Goal: Transaction & Acquisition: Purchase product/service

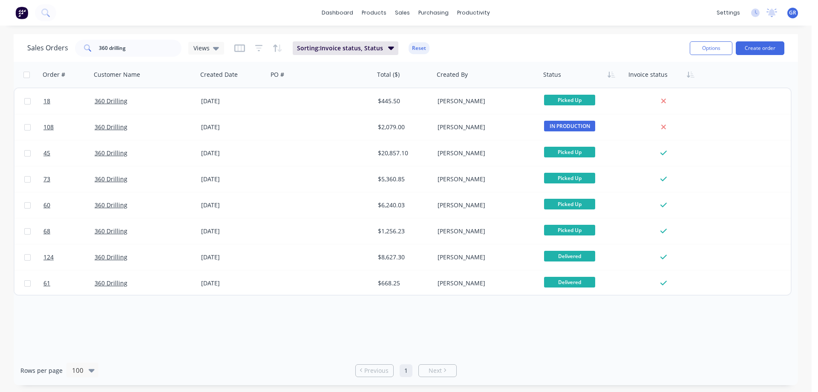
click at [280, 20] on div "dashboard products sales purchasing productivity dashboard products Product Cat…" at bounding box center [406, 13] width 812 height 26
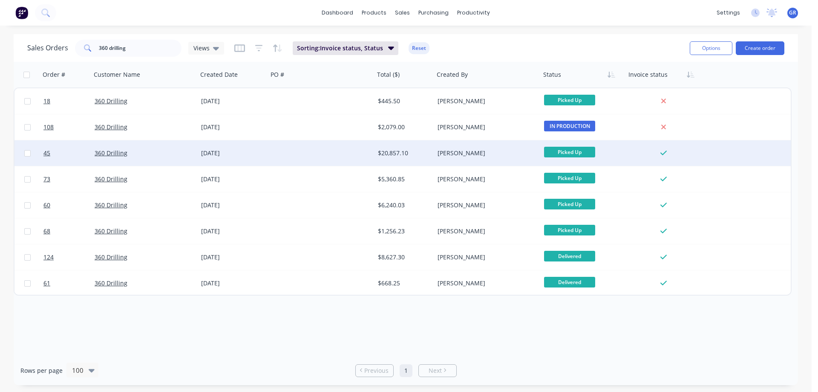
click at [141, 147] on div "360 Drilling" at bounding box center [144, 153] width 107 height 26
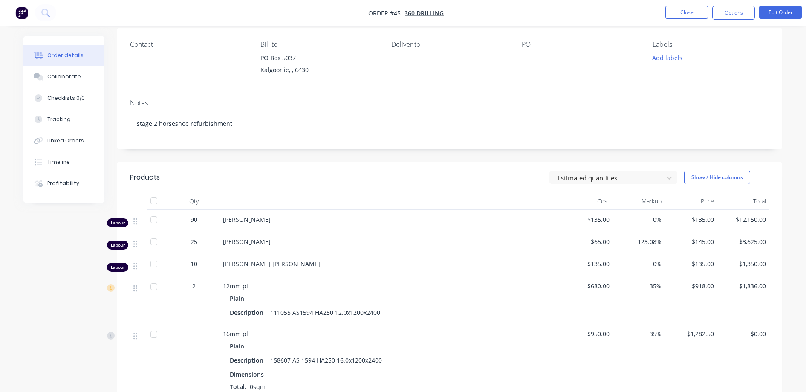
scroll to position [43, 0]
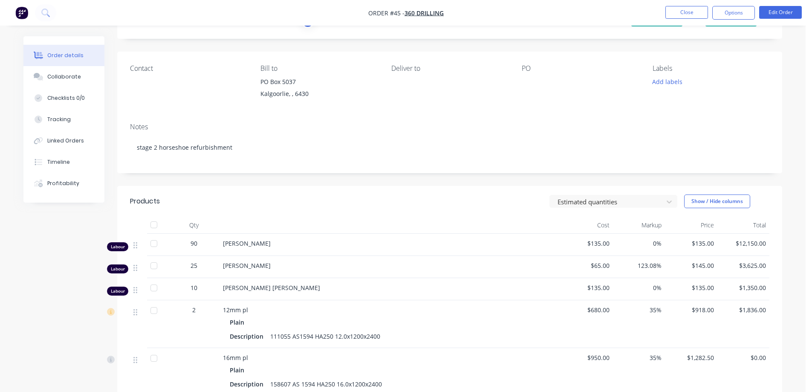
click at [688, 4] on nav "Order #45 - 360 Drilling Close Options Edit Order" at bounding box center [406, 13] width 812 height 26
click at [685, 10] on button "Close" at bounding box center [686, 12] width 43 height 13
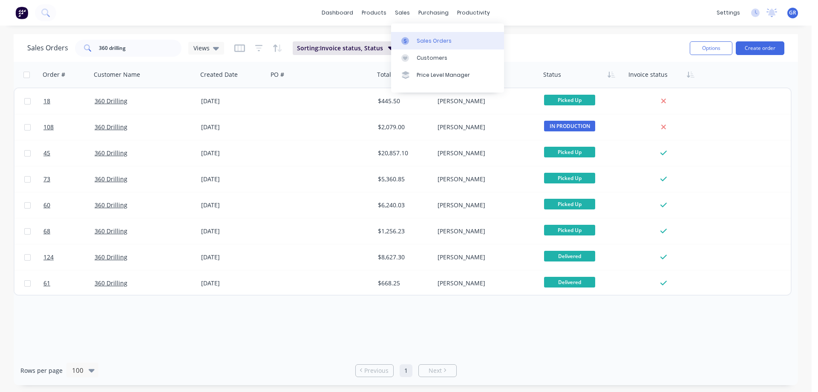
click at [415, 43] on link "Sales Orders" at bounding box center [447, 40] width 113 height 17
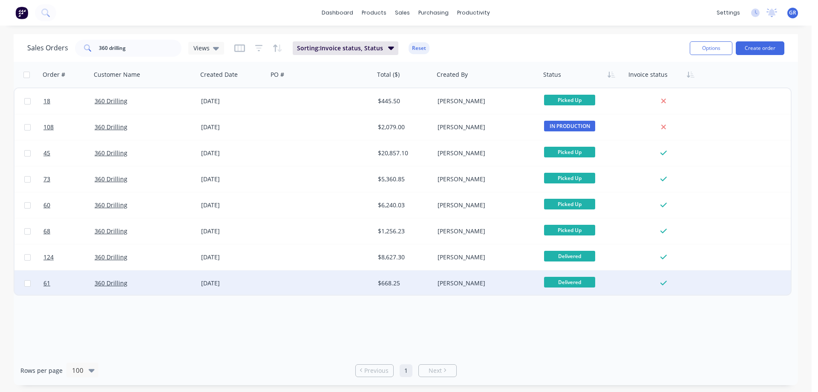
click at [148, 280] on div "360 Drilling" at bounding box center [142, 283] width 95 height 9
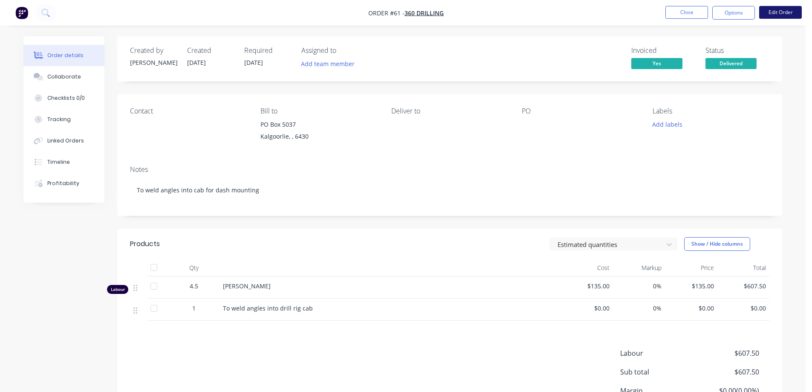
click at [780, 12] on button "Edit Order" at bounding box center [780, 12] width 43 height 13
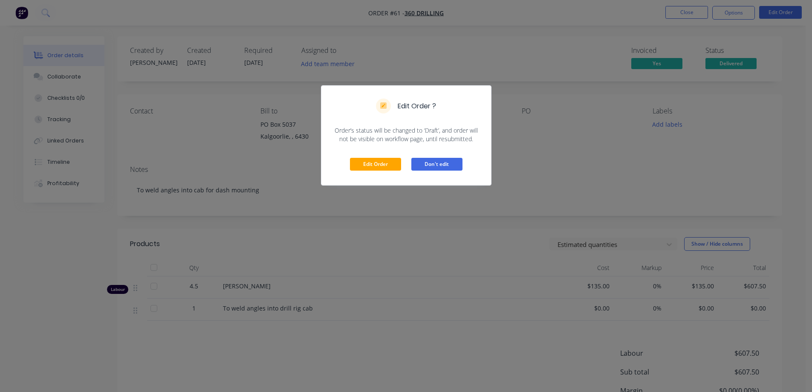
click at [422, 162] on button "Don't edit" at bounding box center [436, 164] width 51 height 13
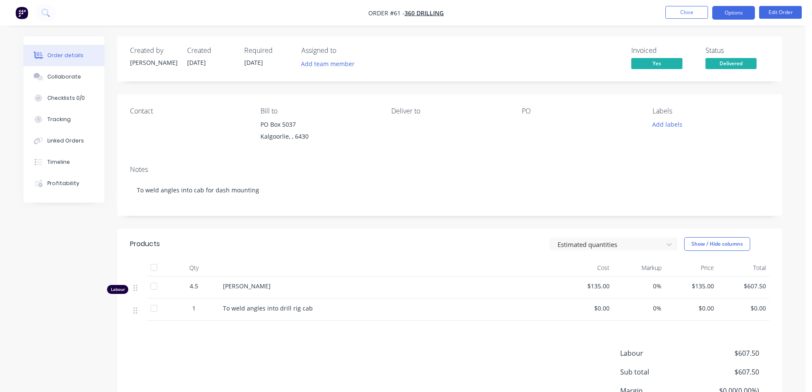
click at [721, 12] on button "Options" at bounding box center [733, 13] width 43 height 14
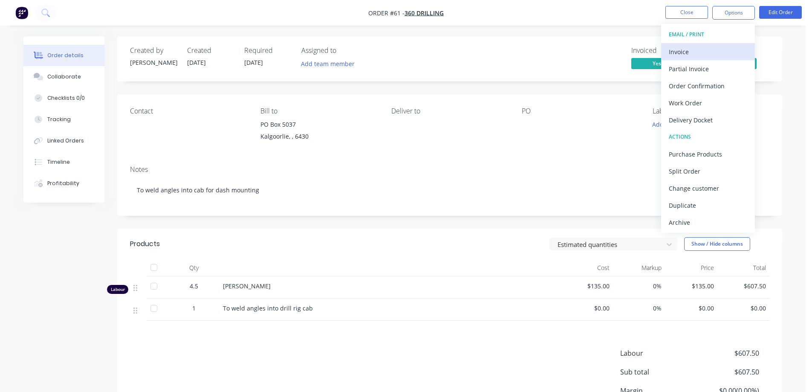
click at [702, 51] on div "Invoice" at bounding box center [708, 52] width 78 height 12
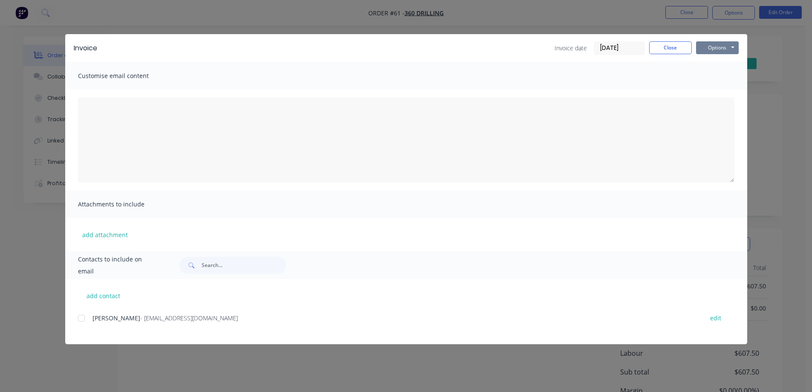
click at [706, 46] on button "Options" at bounding box center [717, 47] width 43 height 13
click at [716, 77] on button "Print" at bounding box center [723, 77] width 55 height 14
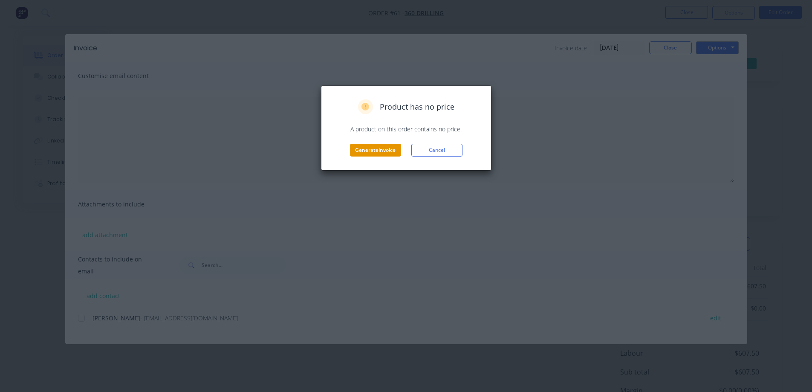
click at [388, 150] on button "Generate invoice" at bounding box center [375, 150] width 51 height 13
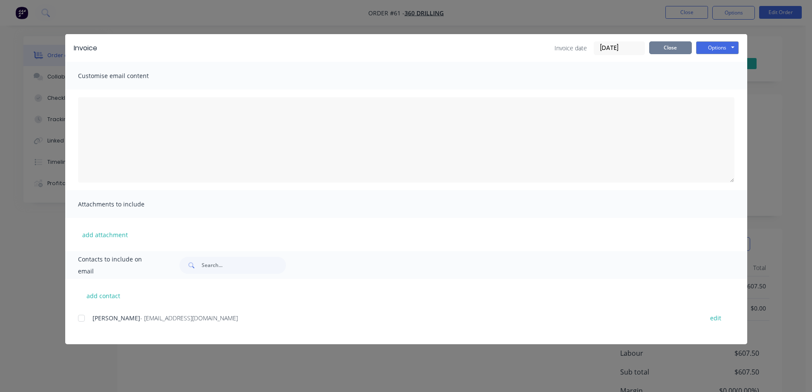
click at [688, 46] on button "Close" at bounding box center [670, 47] width 43 height 13
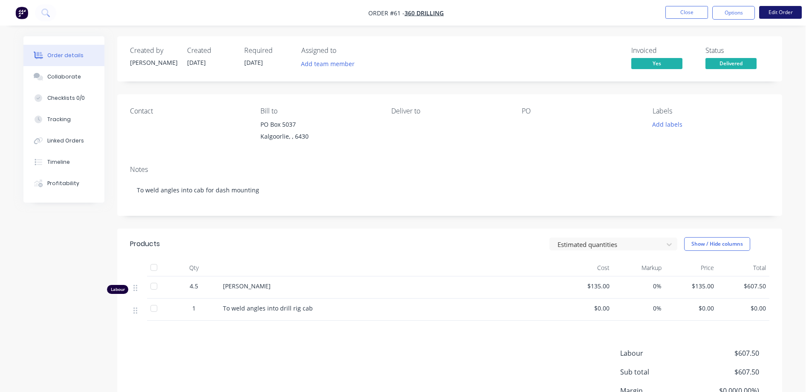
click at [768, 11] on button "Edit Order" at bounding box center [780, 12] width 43 height 13
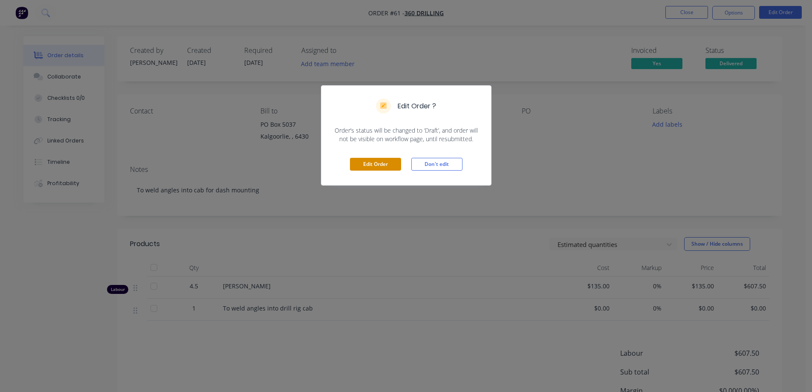
click at [376, 168] on button "Edit Order" at bounding box center [375, 164] width 51 height 13
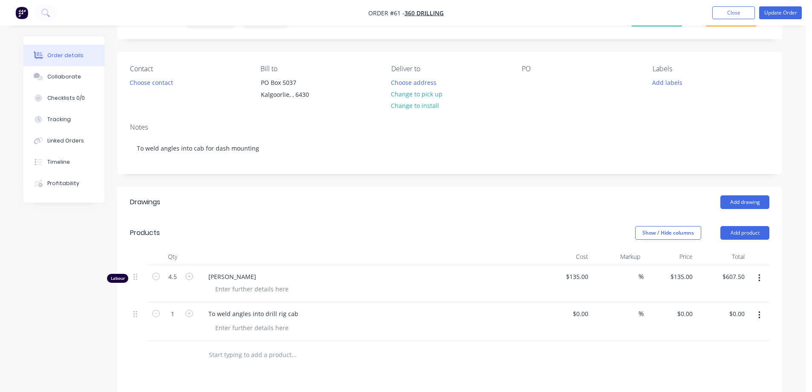
scroll to position [85, 0]
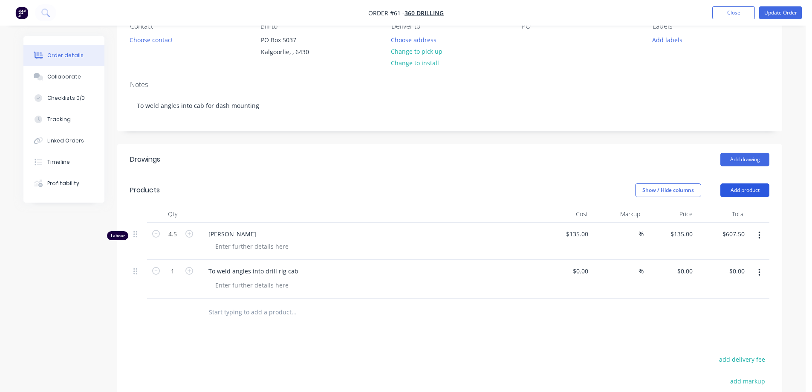
click at [756, 190] on button "Add product" at bounding box center [744, 190] width 49 height 14
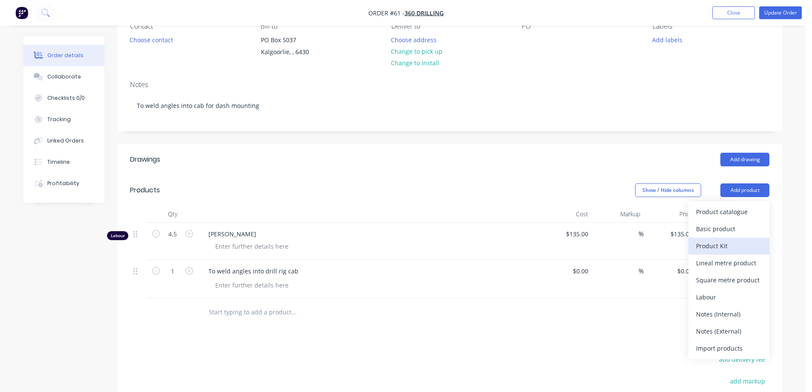
click at [724, 244] on div "Product Kit" at bounding box center [729, 246] width 66 height 12
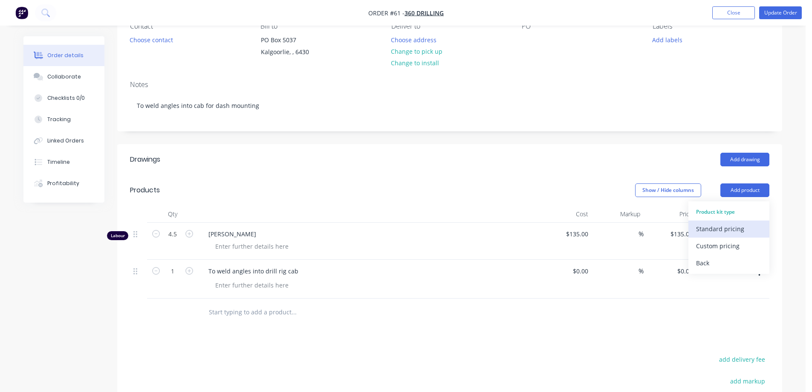
click at [723, 227] on div "Standard pricing" at bounding box center [729, 228] width 66 height 12
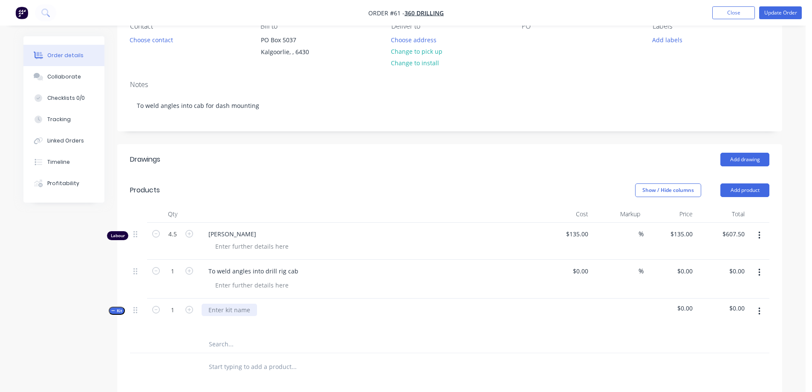
click at [216, 308] on div at bounding box center [229, 309] width 55 height 12
click at [302, 320] on div at bounding box center [369, 322] width 334 height 12
click at [223, 344] on input "text" at bounding box center [293, 343] width 170 height 17
click at [760, 312] on icon "button" at bounding box center [759, 310] width 2 height 9
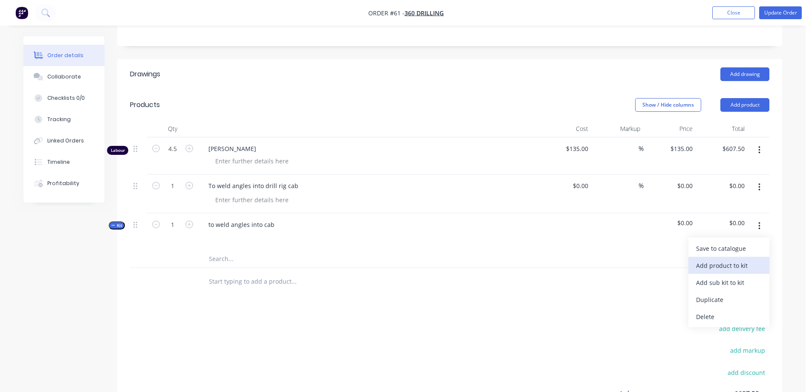
click at [734, 263] on div "Add product to kit" at bounding box center [729, 265] width 66 height 12
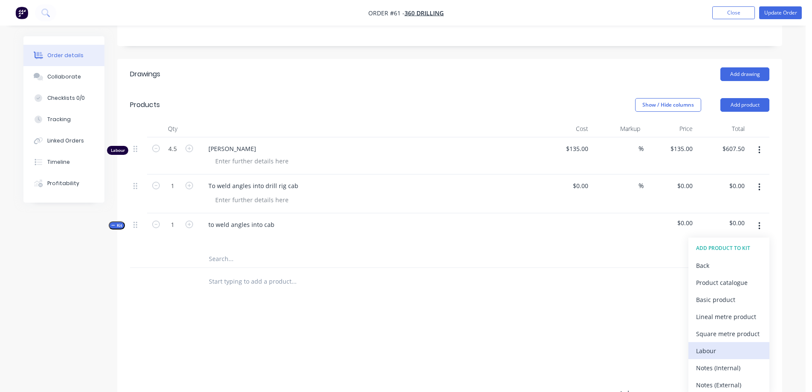
click at [720, 352] on div "Labour" at bounding box center [729, 350] width 66 height 12
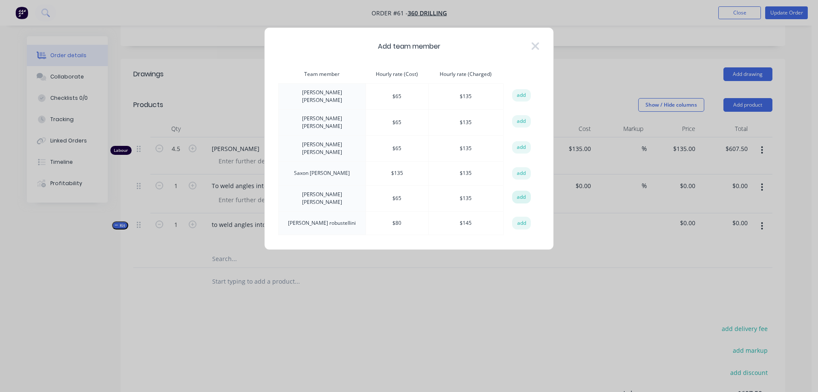
click at [523, 191] on button "add" at bounding box center [521, 197] width 19 height 13
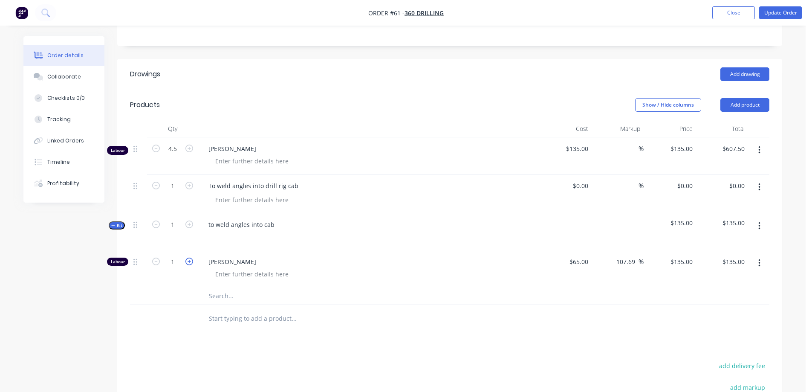
click at [190, 260] on icon "button" at bounding box center [189, 261] width 8 height 8
type input "2"
type input "$270.00"
click at [190, 260] on icon "button" at bounding box center [189, 261] width 8 height 8
type input "3"
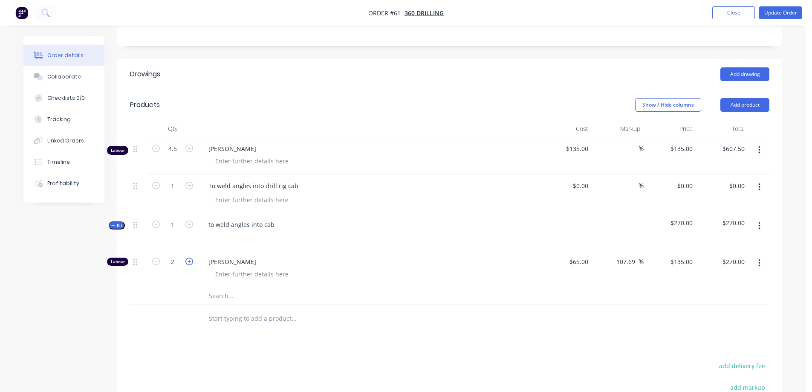
type input "$405.00"
click at [190, 260] on icon "button" at bounding box center [189, 261] width 8 height 8
type input "4"
type input "$540.00"
click at [190, 260] on icon "button" at bounding box center [189, 261] width 8 height 8
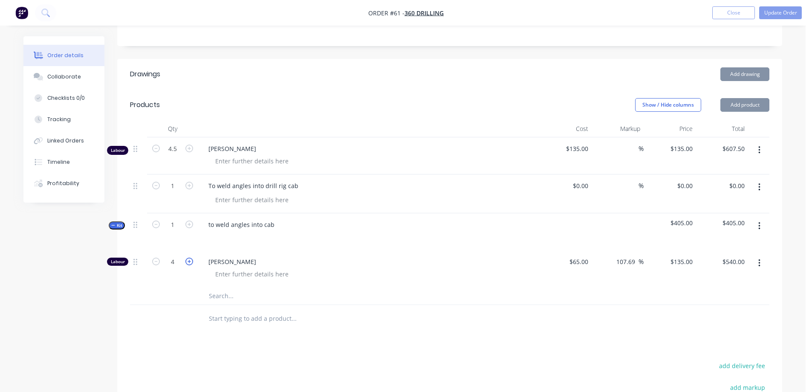
type input "5"
type input "$675.00"
click at [155, 260] on icon "button" at bounding box center [156, 261] width 8 height 8
type input "4"
type input "$540.00"
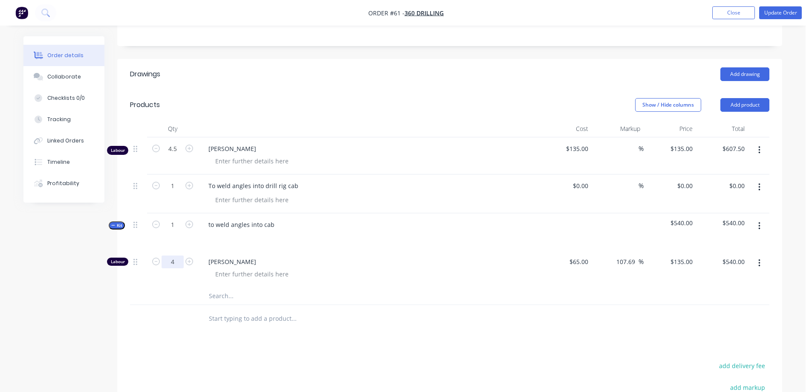
click at [177, 260] on input "4" at bounding box center [173, 261] width 22 height 13
type input "4.5"
type input "$607.50"
click at [416, 239] on div at bounding box center [369, 237] width 334 height 12
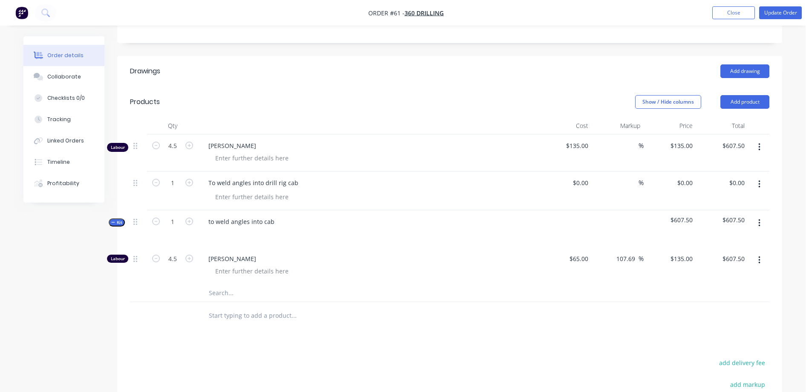
scroll to position [158, 0]
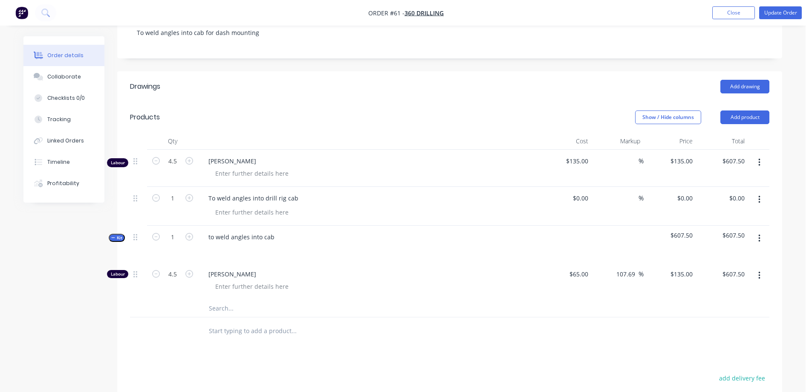
click at [761, 160] on button "button" at bounding box center [759, 162] width 20 height 15
click at [720, 231] on div "Delete" at bounding box center [729, 236] width 66 height 12
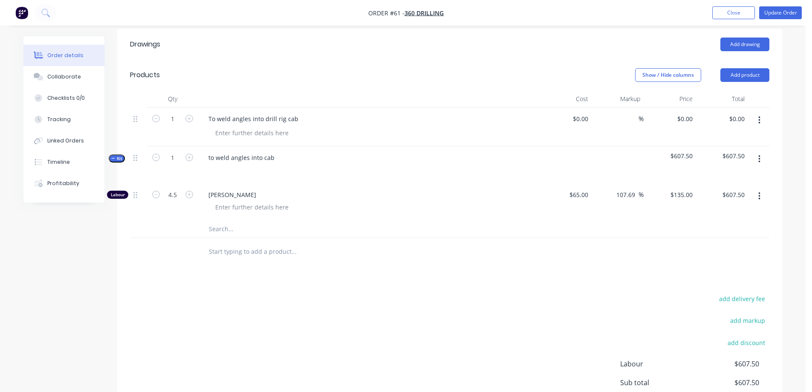
scroll to position [243, 0]
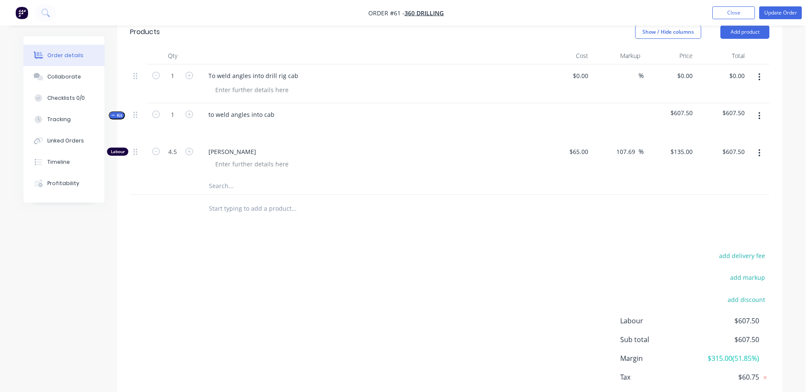
click at [757, 75] on button "button" at bounding box center [759, 76] width 20 height 15
click at [728, 153] on div "Delete" at bounding box center [729, 150] width 66 height 12
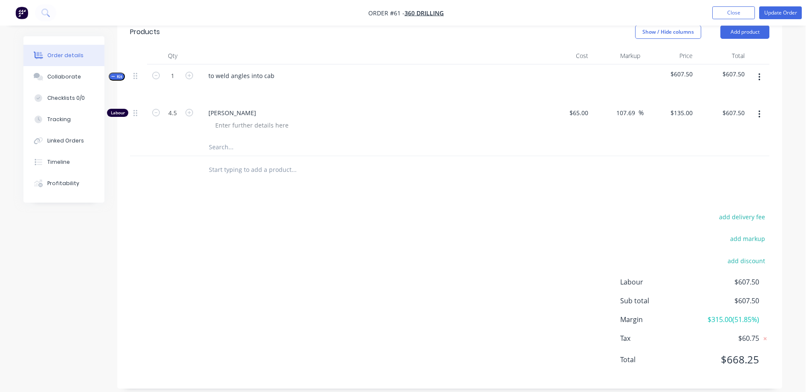
click at [761, 113] on button "button" at bounding box center [759, 114] width 20 height 15
drag, startPoint x: 586, startPoint y: 171, endPoint x: 592, endPoint y: 154, distance: 17.7
click at [587, 169] on div at bounding box center [449, 170] width 639 height 28
click at [738, 35] on button "Add product" at bounding box center [744, 32] width 49 height 14
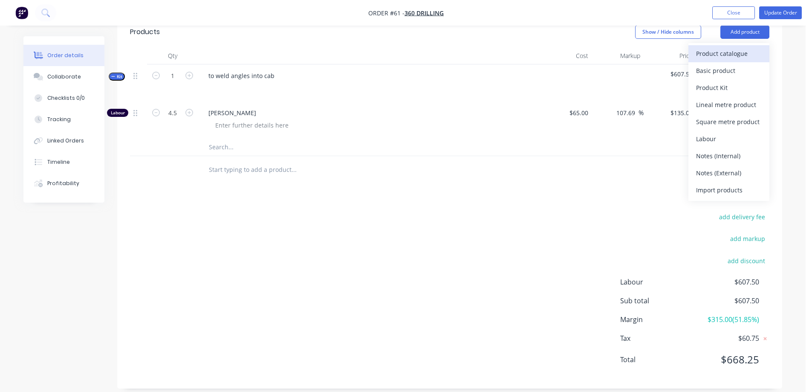
click at [734, 52] on div "Product catalogue" at bounding box center [729, 53] width 66 height 12
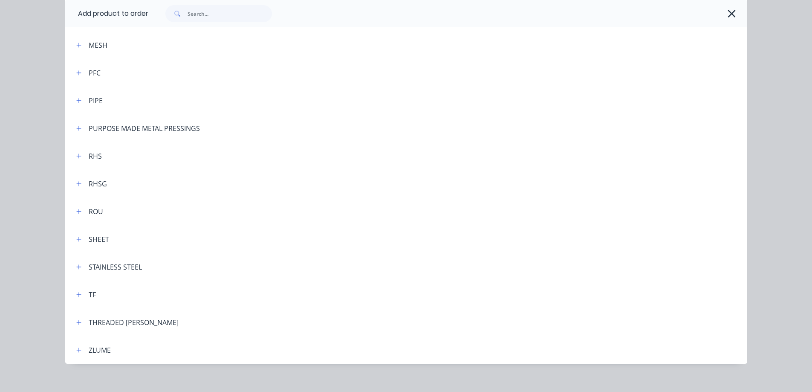
scroll to position [626, 0]
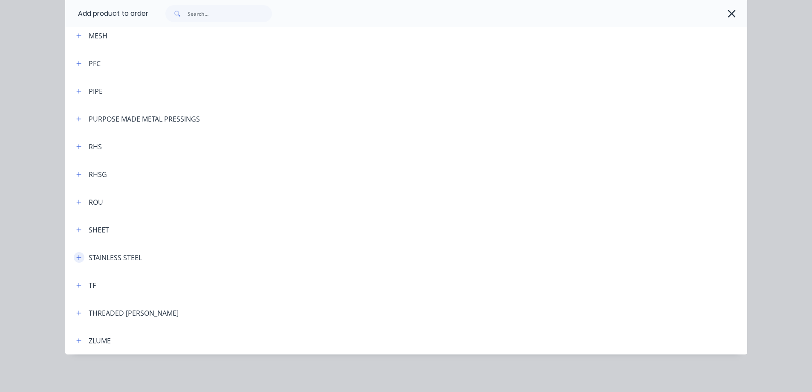
click at [77, 254] on icon "button" at bounding box center [78, 257] width 5 height 6
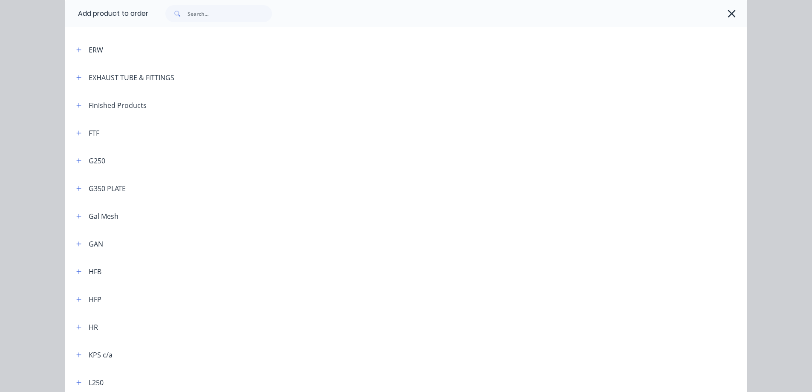
scroll to position [92, 0]
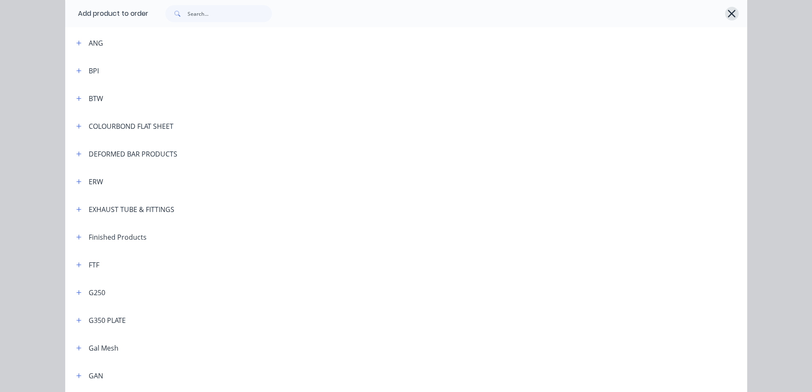
click at [727, 10] on icon "button" at bounding box center [731, 14] width 9 height 12
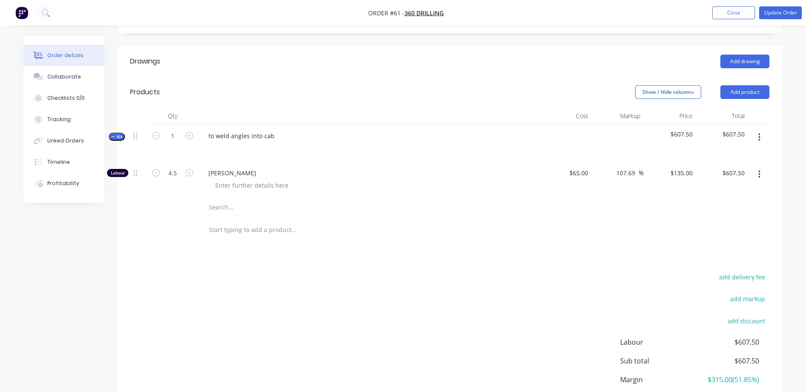
scroll to position [158, 0]
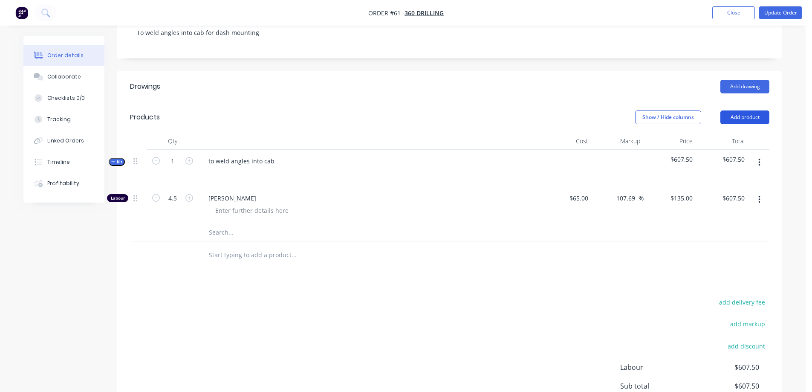
click at [761, 117] on button "Add product" at bounding box center [744, 117] width 49 height 14
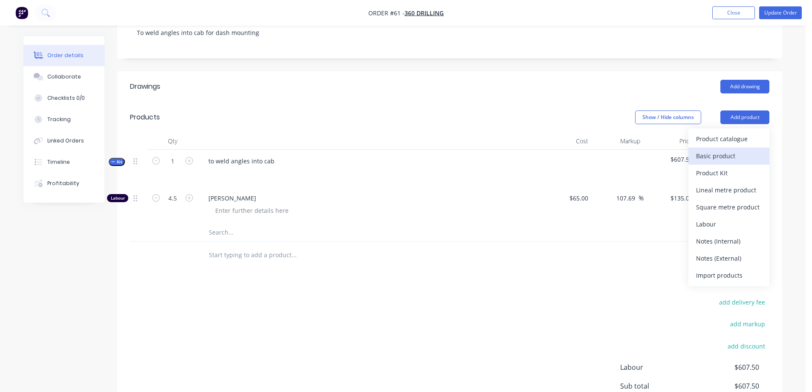
click at [725, 158] on div "Basic product" at bounding box center [729, 156] width 66 height 12
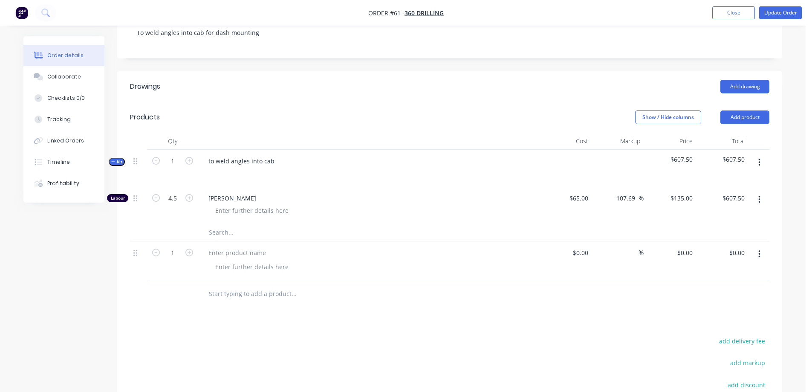
click at [219, 292] on input "text" at bounding box center [293, 293] width 170 height 17
click at [757, 257] on button "button" at bounding box center [759, 253] width 20 height 15
click at [711, 324] on div "Delete" at bounding box center [729, 327] width 66 height 12
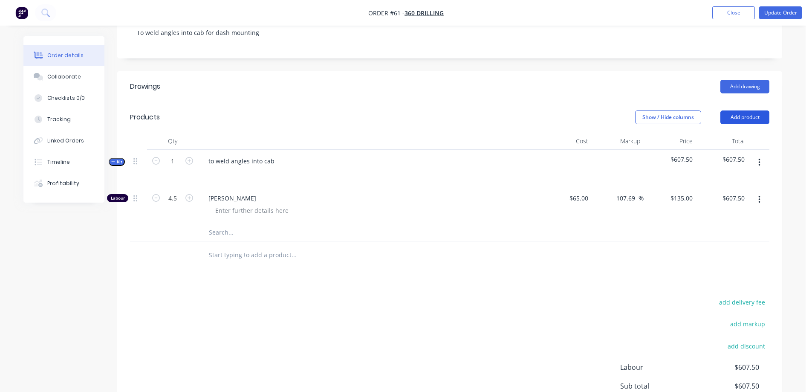
click at [740, 114] on button "Add product" at bounding box center [744, 117] width 49 height 14
click at [589, 246] on div at bounding box center [449, 255] width 639 height 28
click at [759, 164] on icon "button" at bounding box center [759, 162] width 2 height 9
click at [727, 201] on div "Add product to kit" at bounding box center [729, 202] width 66 height 12
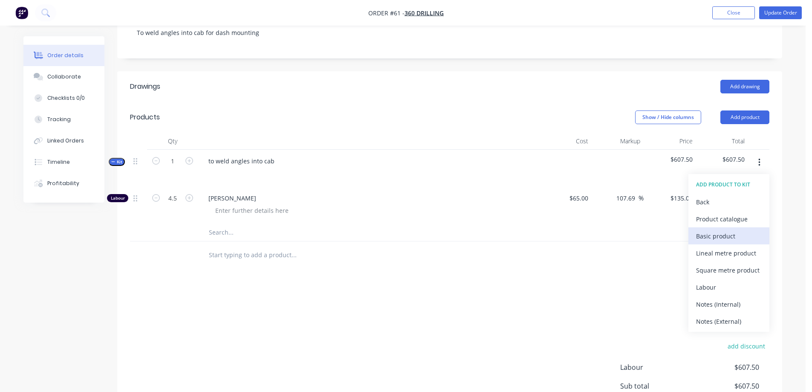
click at [720, 232] on div "Basic product" at bounding box center [729, 236] width 66 height 12
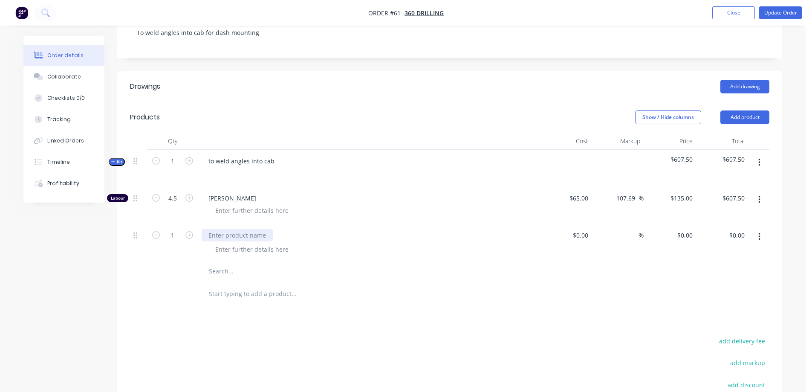
click at [220, 237] on div at bounding box center [237, 235] width 71 height 12
click at [186, 237] on icon "button" at bounding box center [189, 235] width 8 height 8
type input "2"
click at [584, 232] on input at bounding box center [582, 235] width 20 height 12
type input "$150.00"
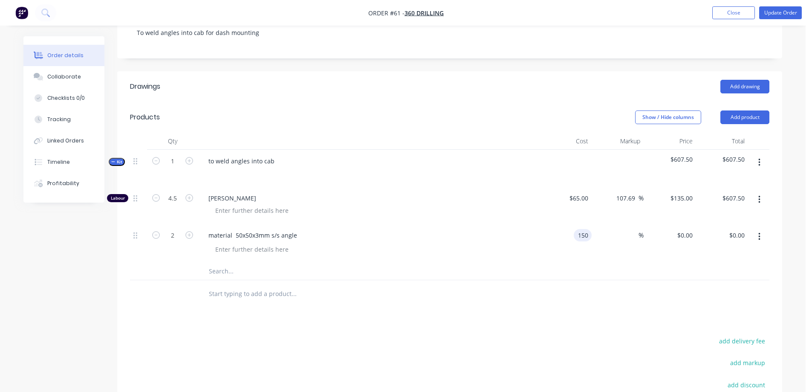
type input "$150.00"
type input "$300.00"
click at [472, 264] on div at bounding box center [351, 271] width 307 height 17
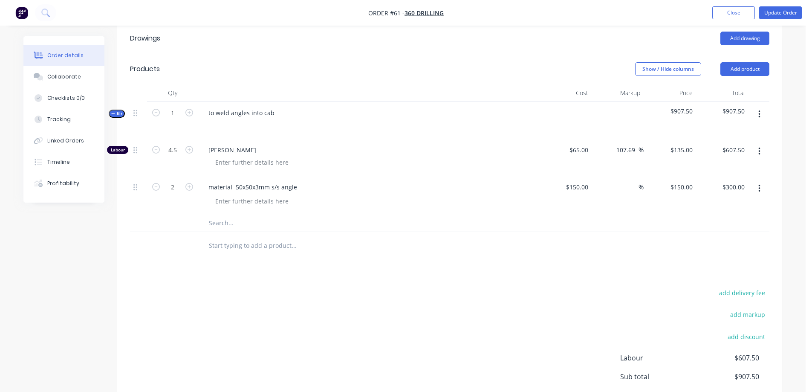
scroll to position [164, 0]
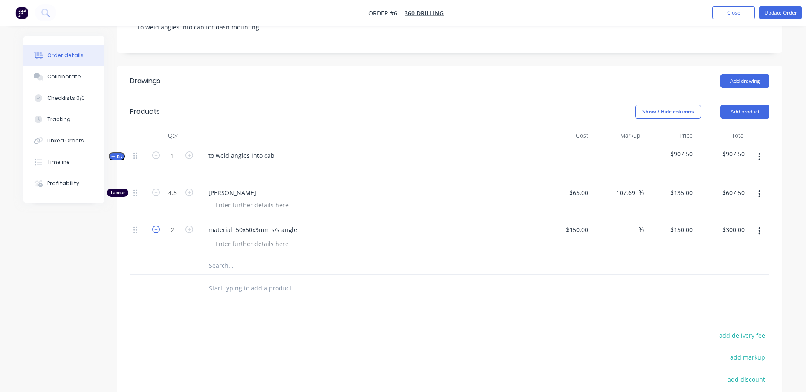
click at [156, 228] on icon "button" at bounding box center [156, 229] width 8 height 8
type input "1"
type input "$150.00"
click at [580, 228] on input "150" at bounding box center [578, 229] width 26 height 12
type input "$100.00"
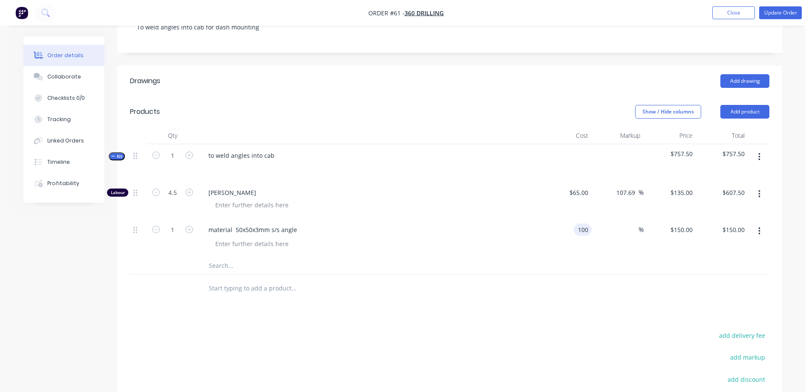
type input "$100.00"
click at [407, 266] on div at bounding box center [330, 265] width 256 height 17
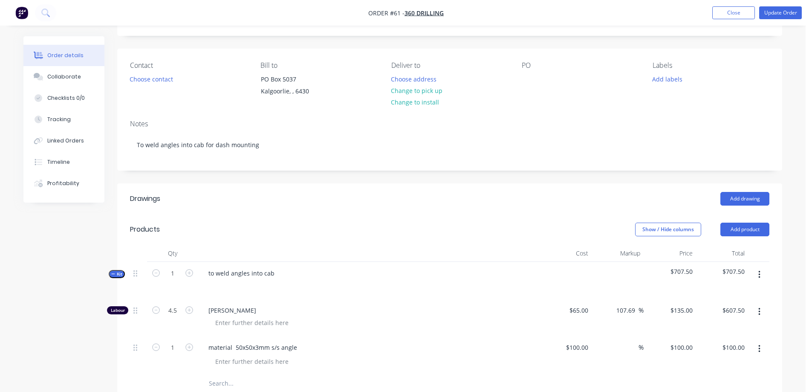
scroll to position [36, 0]
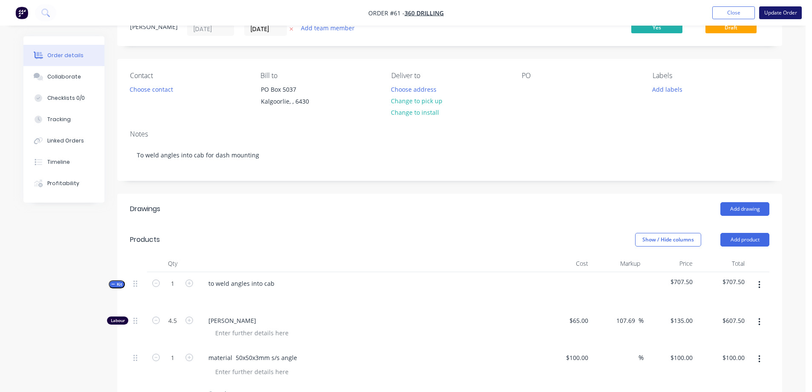
click at [777, 14] on button "Update Order" at bounding box center [780, 12] width 43 height 13
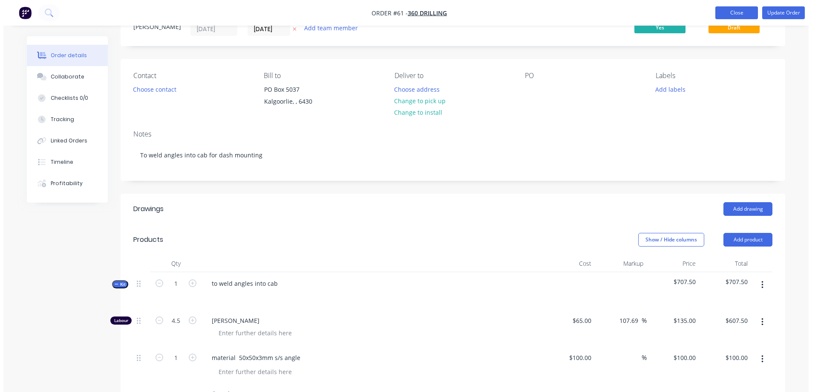
scroll to position [0, 0]
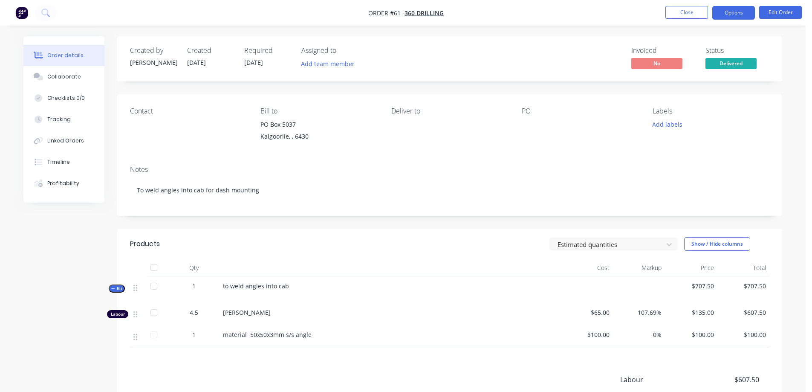
click at [738, 14] on button "Options" at bounding box center [733, 13] width 43 height 14
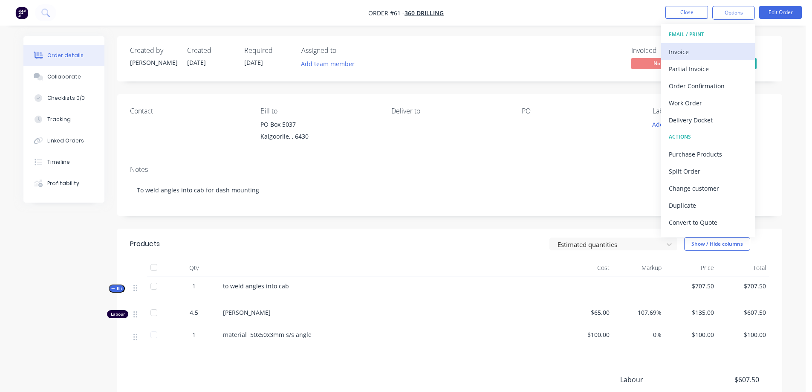
click at [684, 50] on div "Invoice" at bounding box center [708, 52] width 78 height 12
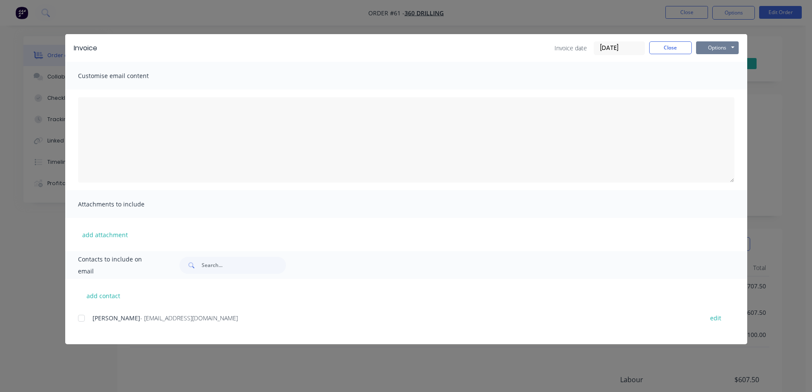
click at [713, 46] on button "Options" at bounding box center [717, 47] width 43 height 13
click at [713, 66] on button "Preview" at bounding box center [723, 63] width 55 height 14
click at [662, 47] on button "Close" at bounding box center [670, 47] width 43 height 13
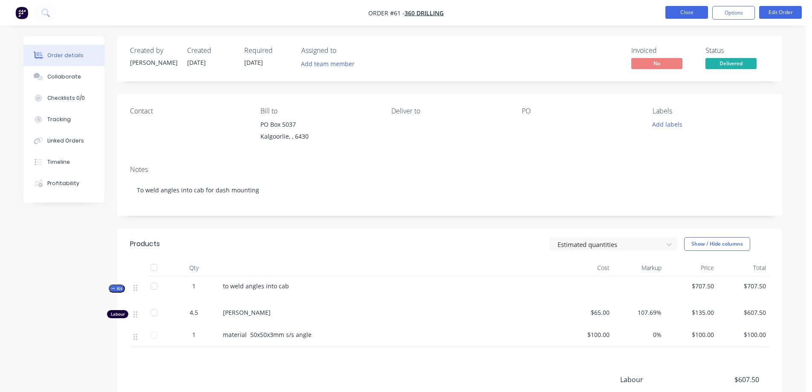
click at [683, 9] on button "Close" at bounding box center [686, 12] width 43 height 13
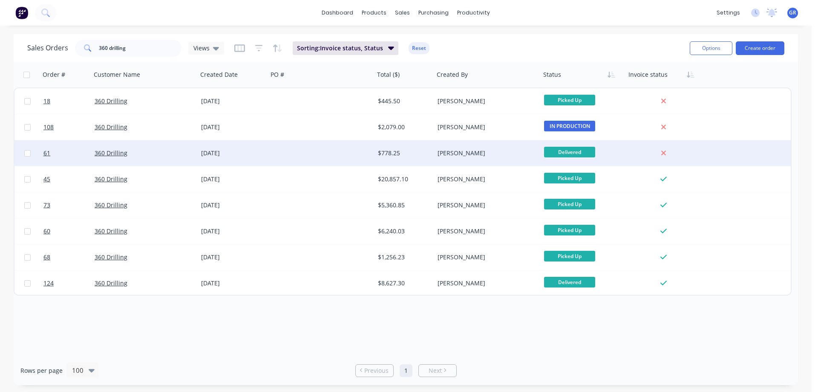
click at [278, 149] on div at bounding box center [321, 153] width 107 height 26
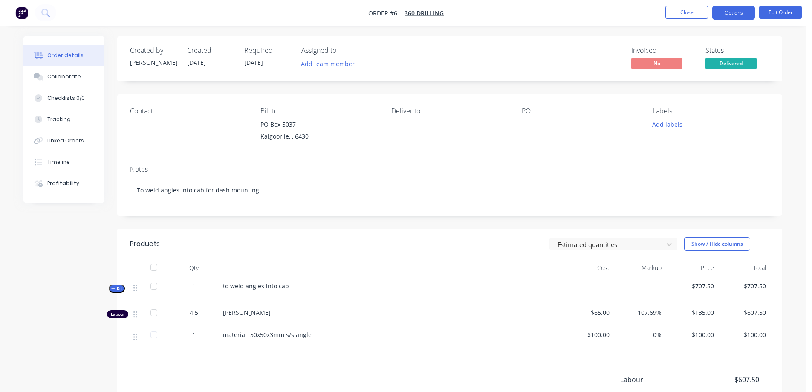
click at [741, 11] on button "Options" at bounding box center [733, 13] width 43 height 14
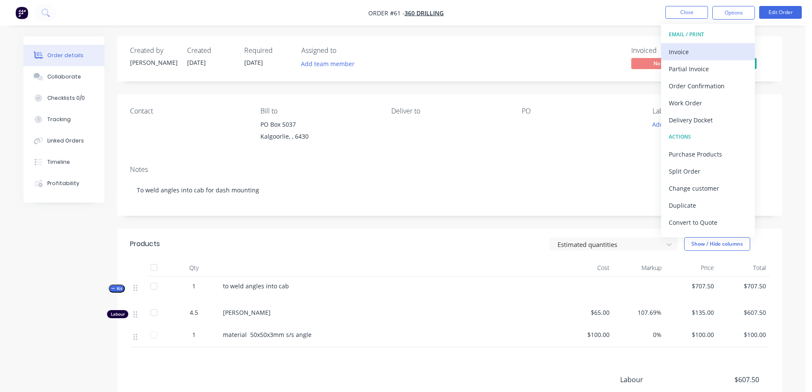
click at [714, 52] on div "Invoice" at bounding box center [708, 52] width 78 height 12
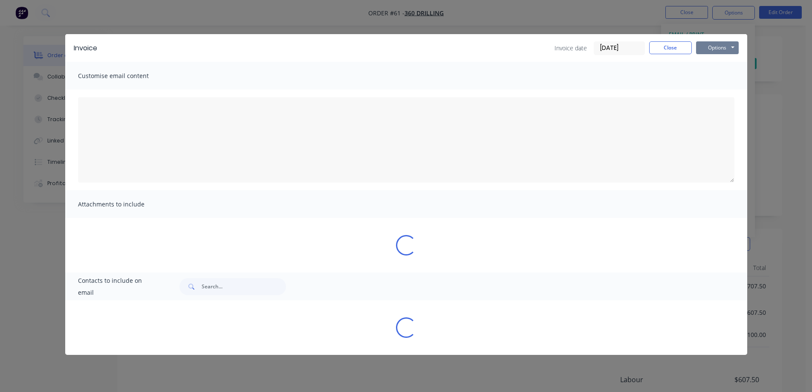
click at [714, 48] on button "Options" at bounding box center [717, 47] width 43 height 13
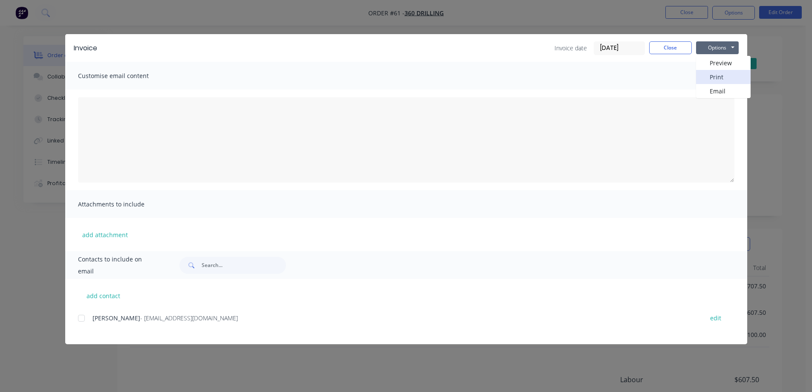
click at [717, 76] on button "Print" at bounding box center [723, 77] width 55 height 14
click at [655, 44] on button "Close" at bounding box center [670, 47] width 43 height 13
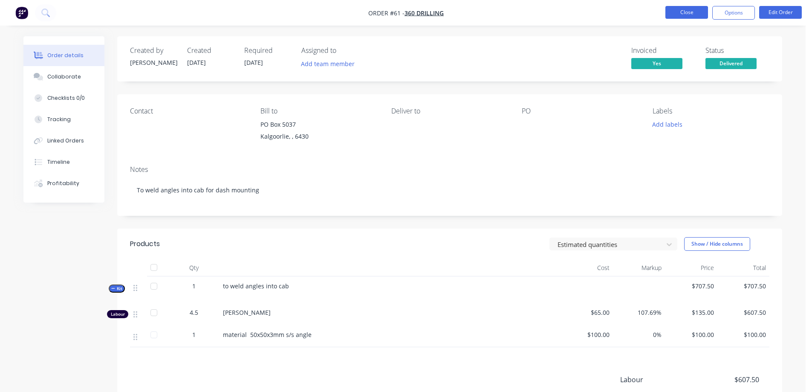
click at [694, 10] on button "Close" at bounding box center [686, 12] width 43 height 13
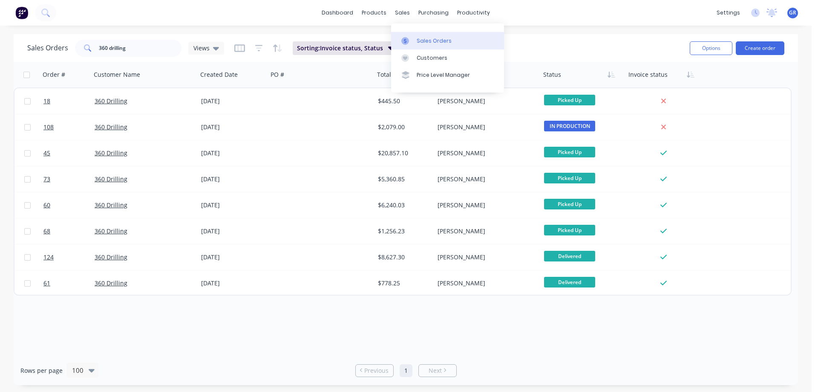
click at [424, 38] on div "Sales Orders" at bounding box center [434, 41] width 35 height 8
drag, startPoint x: 151, startPoint y: 49, endPoint x: 46, endPoint y: 46, distance: 105.4
click at [45, 46] on div "Sales Orders 360 drilling Views" at bounding box center [125, 48] width 197 height 17
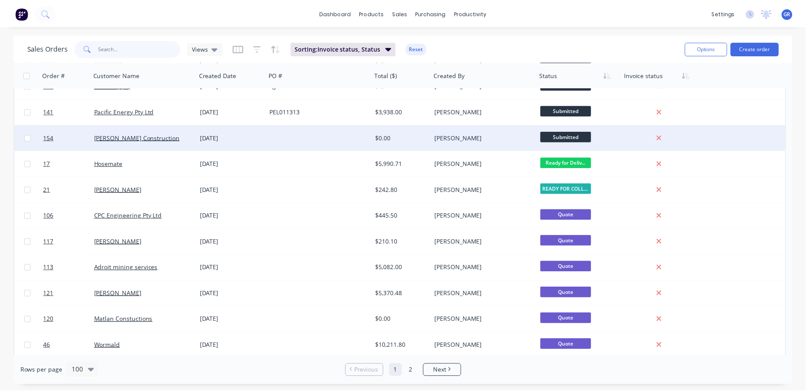
scroll to position [256, 0]
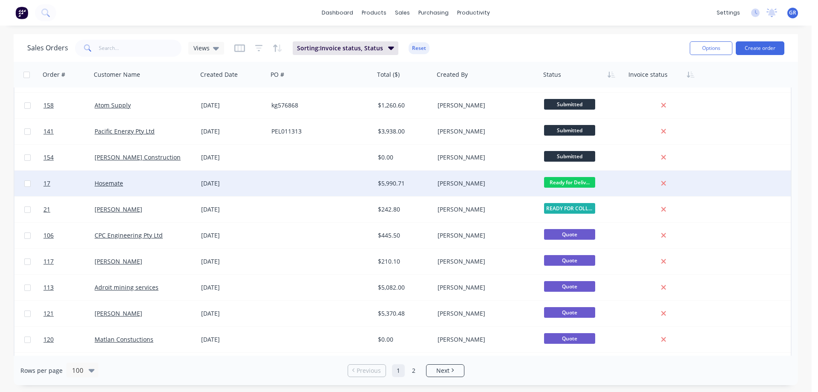
click at [282, 184] on div at bounding box center [321, 183] width 107 height 26
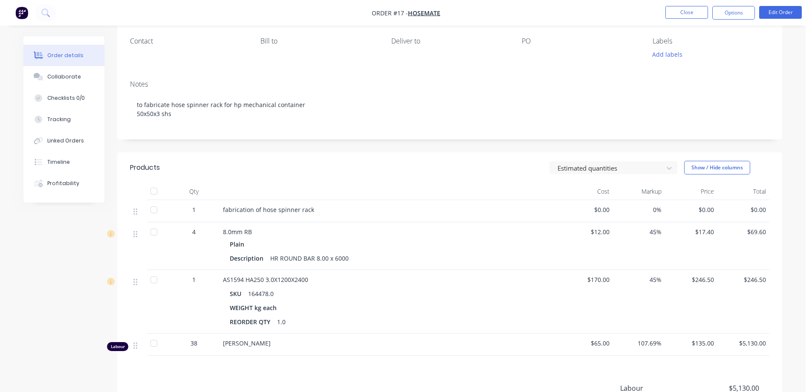
scroll to position [43, 0]
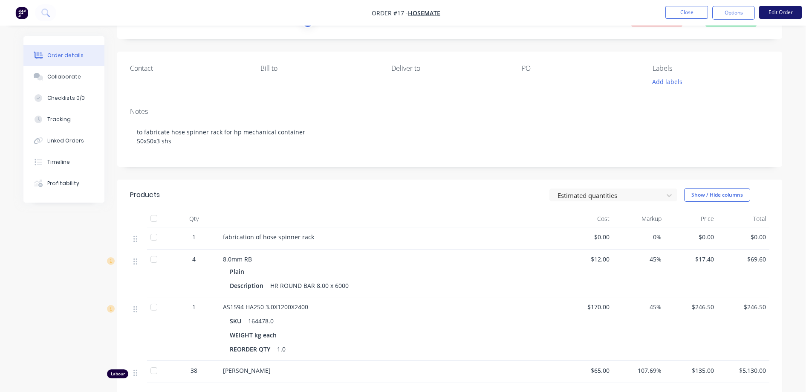
click at [785, 15] on button "Edit Order" at bounding box center [780, 12] width 43 height 13
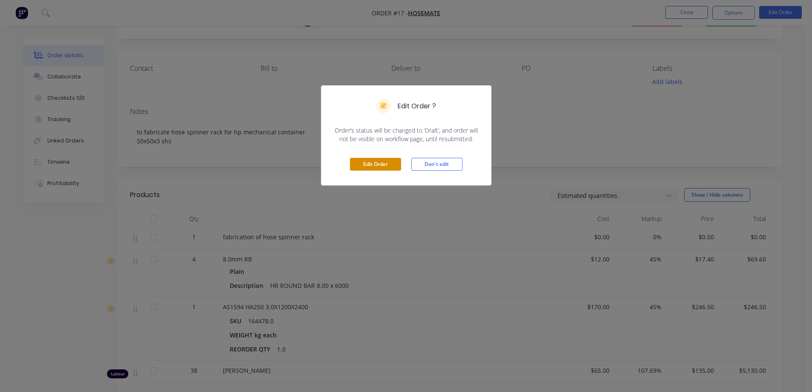
click at [375, 162] on button "Edit Order" at bounding box center [375, 164] width 51 height 13
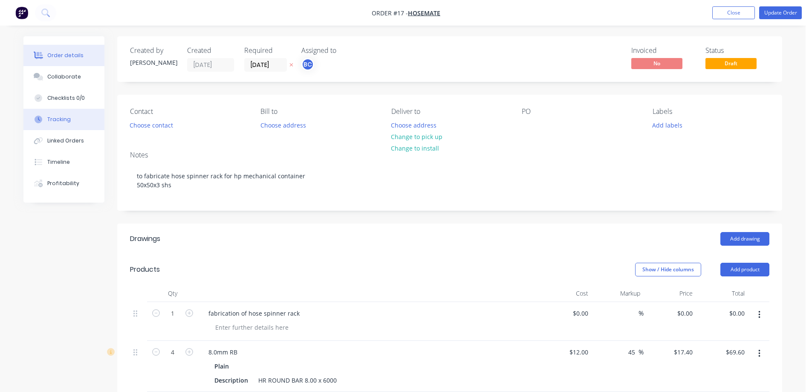
click at [68, 118] on div "Tracking" at bounding box center [58, 120] width 23 height 8
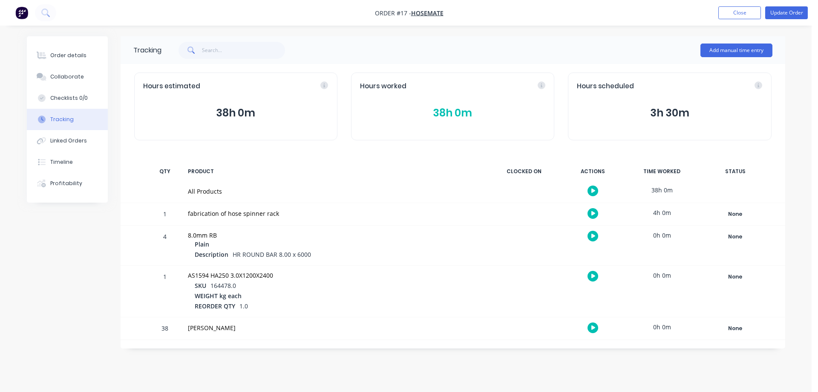
click at [66, 226] on div "Tracking Add manual time entry Hours estimated 38h 0m Hours worked 38h 0m Hours…" at bounding box center [406, 192] width 759 height 312
click at [52, 59] on button "Order details" at bounding box center [67, 55] width 81 height 21
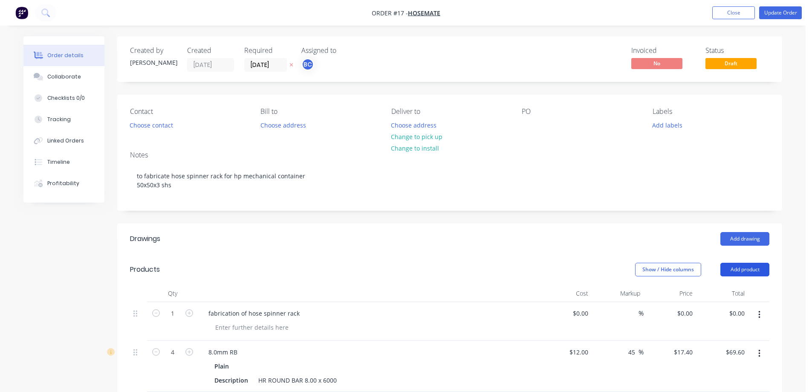
click at [750, 269] on button "Add product" at bounding box center [744, 270] width 49 height 14
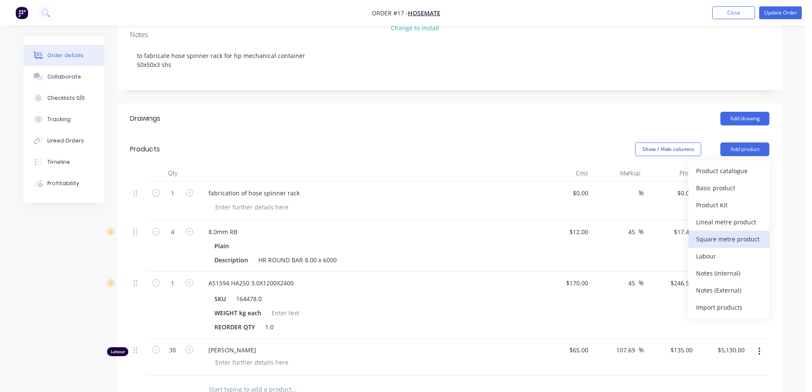
scroll to position [128, 0]
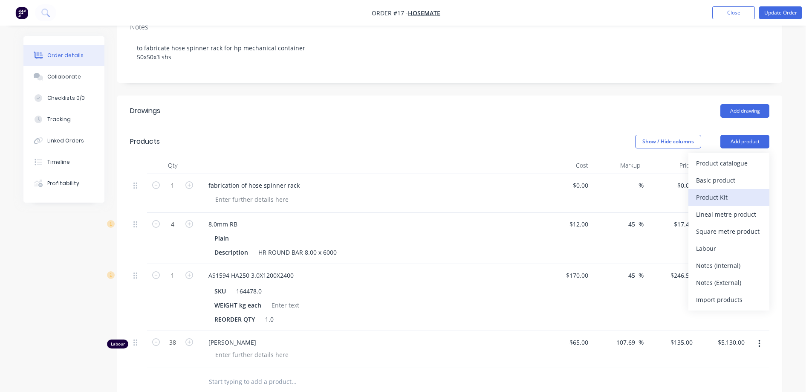
click at [704, 198] on div "Product Kit" at bounding box center [729, 197] width 66 height 12
click at [718, 193] on div "Custom pricing" at bounding box center [729, 197] width 66 height 12
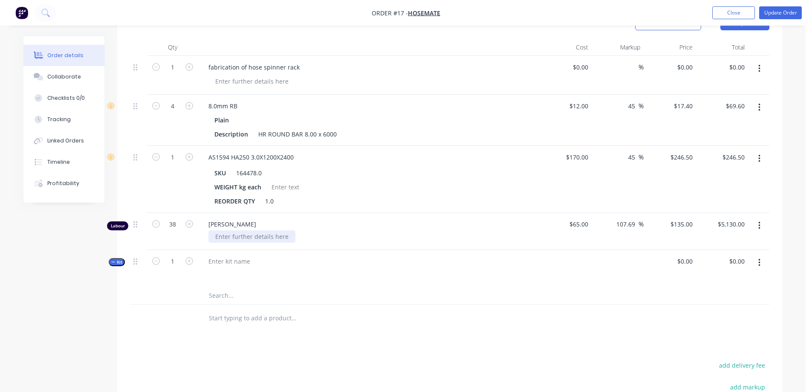
scroll to position [256, 0]
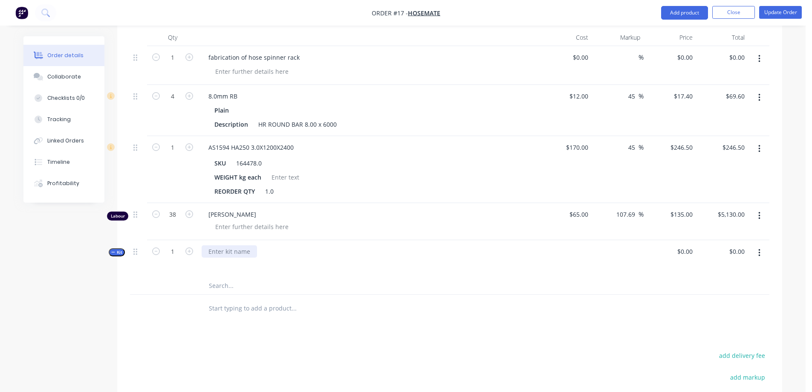
click at [226, 251] on div at bounding box center [229, 251] width 55 height 12
click at [758, 252] on icon "button" at bounding box center [759, 252] width 2 height 9
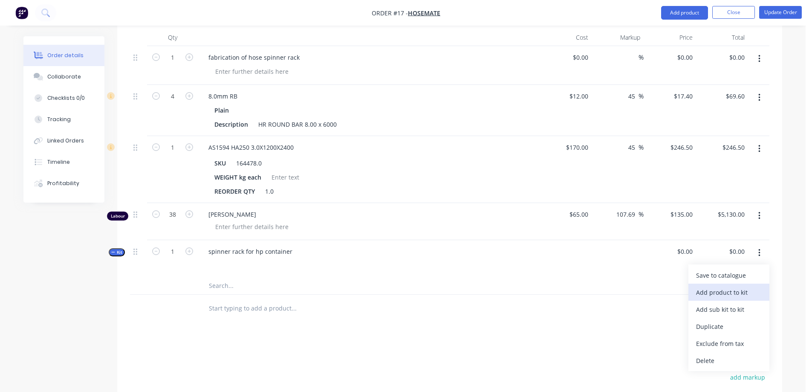
click at [728, 292] on div "Add product to kit" at bounding box center [729, 292] width 66 height 12
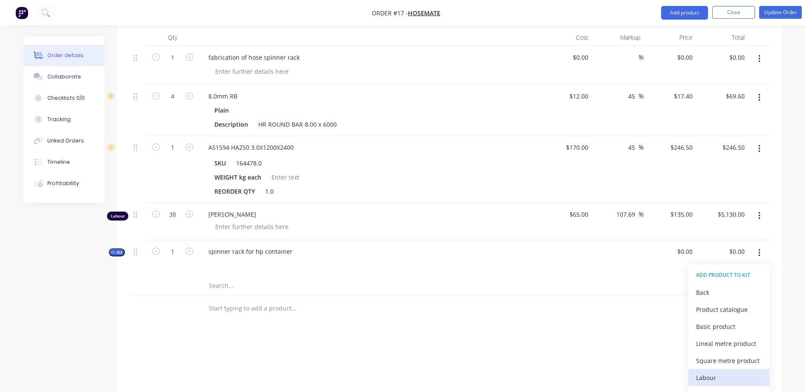
click at [704, 379] on div "Labour" at bounding box center [729, 377] width 66 height 12
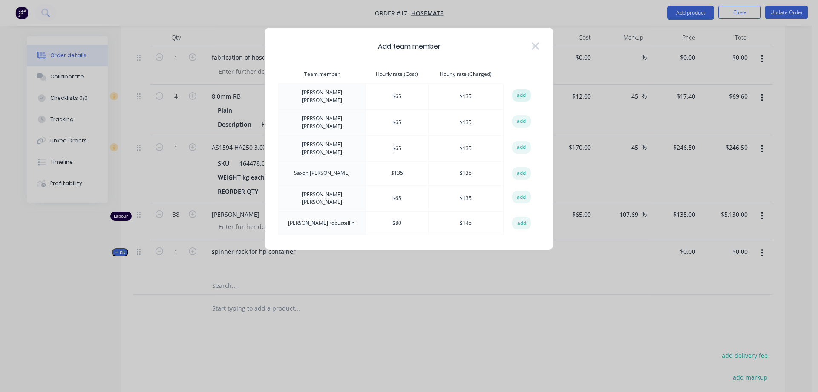
click at [516, 93] on button "add" at bounding box center [521, 95] width 19 height 13
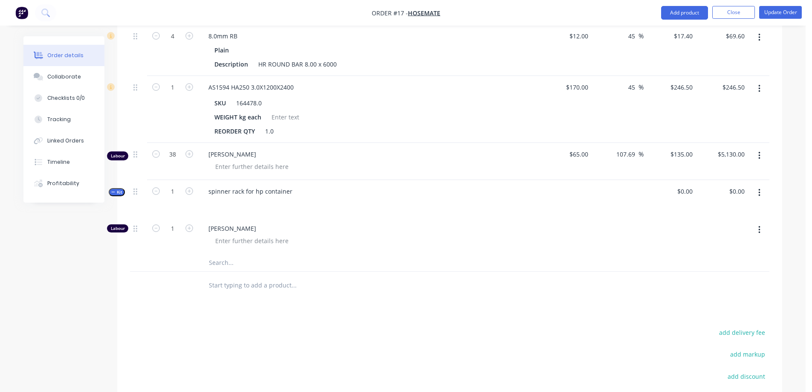
scroll to position [341, 0]
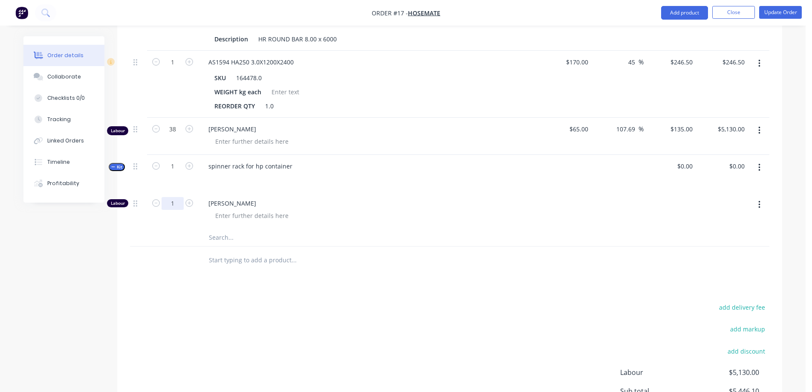
click at [176, 200] on input "1" at bounding box center [173, 203] width 22 height 13
type input "2"
type input "38"
click at [349, 230] on input "text" at bounding box center [293, 237] width 170 height 17
click at [251, 201] on span "[PERSON_NAME]" at bounding box center [371, 203] width 327 height 9
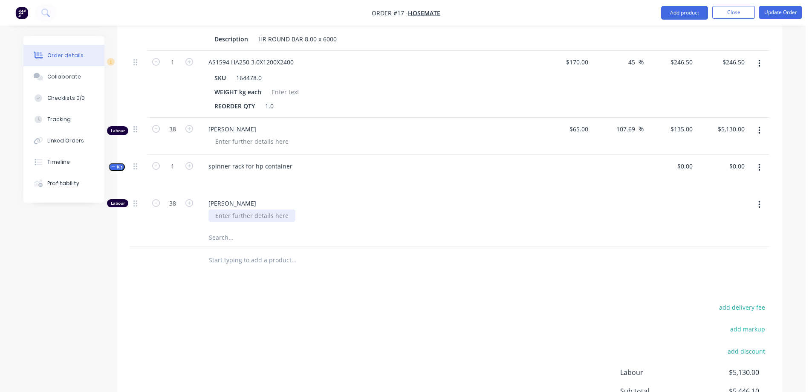
click at [246, 212] on div at bounding box center [251, 215] width 87 height 12
click at [245, 202] on span "[PERSON_NAME]" at bounding box center [371, 203] width 327 height 9
click at [760, 203] on button "button" at bounding box center [759, 204] width 20 height 15
click at [728, 256] on div "Delete" at bounding box center [729, 261] width 66 height 12
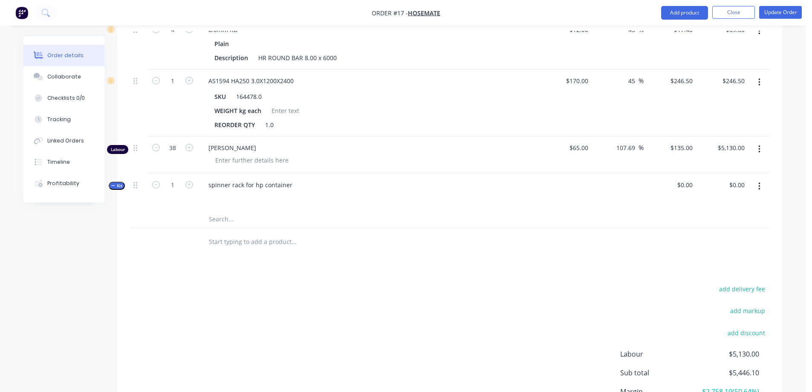
scroll to position [318, 0]
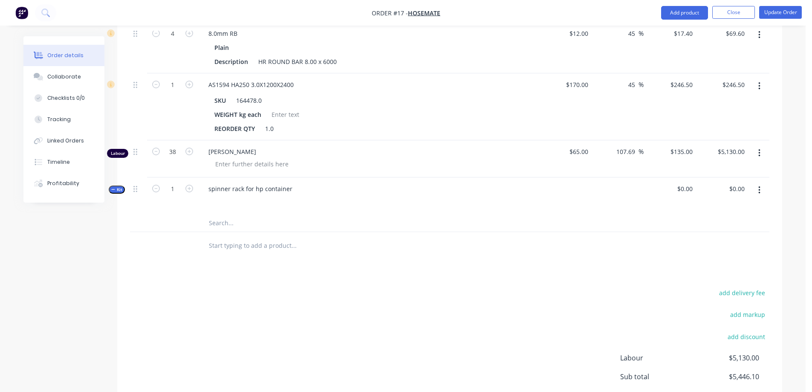
click at [761, 189] on button "button" at bounding box center [759, 189] width 20 height 15
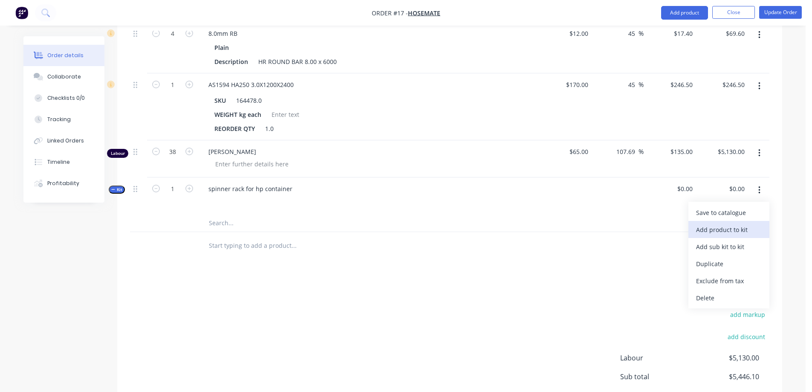
click at [733, 229] on div "Add product to kit" at bounding box center [729, 229] width 66 height 12
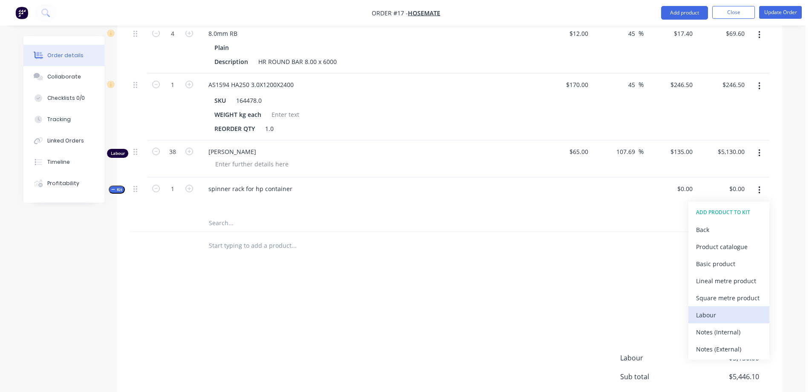
click at [717, 314] on div "Labour" at bounding box center [729, 315] width 66 height 12
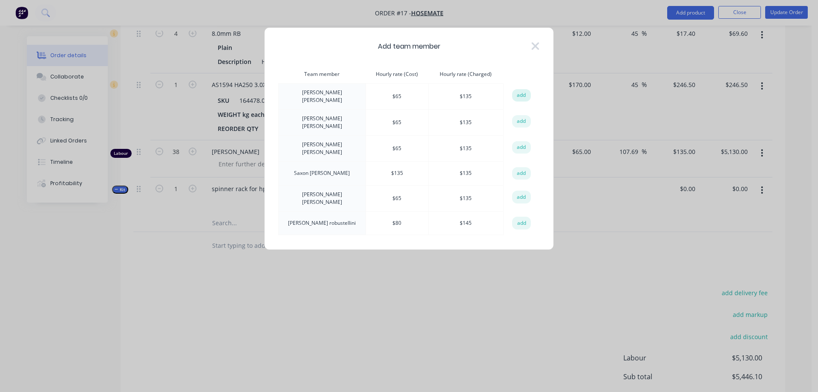
click at [520, 92] on button "add" at bounding box center [521, 95] width 19 height 13
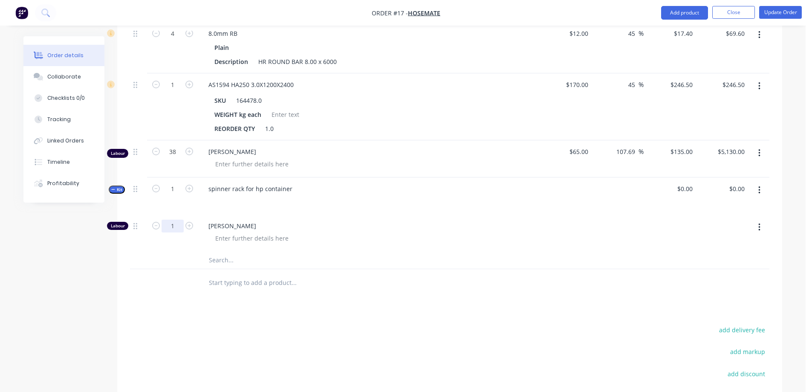
click at [180, 226] on input "1" at bounding box center [173, 226] width 22 height 13
type input "38"
click at [205, 233] on div "[PERSON_NAME]" at bounding box center [368, 232] width 341 height 37
click at [762, 226] on button "button" at bounding box center [759, 227] width 20 height 15
click at [393, 244] on div at bounding box center [371, 238] width 327 height 12
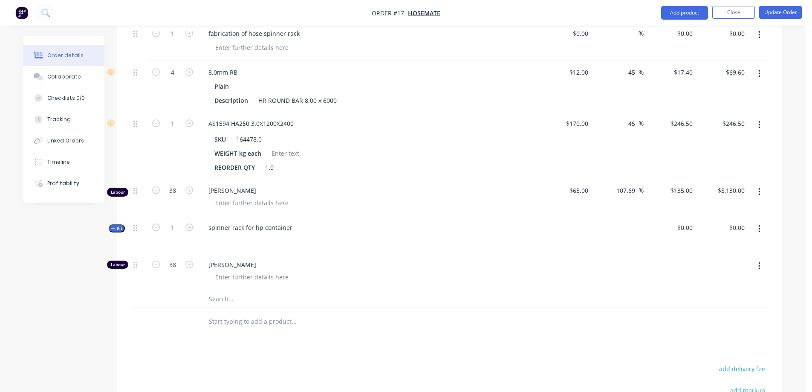
scroll to position [233, 0]
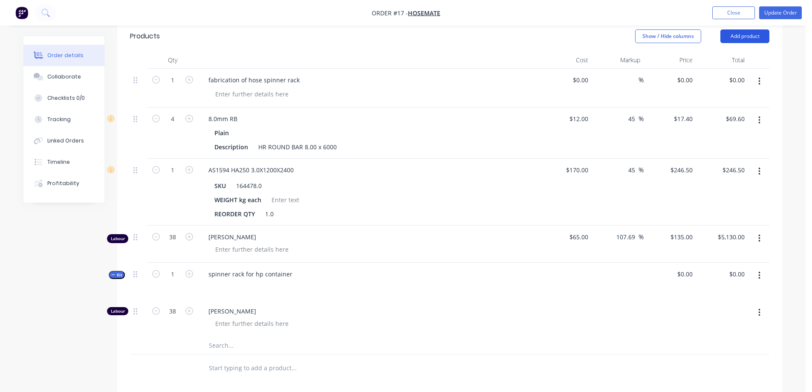
click at [744, 34] on button "Add product" at bounding box center [744, 36] width 49 height 14
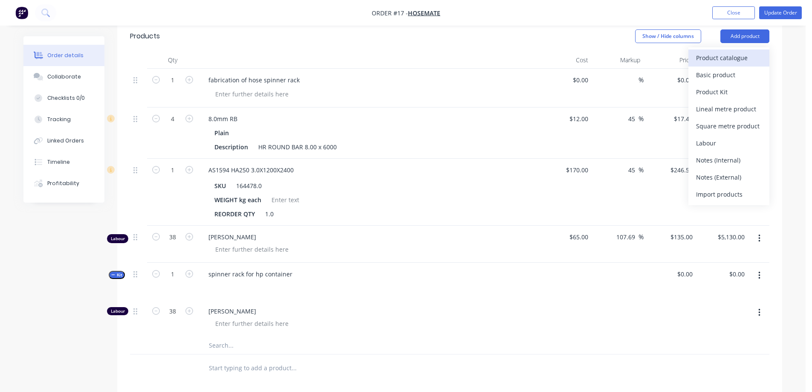
click at [734, 61] on div "Product catalogue" at bounding box center [729, 58] width 66 height 12
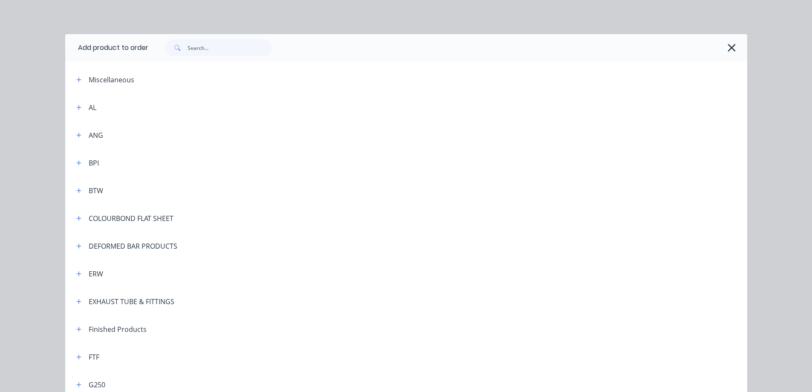
scroll to position [191, 0]
click at [200, 50] on input "text" at bounding box center [230, 47] width 84 height 17
type input "8mm rb"
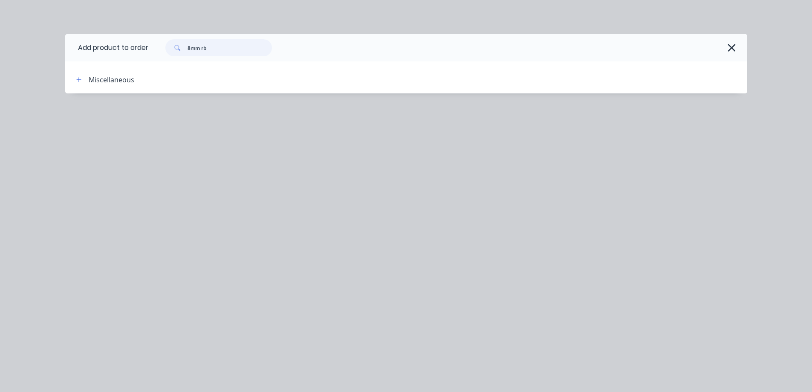
drag, startPoint x: 209, startPoint y: 47, endPoint x: 179, endPoint y: 48, distance: 30.7
click at [179, 48] on div "8mm rb" at bounding box center [218, 47] width 107 height 17
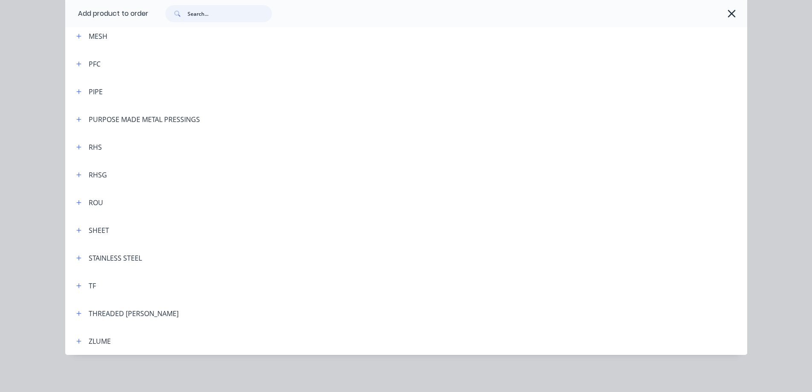
scroll to position [626, 0]
click at [76, 202] on icon "button" at bounding box center [78, 201] width 5 height 5
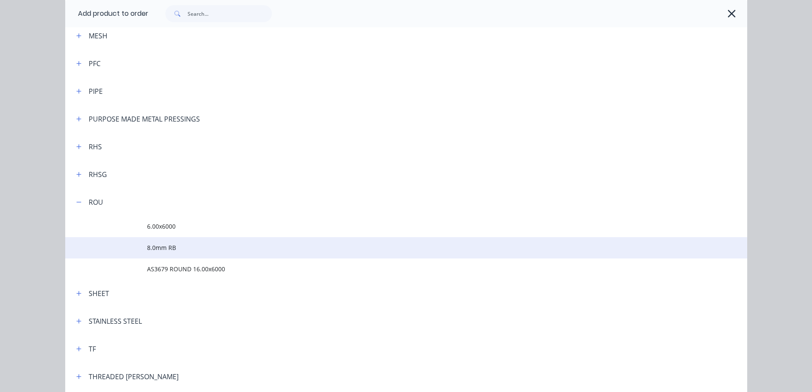
click at [161, 249] on span "8.0mm RB" at bounding box center [387, 247] width 480 height 9
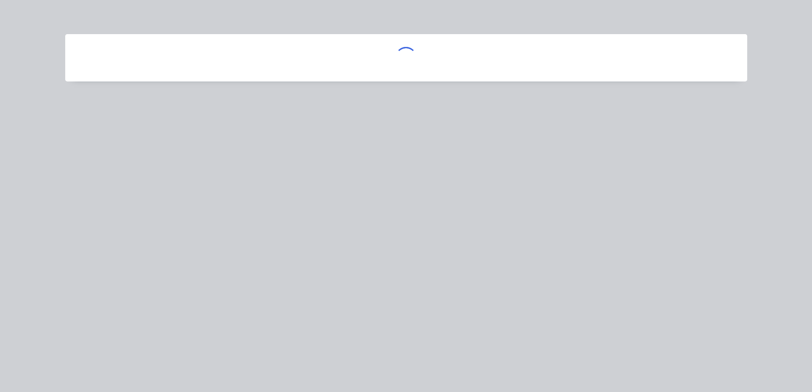
scroll to position [0, 0]
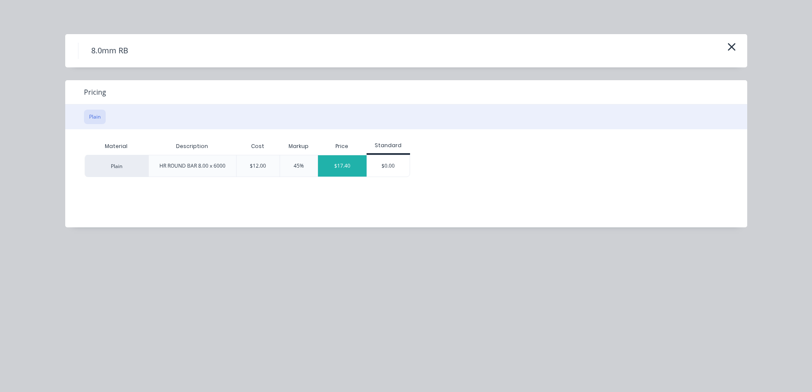
click at [353, 163] on div "$17.40" at bounding box center [342, 165] width 49 height 21
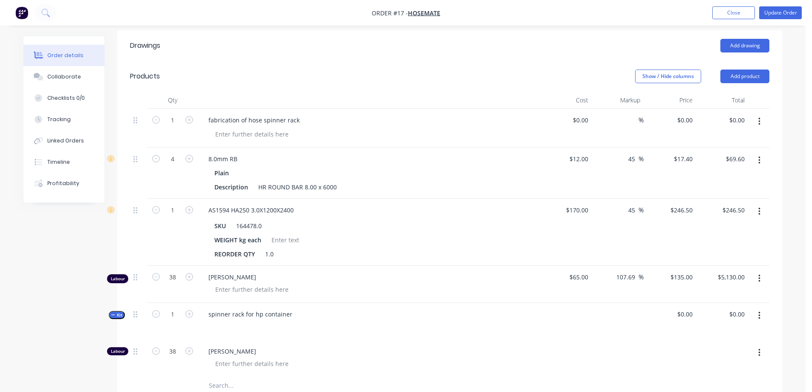
scroll to position [276, 0]
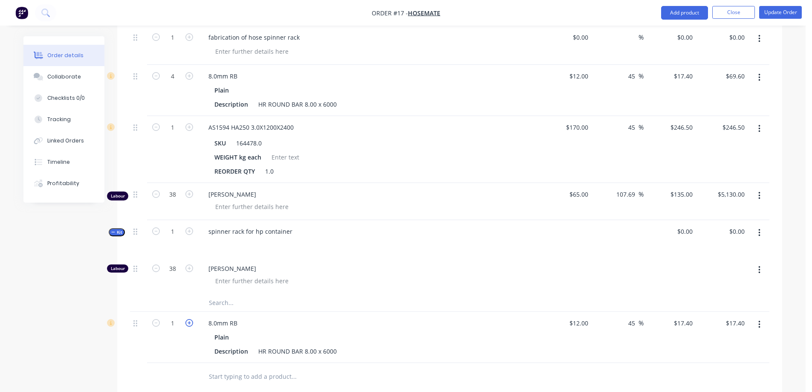
click at [188, 321] on icon "button" at bounding box center [189, 323] width 8 height 8
type input "2"
type input "$34.80"
click at [188, 321] on icon "button" at bounding box center [189, 323] width 8 height 8
type input "3"
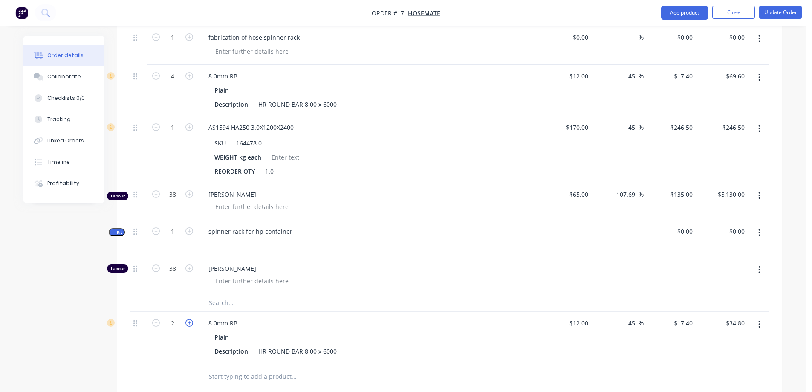
type input "$52.20"
click at [188, 321] on icon "button" at bounding box center [189, 323] width 8 height 8
type input "4"
type input "$69.60"
click at [758, 78] on icon "button" at bounding box center [759, 77] width 2 height 9
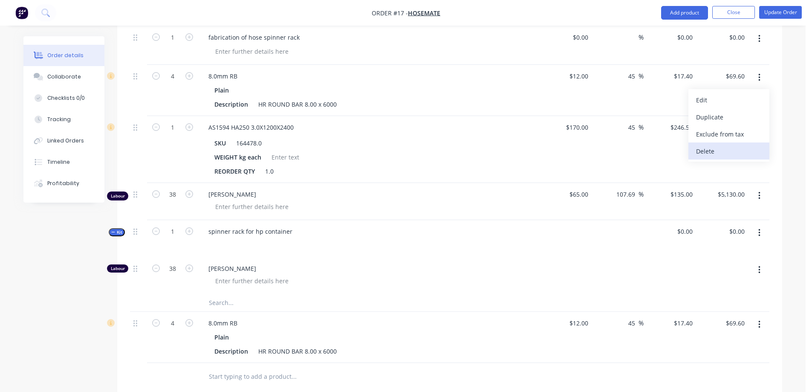
click at [719, 152] on div "Delete" at bounding box center [729, 151] width 66 height 12
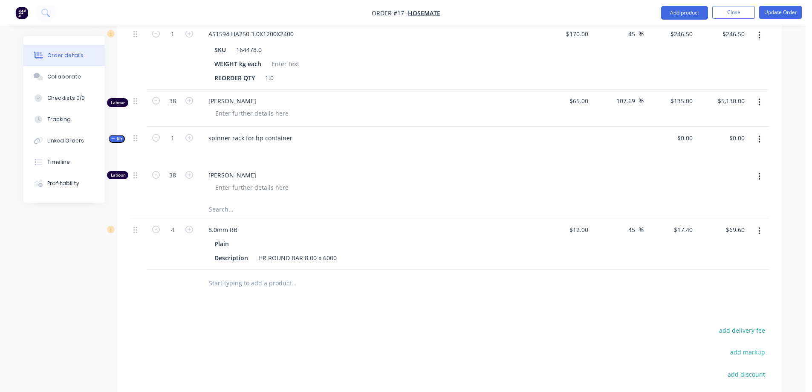
scroll to position [318, 0]
click at [760, 138] on icon "button" at bounding box center [759, 138] width 2 height 9
click at [761, 174] on button "button" at bounding box center [759, 175] width 20 height 15
click at [760, 137] on button "button" at bounding box center [759, 138] width 20 height 15
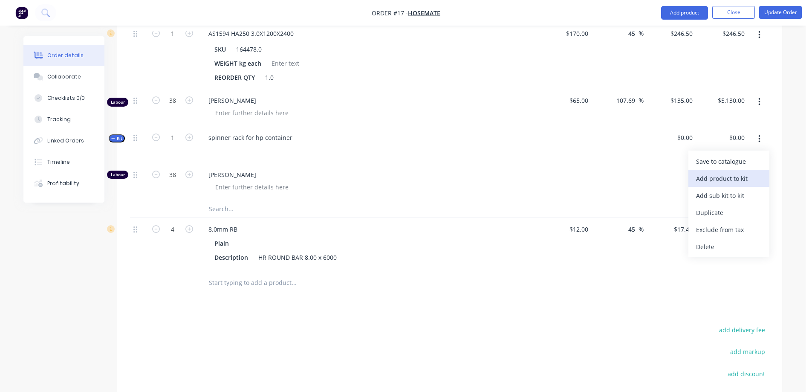
click at [739, 180] on div "Add product to kit" at bounding box center [729, 178] width 66 height 12
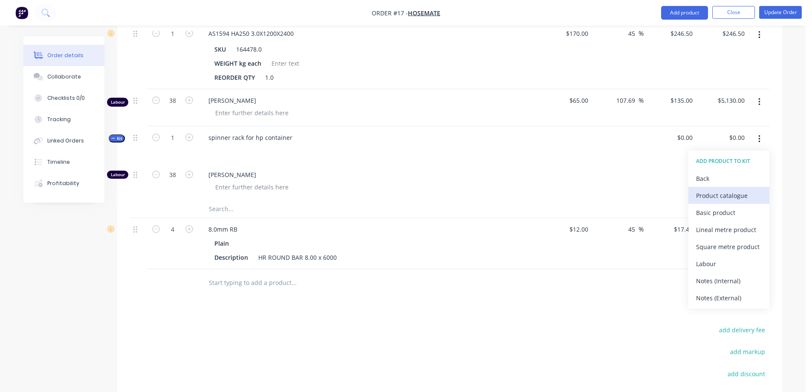
click at [734, 196] on div "Product catalogue" at bounding box center [729, 195] width 66 height 12
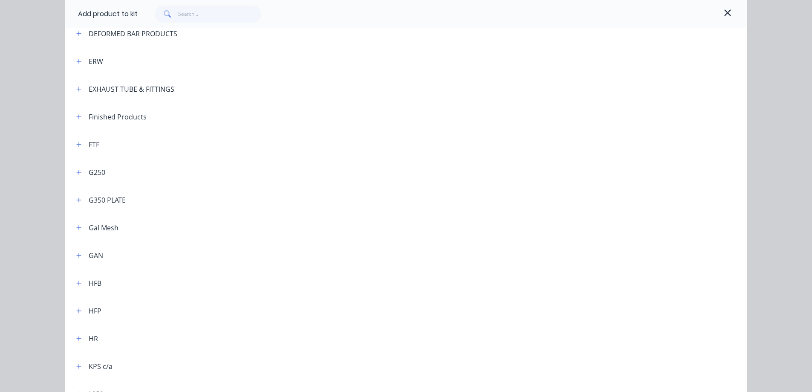
scroll to position [213, 0]
click at [78, 201] on icon "button" at bounding box center [78, 199] width 5 height 6
click at [78, 173] on icon "button" at bounding box center [78, 172] width 5 height 6
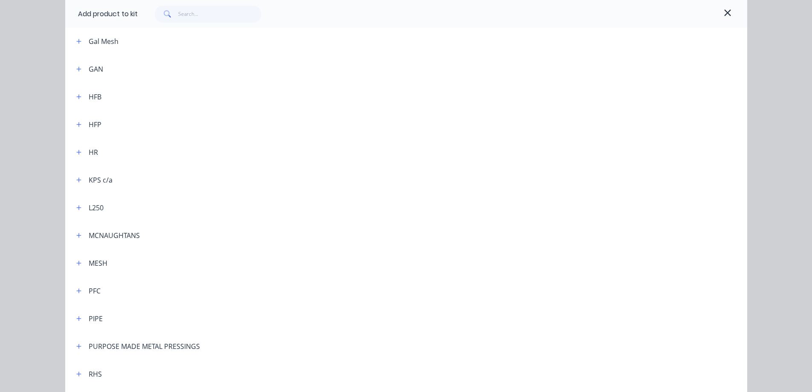
scroll to position [554, 0]
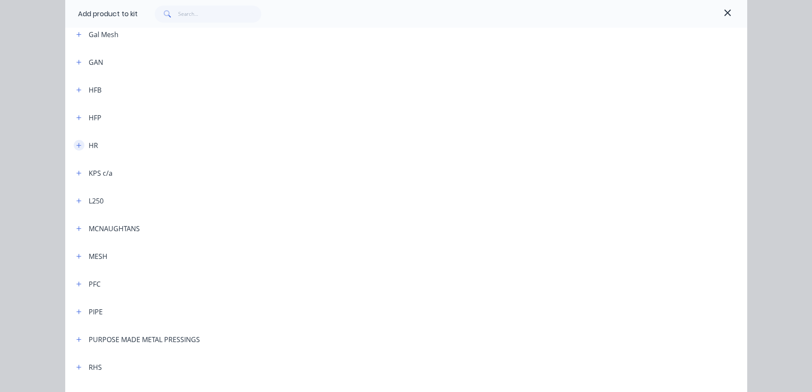
click at [76, 146] on icon "button" at bounding box center [78, 145] width 5 height 5
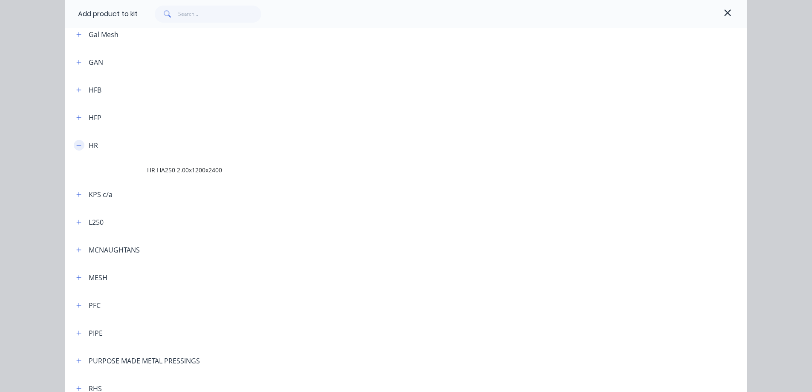
click at [76, 146] on icon "button" at bounding box center [78, 145] width 5 height 6
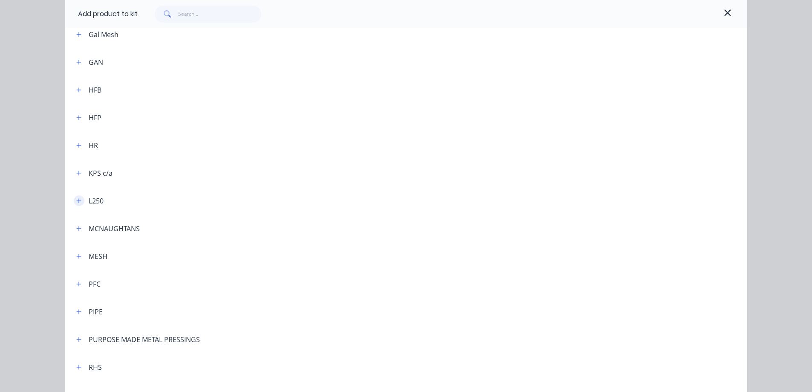
click at [77, 202] on icon "button" at bounding box center [78, 201] width 5 height 6
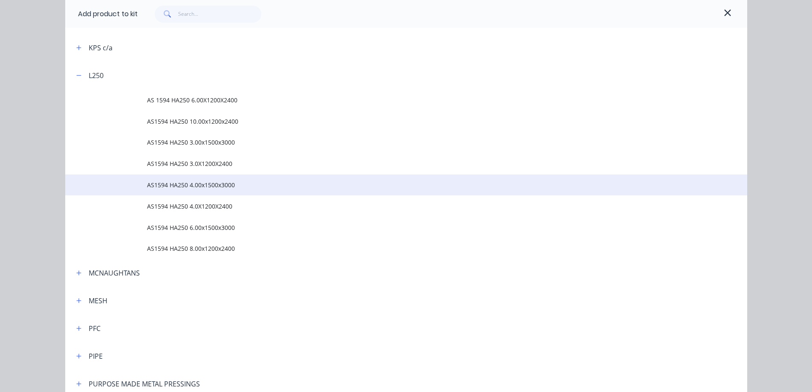
scroll to position [682, 0]
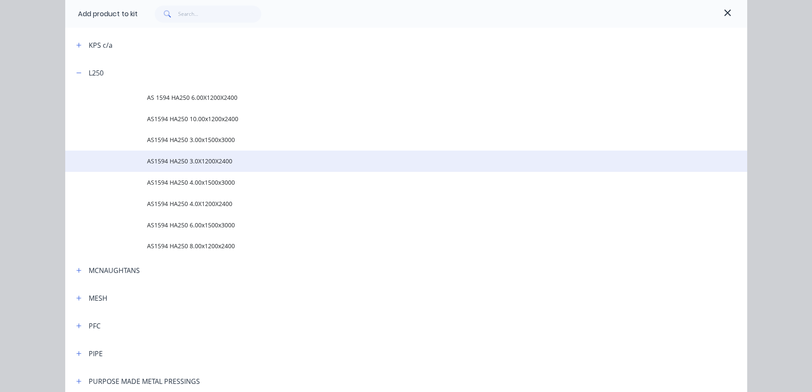
click at [195, 161] on span "AS1594 HA250 3.0X1200X2400" at bounding box center [387, 160] width 480 height 9
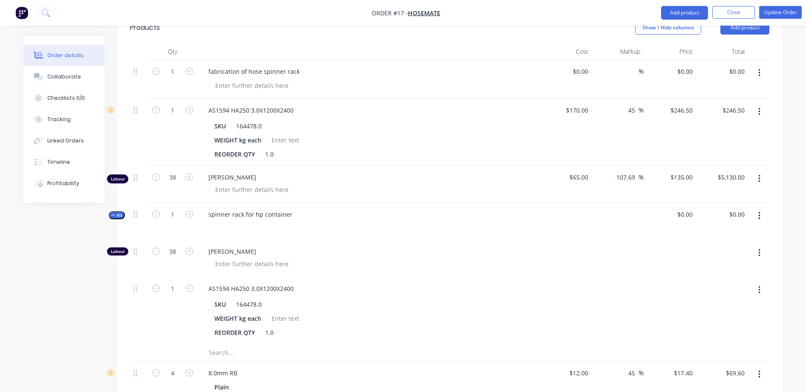
scroll to position [233, 0]
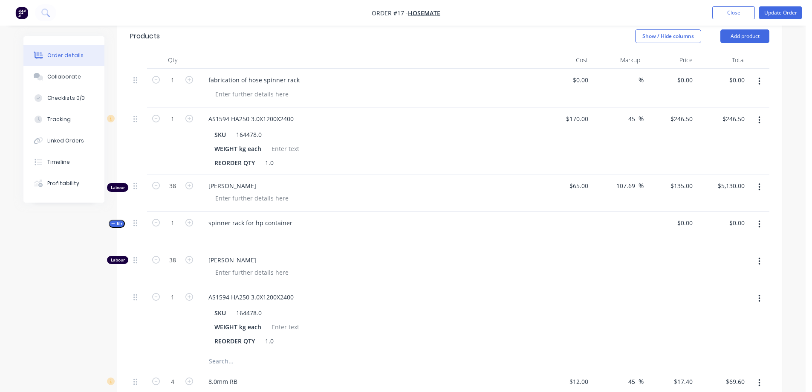
click at [761, 187] on button "button" at bounding box center [759, 186] width 20 height 15
click at [712, 260] on div "Delete" at bounding box center [729, 260] width 66 height 12
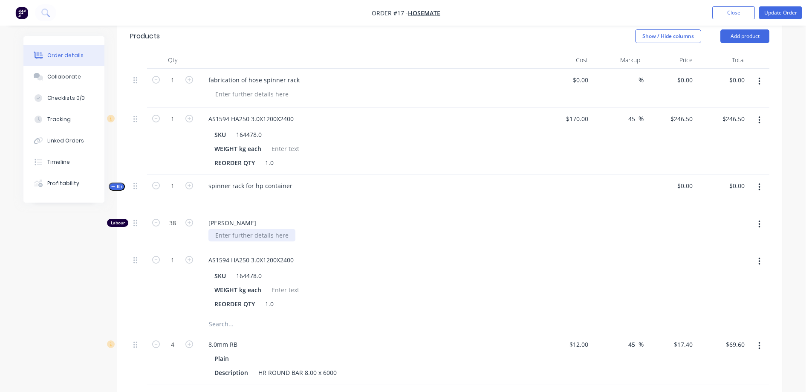
click at [242, 237] on div at bounding box center [251, 235] width 87 height 12
click at [760, 80] on icon "button" at bounding box center [759, 81] width 2 height 9
click at [720, 153] on div "Delete" at bounding box center [729, 155] width 66 height 12
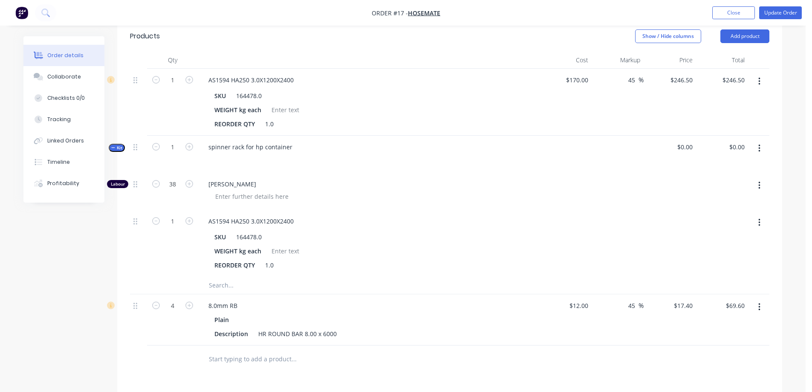
click at [759, 81] on icon "button" at bounding box center [759, 82] width 2 height 8
click at [722, 155] on div "Delete" at bounding box center [729, 155] width 66 height 12
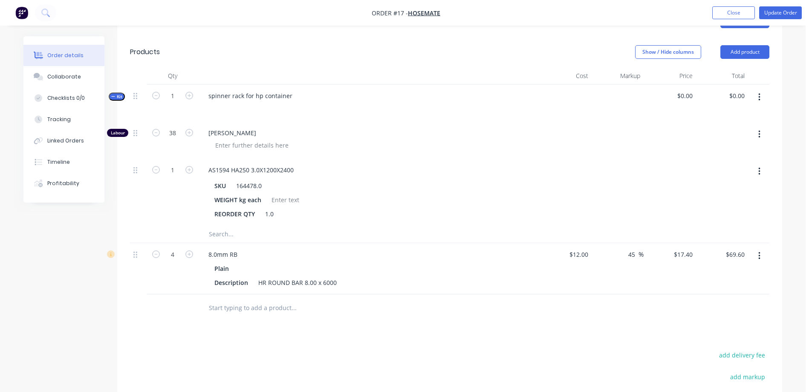
scroll to position [194, 0]
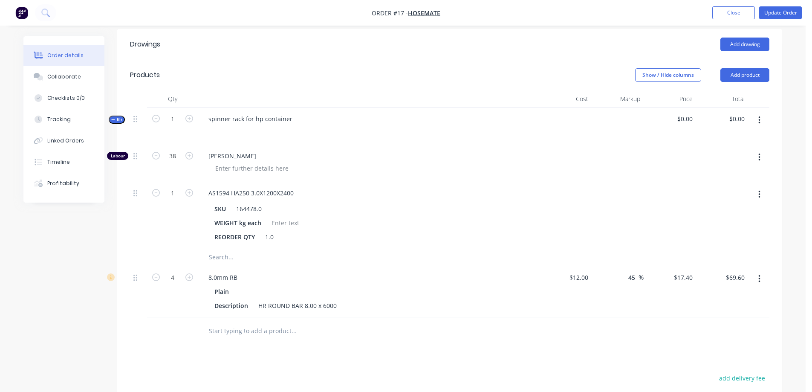
click at [760, 279] on icon "button" at bounding box center [759, 279] width 2 height 8
click at [759, 121] on icon "button" at bounding box center [759, 120] width 2 height 8
click at [193, 194] on button "button" at bounding box center [189, 192] width 11 height 9
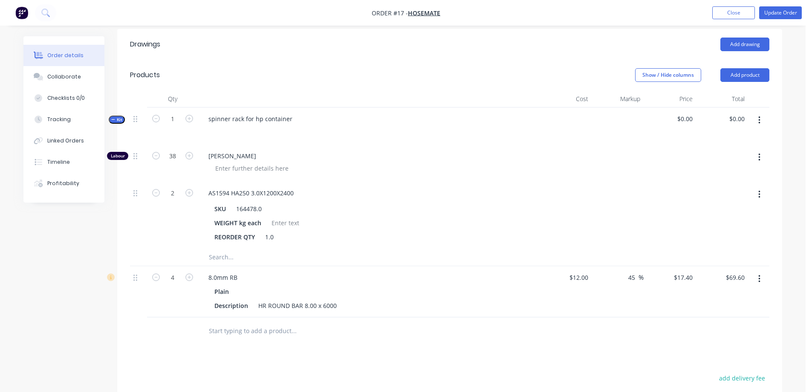
type input "3"
click at [763, 194] on button "button" at bounding box center [759, 194] width 20 height 15
click at [730, 254] on div "Delete" at bounding box center [729, 251] width 66 height 12
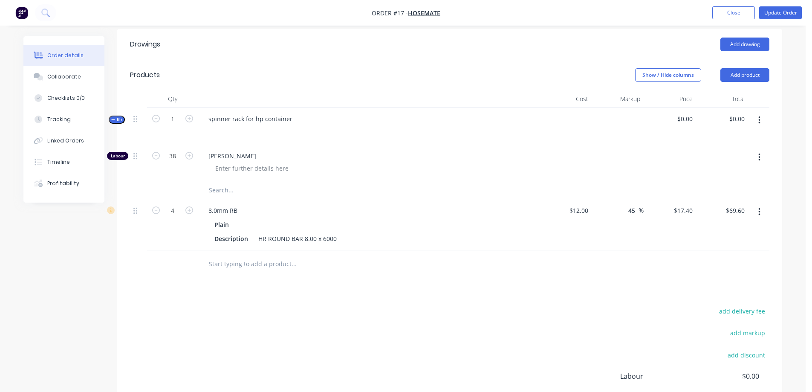
click at [763, 120] on button "button" at bounding box center [759, 120] width 20 height 15
click at [748, 159] on div "Add product to kit" at bounding box center [729, 159] width 66 height 12
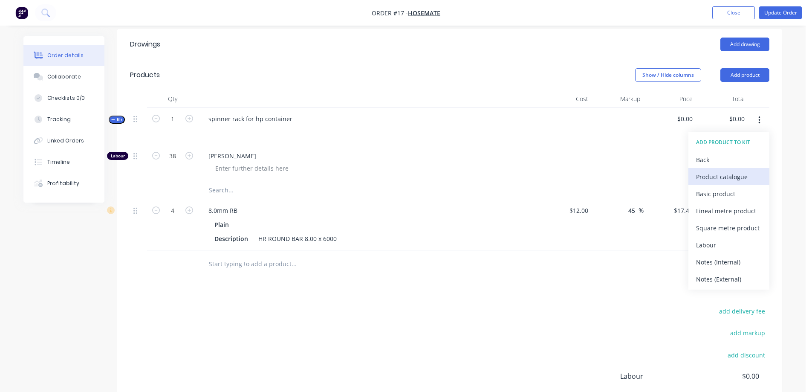
click at [720, 173] on div "Product catalogue" at bounding box center [729, 176] width 66 height 12
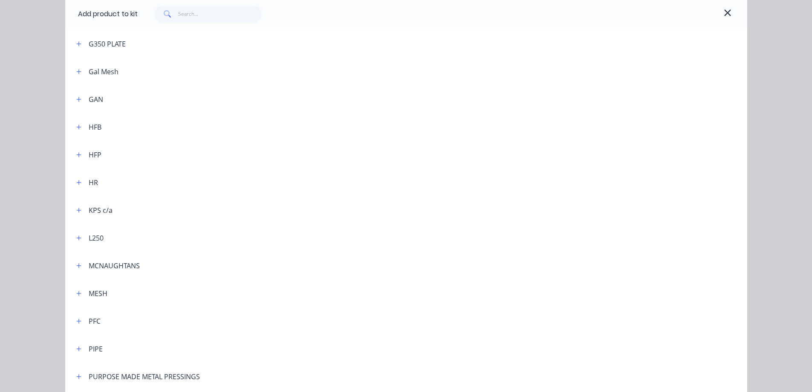
scroll to position [384, 0]
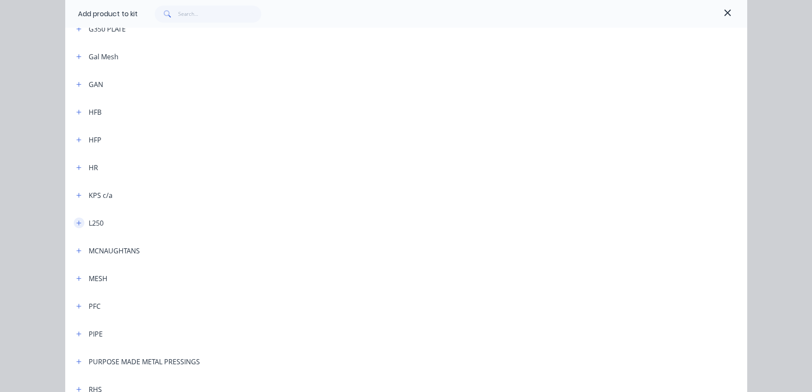
click at [78, 224] on button "button" at bounding box center [79, 222] width 11 height 11
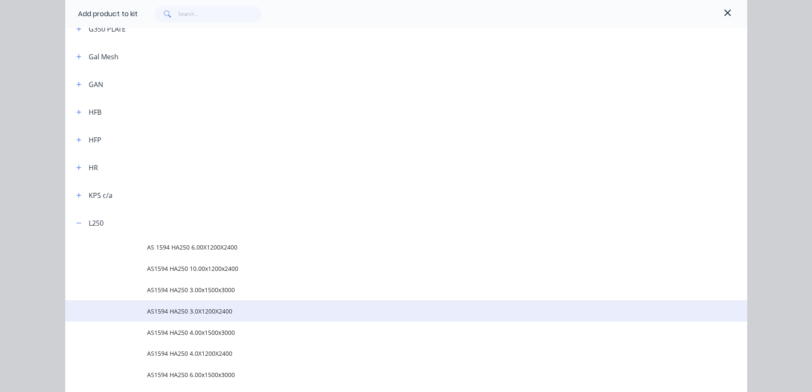
click at [190, 311] on span "AS1594 HA250 3.0X1200X2400" at bounding box center [387, 310] width 480 height 9
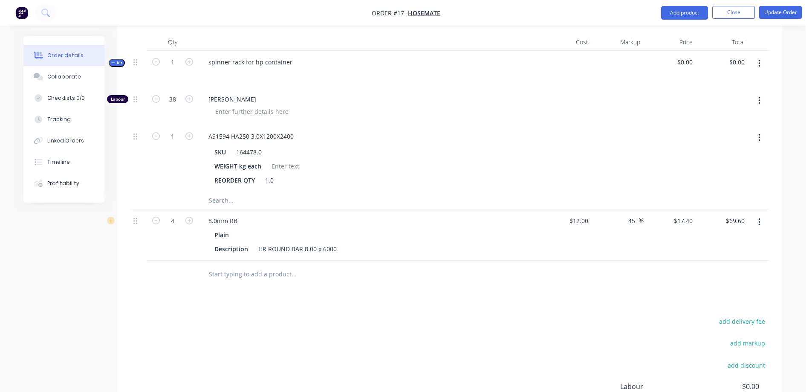
scroll to position [152, 0]
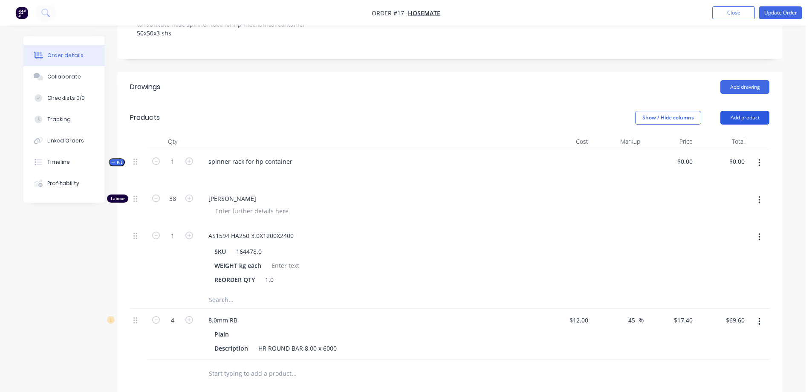
click at [742, 116] on button "Add product" at bounding box center [744, 118] width 49 height 14
click at [503, 347] on div "Description HR ROUND BAR 8.00 x 6000" at bounding box center [367, 348] width 312 height 12
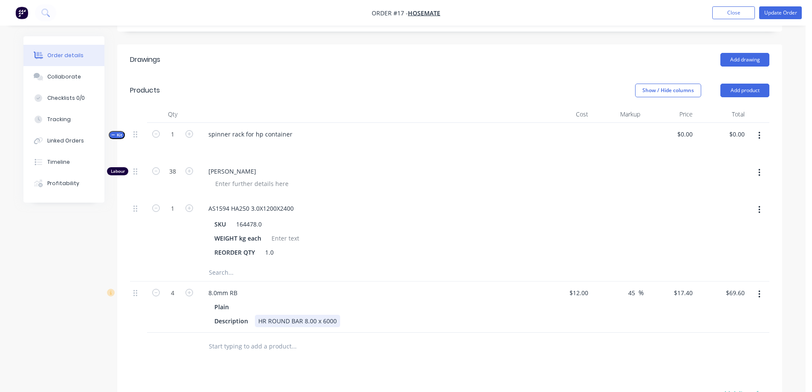
scroll to position [194, 0]
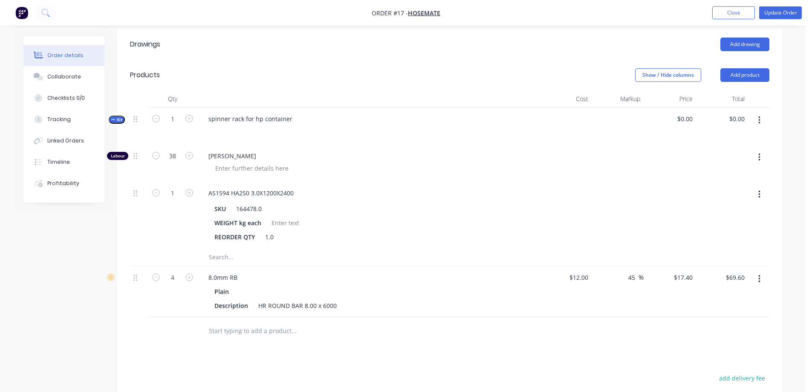
click at [760, 194] on button "button" at bounding box center [759, 194] width 20 height 15
type input "0.00"
click at [733, 120] on input "0.00" at bounding box center [738, 119] width 20 height 12
type input "0"
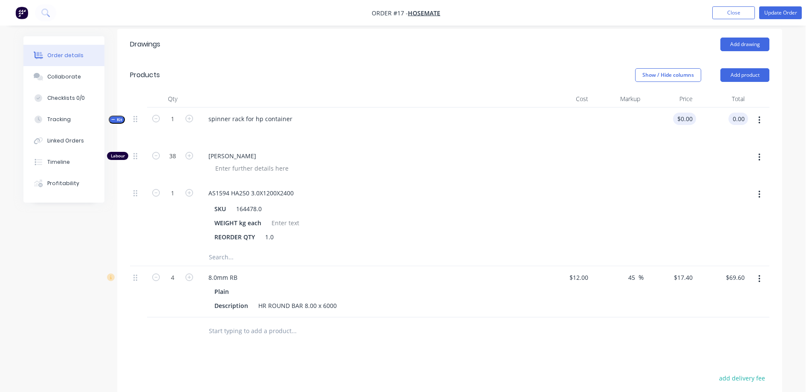
type input "$0.00"
click at [686, 120] on input "0" at bounding box center [686, 119] width 20 height 12
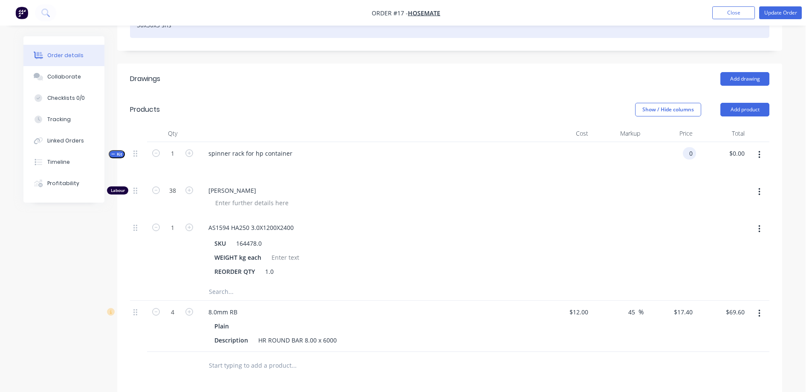
scroll to position [0, 0]
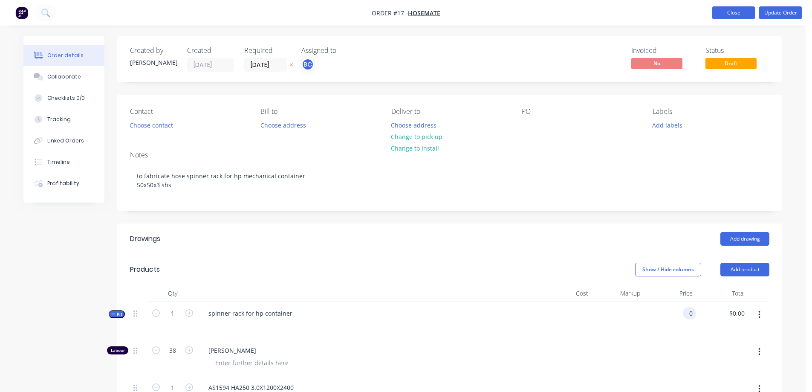
type input "$0.00"
click at [725, 11] on button "Close" at bounding box center [733, 12] width 43 height 13
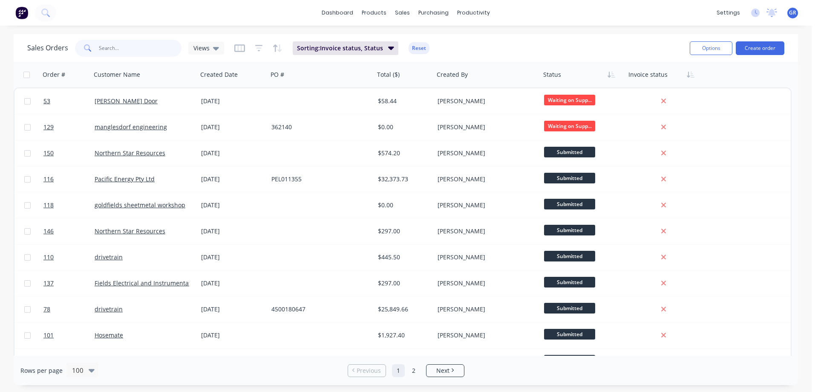
click at [140, 52] on input "text" at bounding box center [140, 48] width 83 height 17
type input "hose"
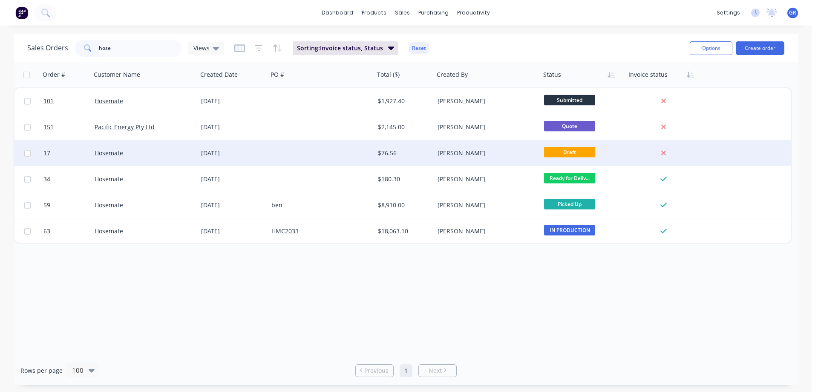
click at [155, 151] on div "Hosemate" at bounding box center [142, 153] width 95 height 9
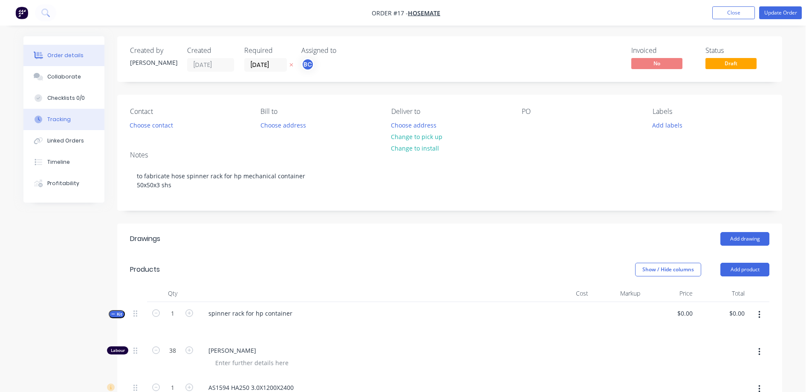
click at [61, 120] on div "Tracking" at bounding box center [58, 120] width 23 height 8
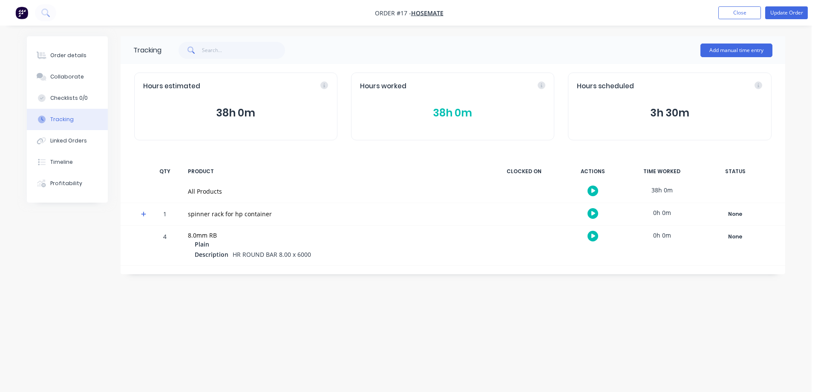
click at [140, 214] on div at bounding box center [140, 214] width 13 height 22
click at [142, 214] on icon at bounding box center [143, 213] width 5 height 5
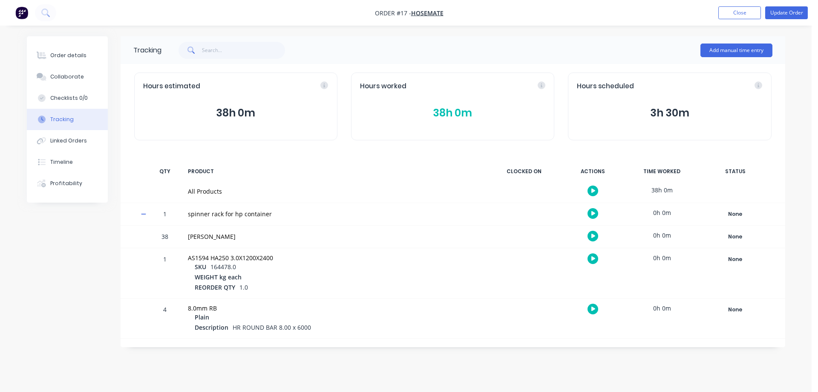
click at [202, 192] on div "All Products" at bounding box center [335, 191] width 294 height 9
click at [62, 55] on div "Order details" at bounding box center [68, 56] width 36 height 8
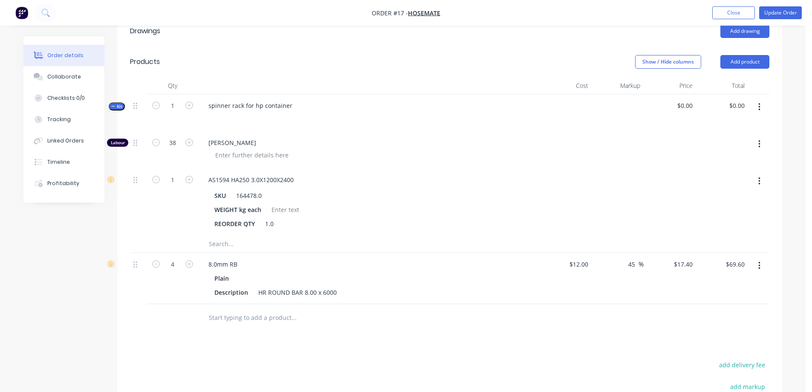
scroll to position [213, 0]
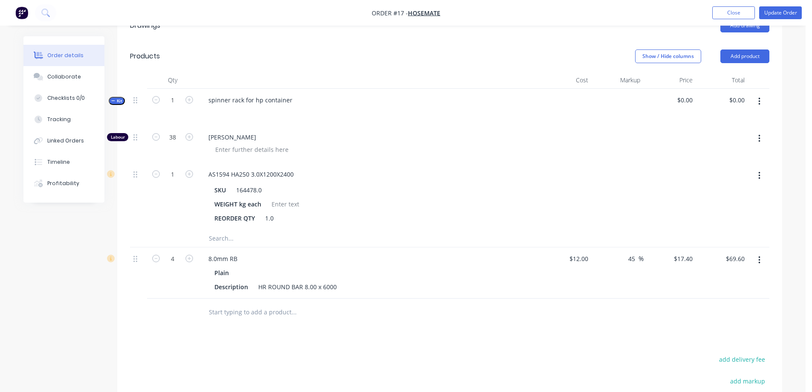
click at [763, 99] on button "button" at bounding box center [759, 101] width 20 height 15
click at [731, 158] on div "Add sub kit to kit" at bounding box center [729, 158] width 66 height 12
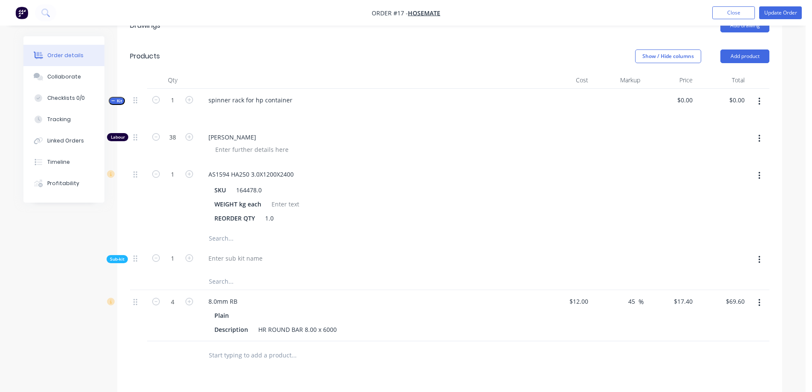
click at [758, 258] on icon "button" at bounding box center [759, 259] width 2 height 9
click at [729, 297] on div "Delete" at bounding box center [729, 299] width 66 height 12
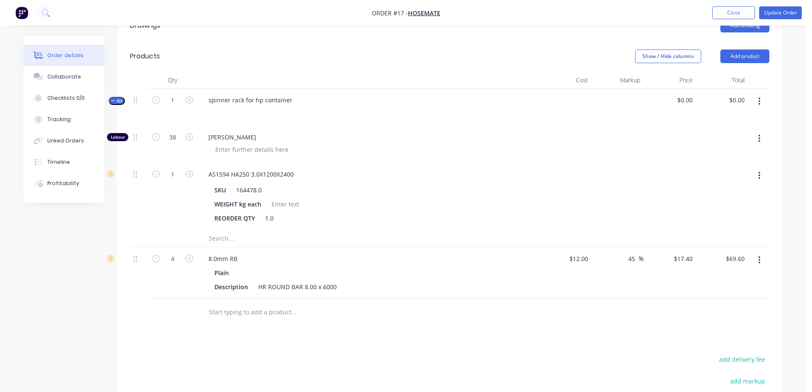
click at [759, 105] on icon "button" at bounding box center [759, 102] width 2 height 8
click at [730, 141] on div "Add product to kit" at bounding box center [729, 141] width 66 height 12
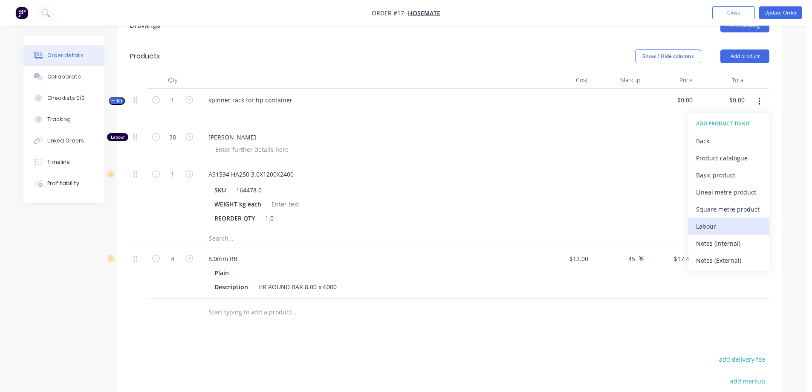
click at [727, 226] on div "Labour" at bounding box center [729, 226] width 66 height 12
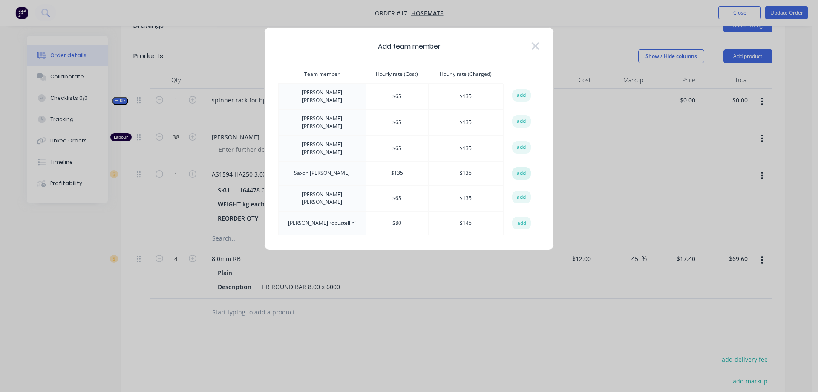
click at [521, 167] on button "add" at bounding box center [521, 173] width 19 height 13
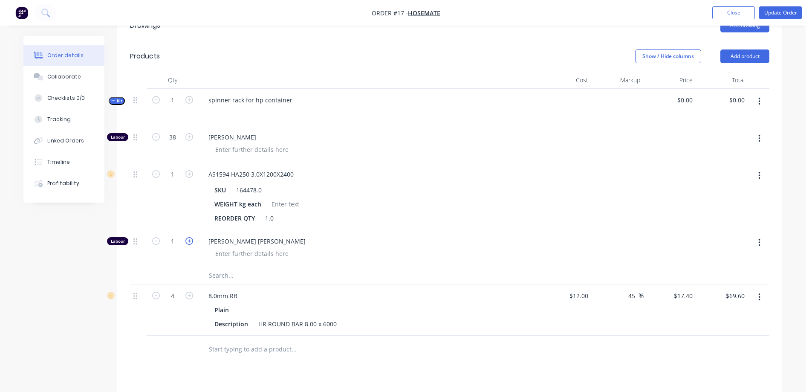
click at [187, 241] on icon "button" at bounding box center [189, 241] width 8 height 8
type input "3"
click at [757, 242] on button "button" at bounding box center [759, 242] width 20 height 15
click at [712, 296] on div "Delete" at bounding box center [729, 299] width 66 height 12
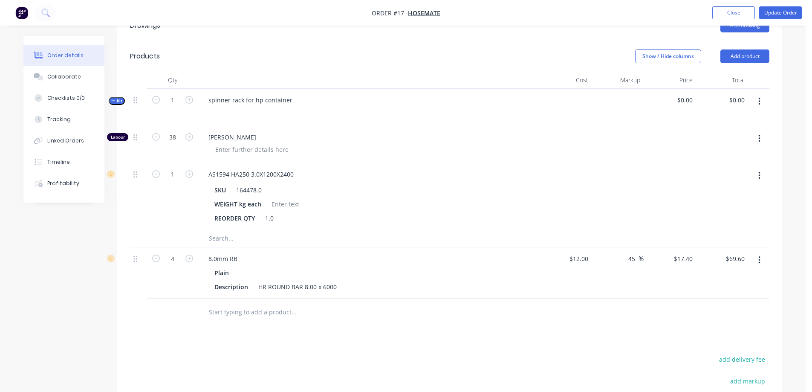
click at [762, 101] on button "button" at bounding box center [759, 101] width 20 height 15
click at [728, 144] on div "Add product to kit" at bounding box center [729, 141] width 66 height 12
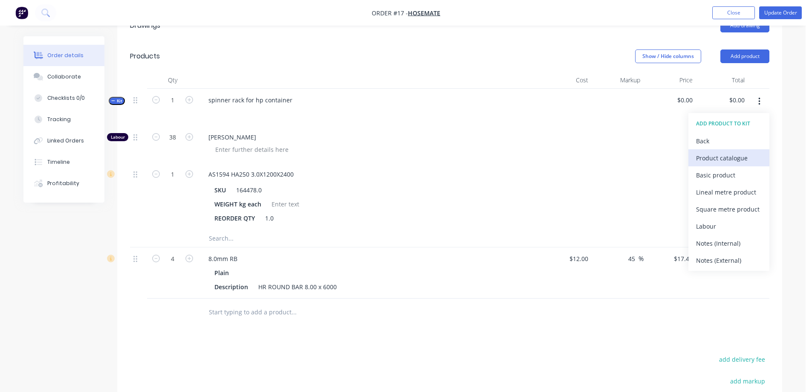
click at [719, 156] on div "Product catalogue" at bounding box center [729, 158] width 66 height 12
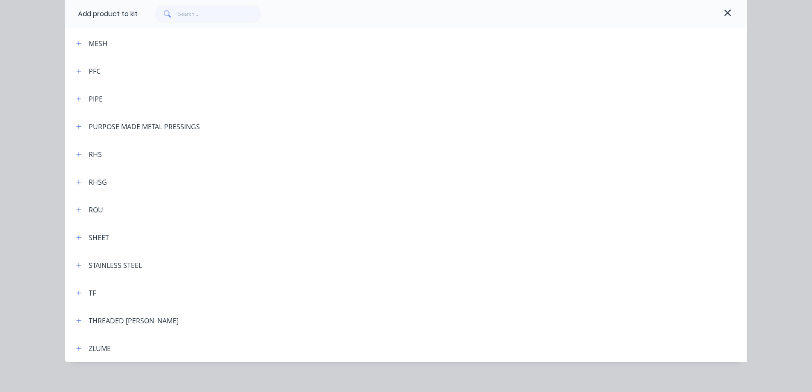
scroll to position [626, 0]
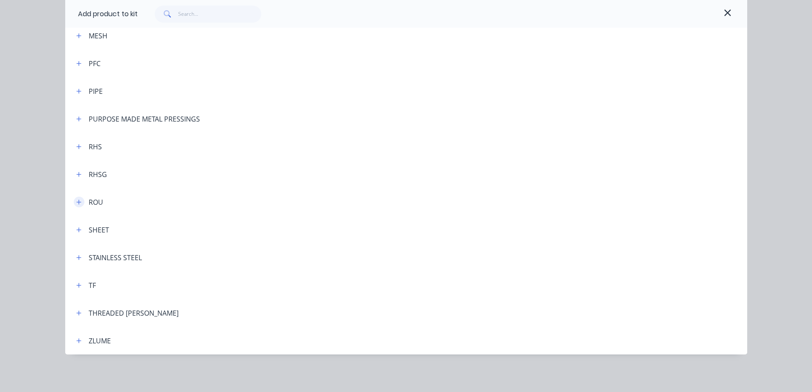
click at [78, 200] on icon "button" at bounding box center [78, 202] width 5 height 6
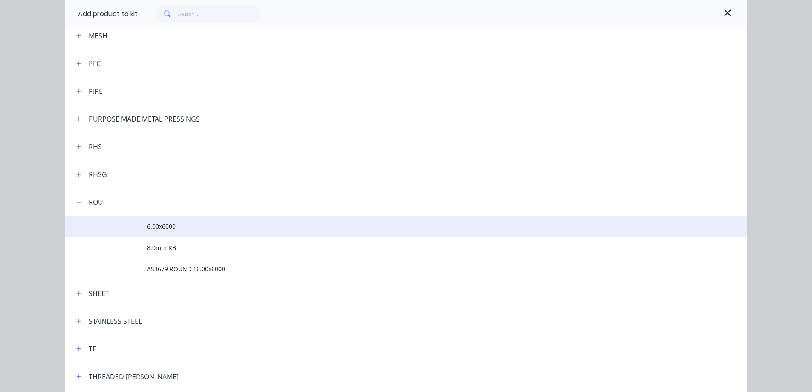
click at [170, 229] on span "6.00x6000" at bounding box center [387, 226] width 480 height 9
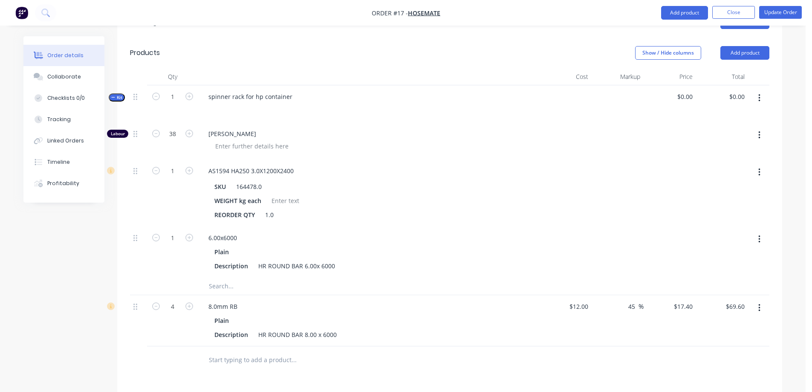
scroll to position [213, 0]
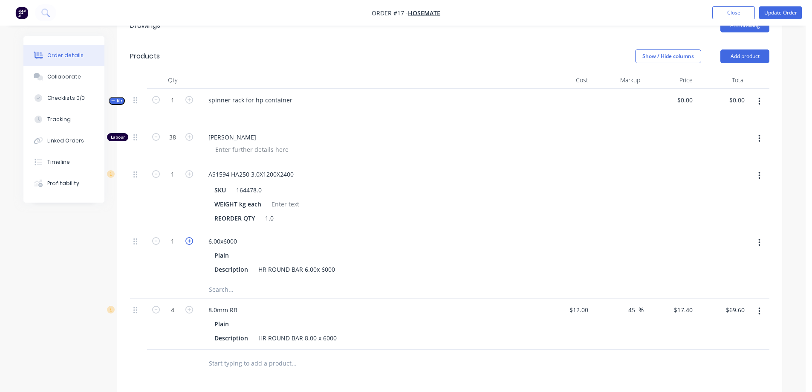
click at [192, 240] on icon "button" at bounding box center [189, 241] width 8 height 8
click at [157, 241] on icon "button" at bounding box center [156, 241] width 8 height 8
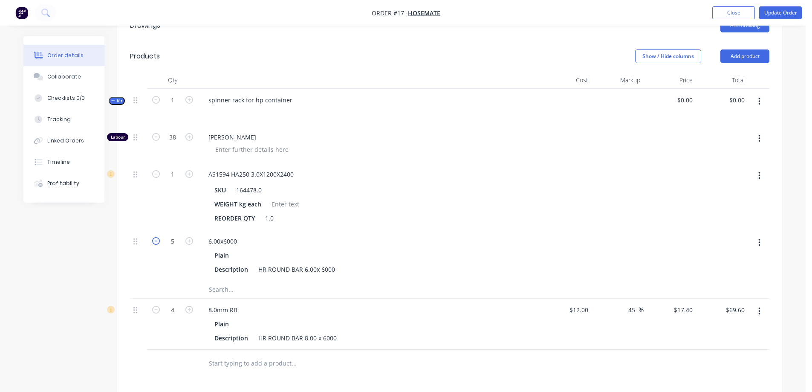
type input "4"
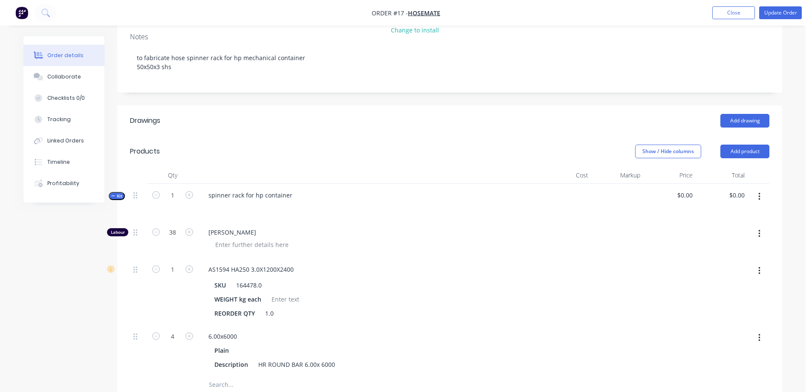
scroll to position [128, 0]
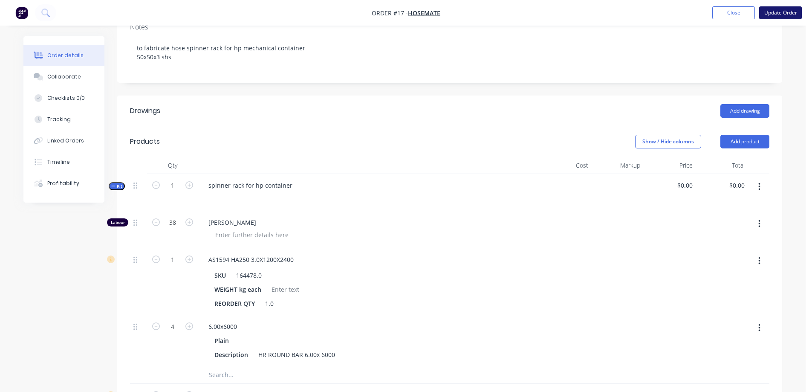
click at [786, 12] on button "Update Order" at bounding box center [780, 12] width 43 height 13
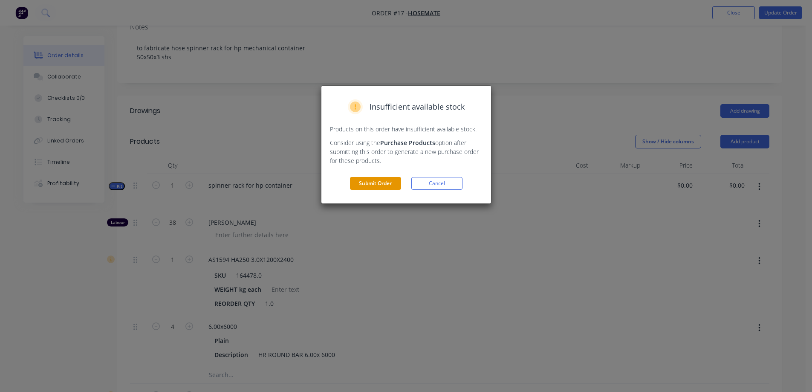
click at [387, 184] on button "Submit Order" at bounding box center [375, 183] width 51 height 13
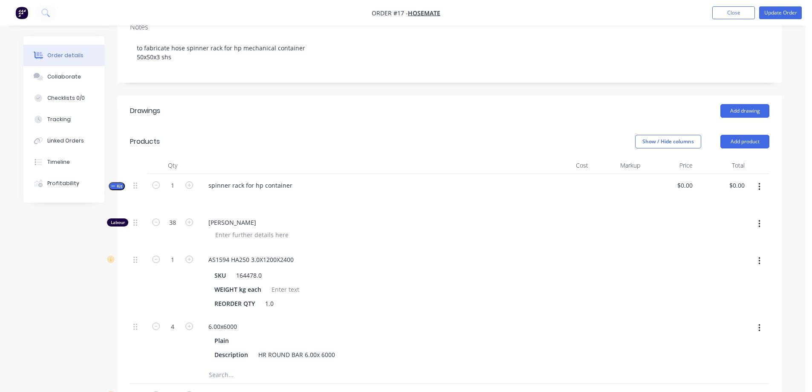
scroll to position [0, 0]
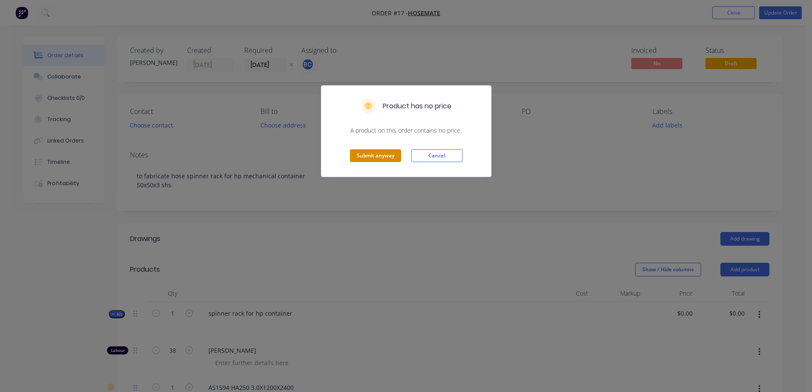
click at [379, 156] on button "Submit anyway" at bounding box center [375, 155] width 51 height 13
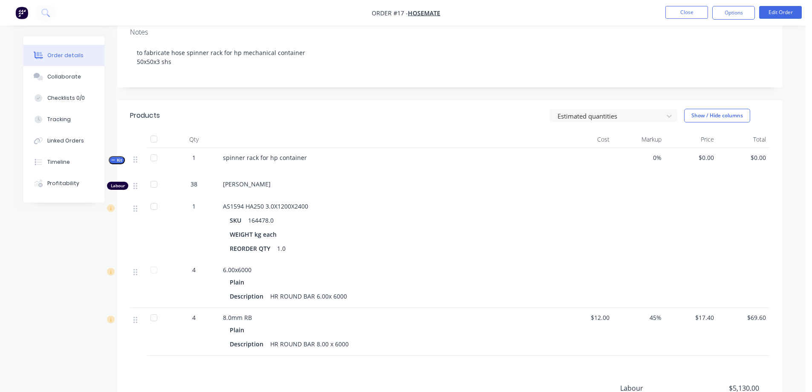
scroll to position [110, 0]
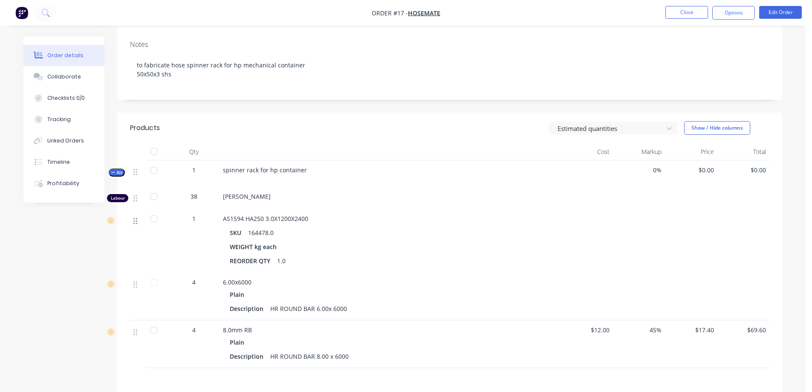
click at [135, 224] on icon at bounding box center [135, 221] width 4 height 8
click at [155, 217] on div at bounding box center [153, 218] width 17 height 17
click at [669, 128] on icon at bounding box center [669, 128] width 9 height 9
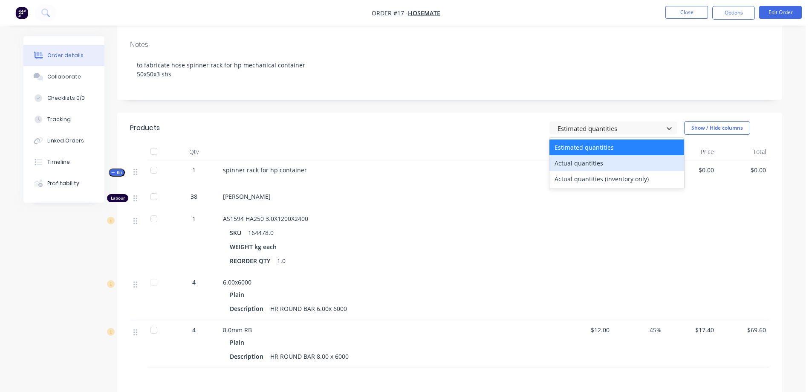
click at [601, 162] on div "Actual quantities" at bounding box center [616, 163] width 135 height 16
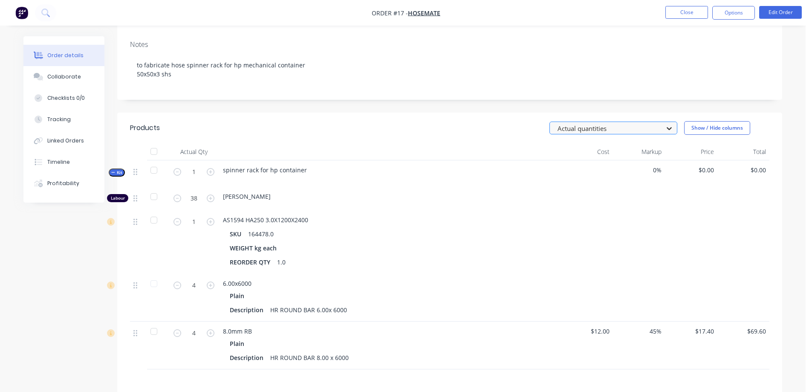
click at [669, 127] on icon at bounding box center [669, 128] width 9 height 9
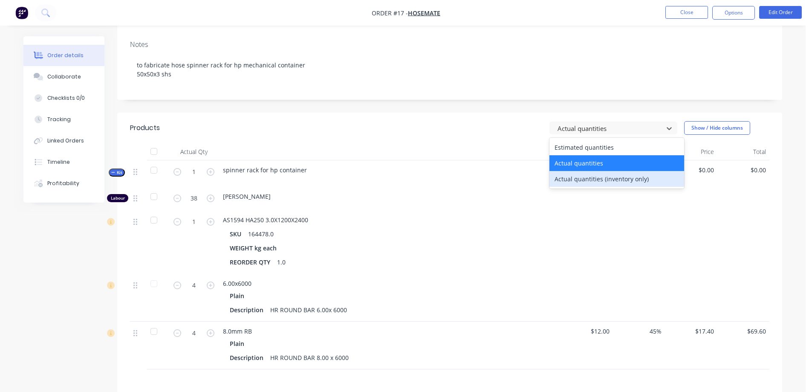
click at [649, 176] on div "Actual quantities (inventory only)" at bounding box center [616, 179] width 135 height 16
type input "0"
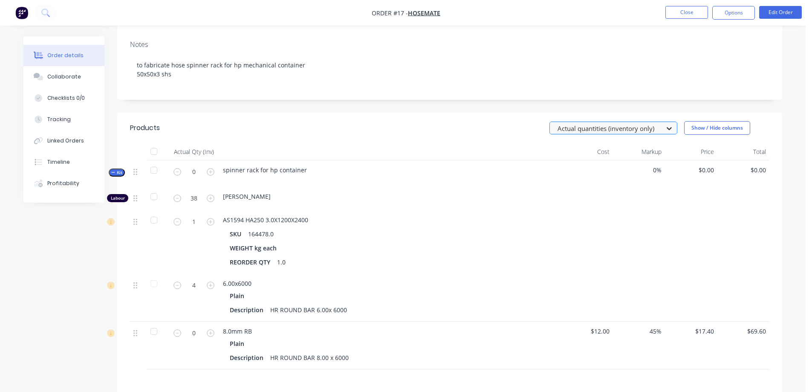
click at [669, 128] on icon at bounding box center [669, 128] width 9 height 9
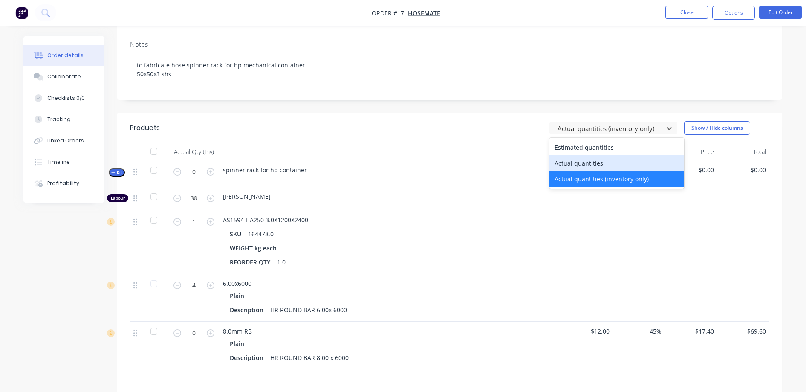
click at [645, 162] on div "Actual quantities" at bounding box center [616, 163] width 135 height 16
type input "1"
type input "4"
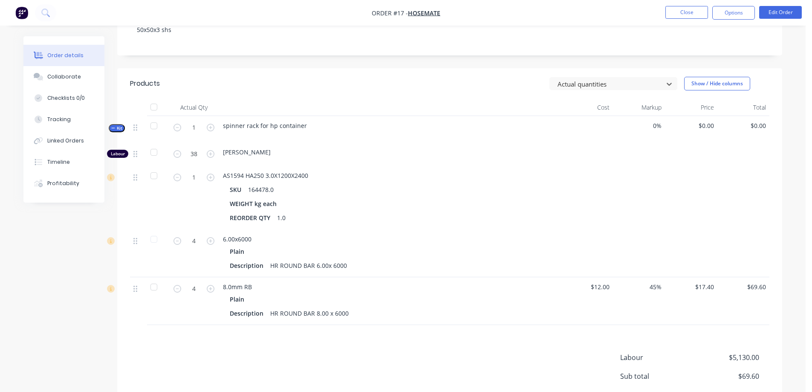
scroll to position [153, 0]
click at [240, 152] on span "[PERSON_NAME]" at bounding box center [247, 152] width 48 height 8
click at [274, 153] on div "[PERSON_NAME]" at bounding box center [390, 152] width 334 height 9
click at [209, 154] on icon "button" at bounding box center [211, 154] width 8 height 8
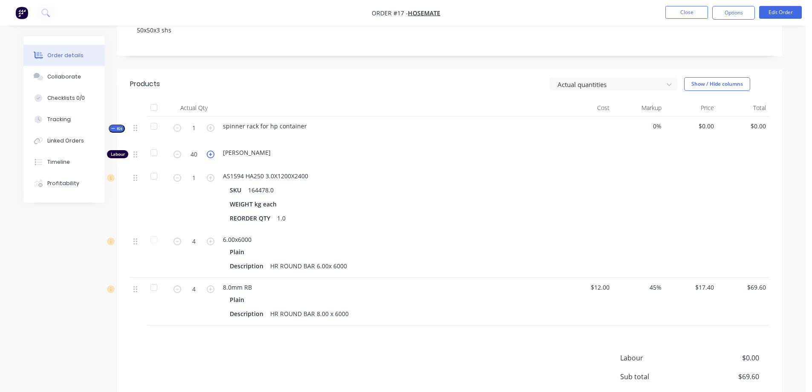
click at [209, 154] on icon "button" at bounding box center [211, 154] width 8 height 8
click at [178, 155] on icon "button" at bounding box center [177, 154] width 8 height 8
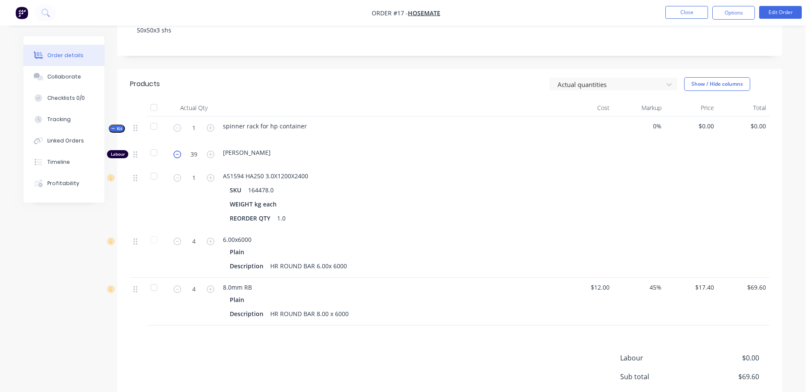
click at [178, 155] on icon "button" at bounding box center [177, 154] width 8 height 8
type input "38"
click at [739, 11] on button "Options" at bounding box center [733, 13] width 43 height 14
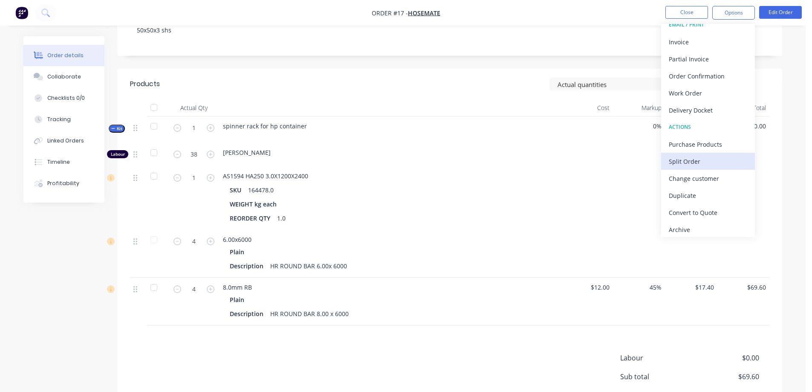
scroll to position [13, 0]
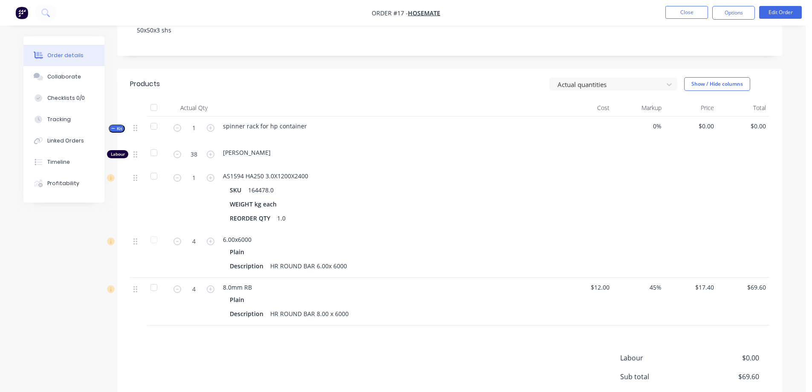
click at [578, 198] on div at bounding box center [587, 198] width 52 height 64
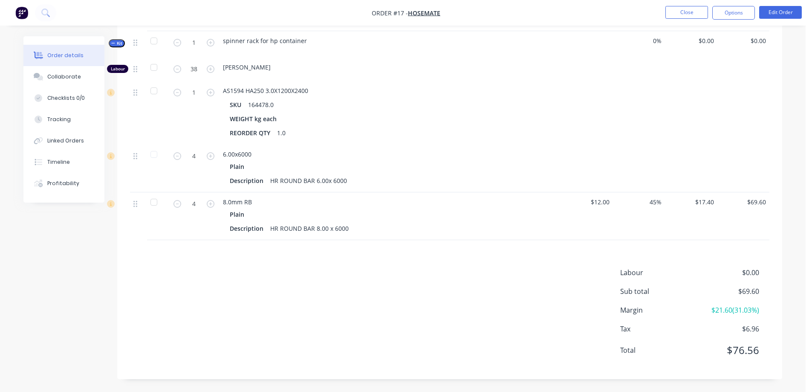
scroll to position [153, 0]
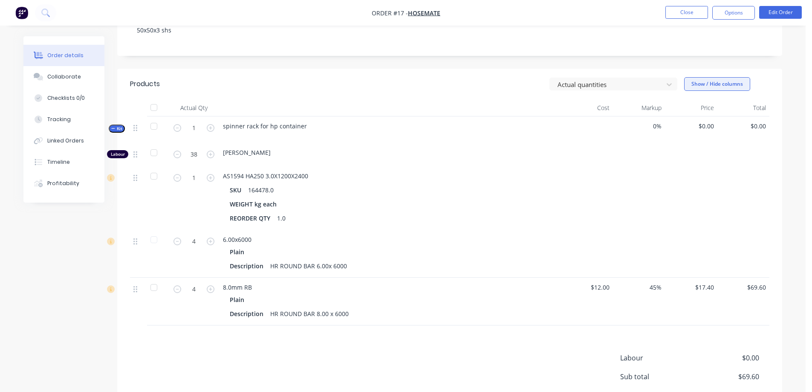
click at [710, 81] on button "Show / Hide columns" at bounding box center [717, 84] width 66 height 14
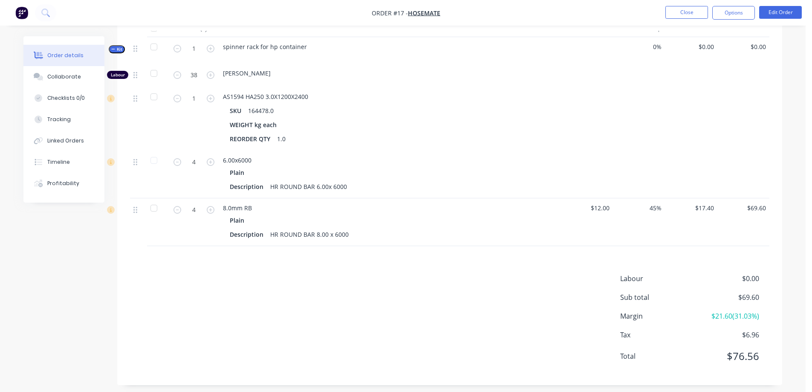
scroll to position [239, 0]
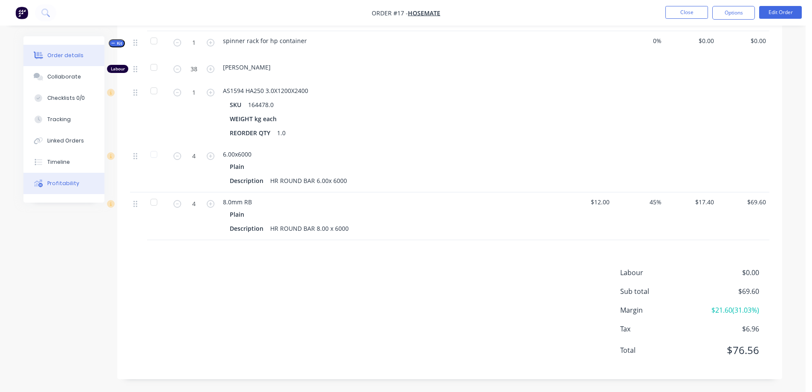
click at [70, 183] on div "Profitability" at bounding box center [63, 183] width 32 height 8
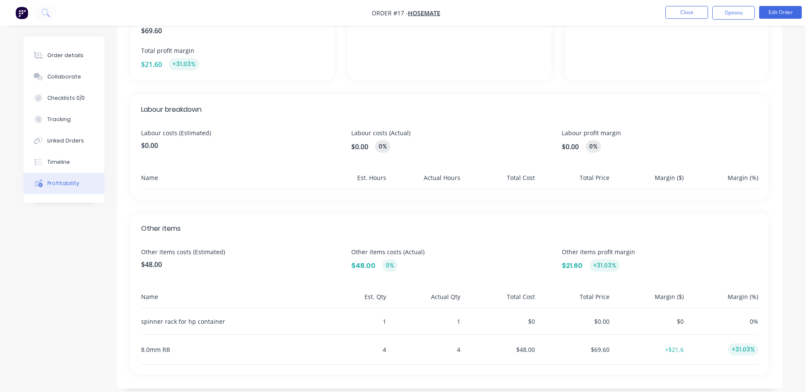
scroll to position [175, 0]
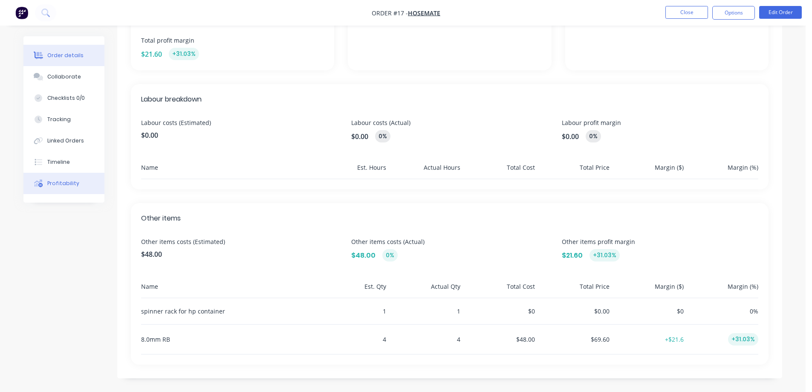
click at [55, 55] on div "Order details" at bounding box center [65, 56] width 36 height 8
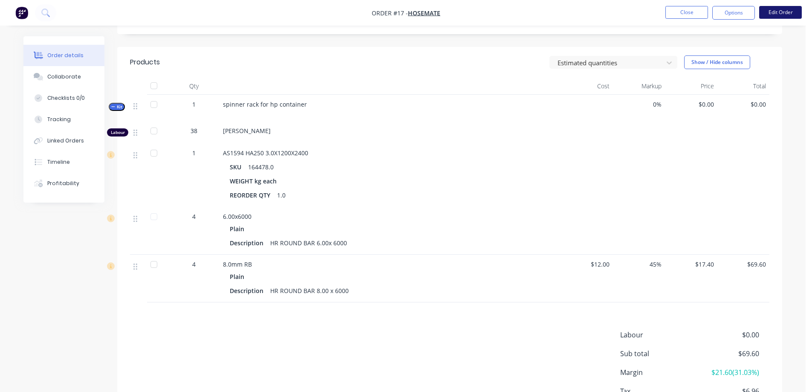
click at [773, 14] on button "Edit Order" at bounding box center [780, 12] width 43 height 13
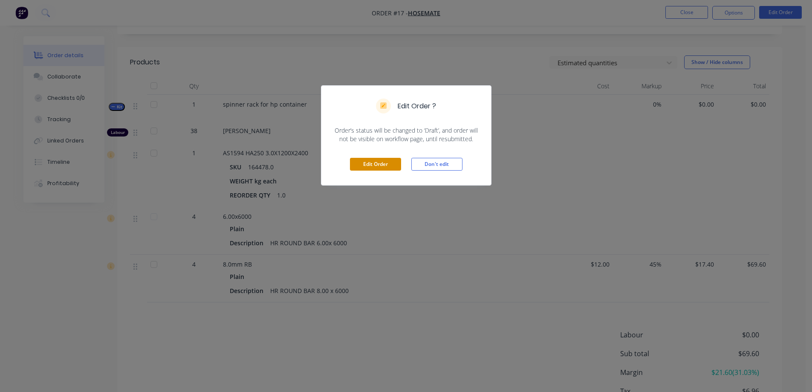
click at [366, 166] on button "Edit Order" at bounding box center [375, 164] width 51 height 13
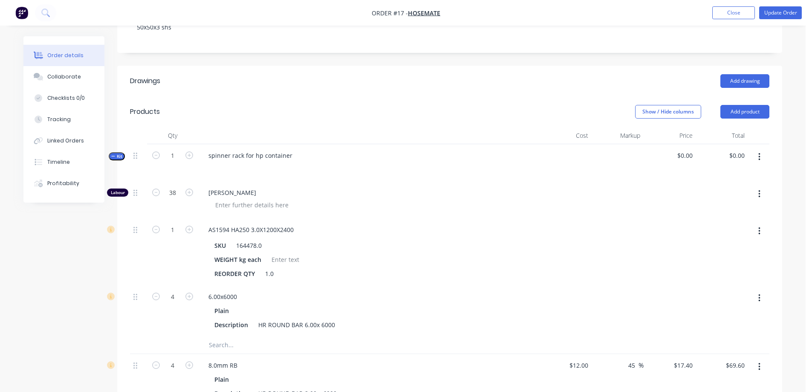
scroll to position [213, 0]
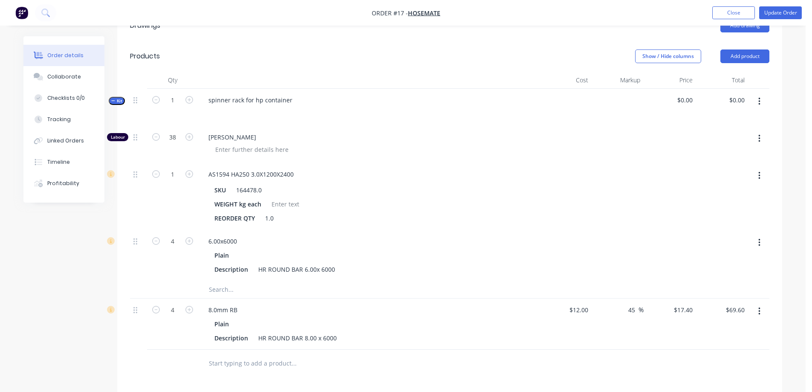
click at [760, 138] on button "button" at bounding box center [759, 138] width 20 height 15
click at [759, 175] on icon "button" at bounding box center [759, 176] width 2 height 8
click at [757, 306] on button "button" at bounding box center [759, 310] width 20 height 15
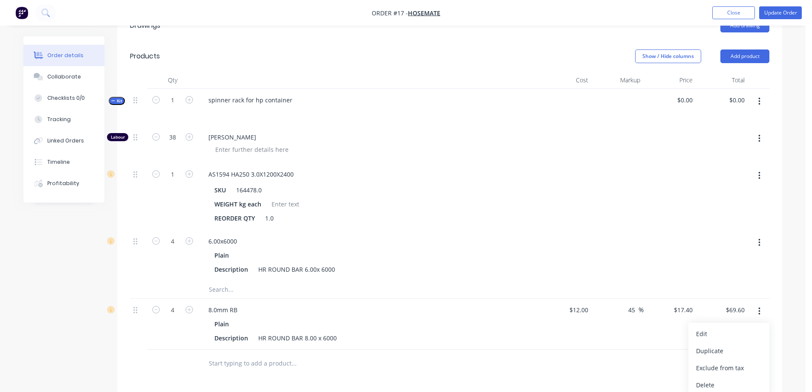
click at [757, 306] on button "button" at bounding box center [759, 310] width 20 height 15
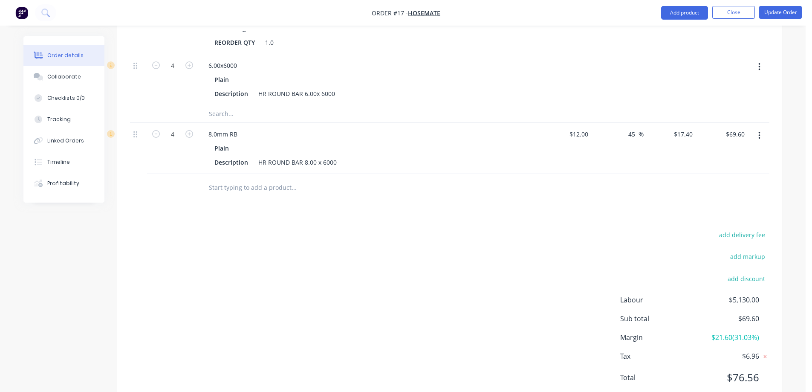
scroll to position [373, 0]
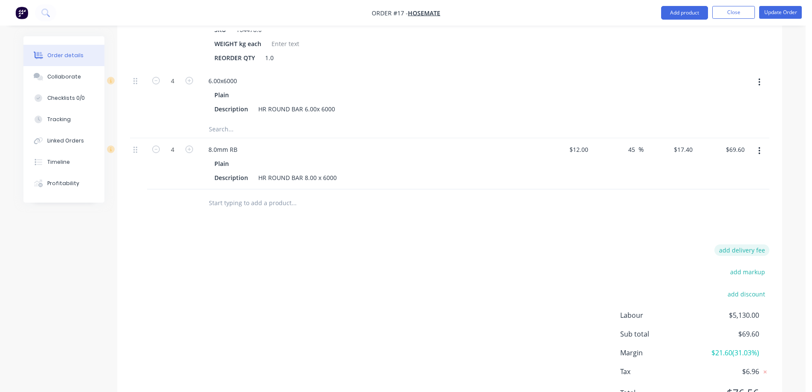
click at [751, 252] on button "add delivery fee" at bounding box center [741, 250] width 55 height 12
click at [766, 249] on icon at bounding box center [765, 250] width 9 height 9
click at [760, 269] on button "add markup" at bounding box center [747, 272] width 44 height 12
click at [765, 273] on icon at bounding box center [765, 272] width 9 height 9
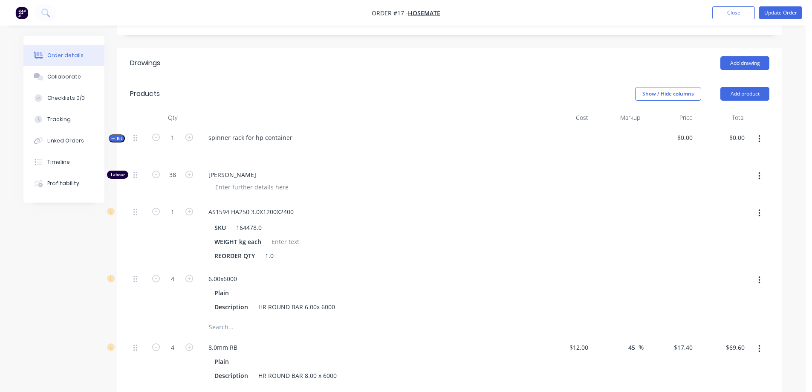
scroll to position [160, 0]
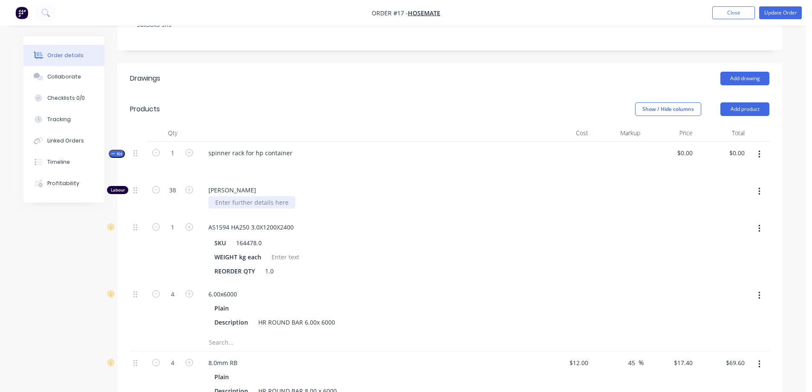
click at [246, 203] on div at bounding box center [251, 202] width 87 height 12
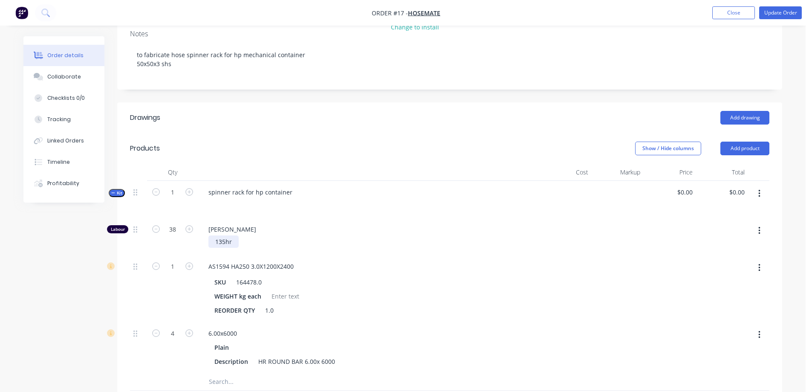
scroll to position [118, 0]
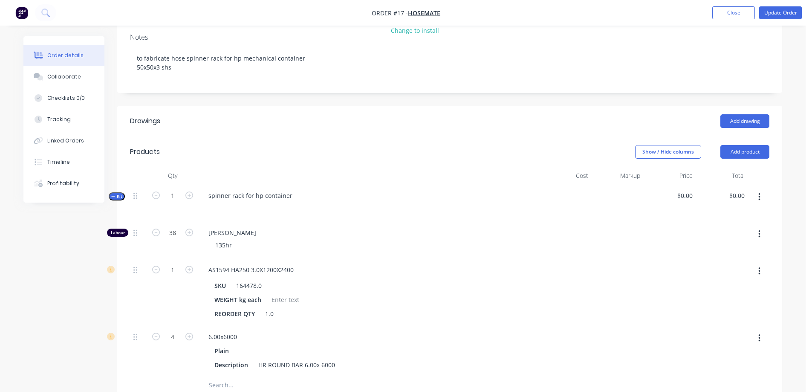
click at [117, 197] on span "Kit" at bounding box center [116, 196] width 11 height 6
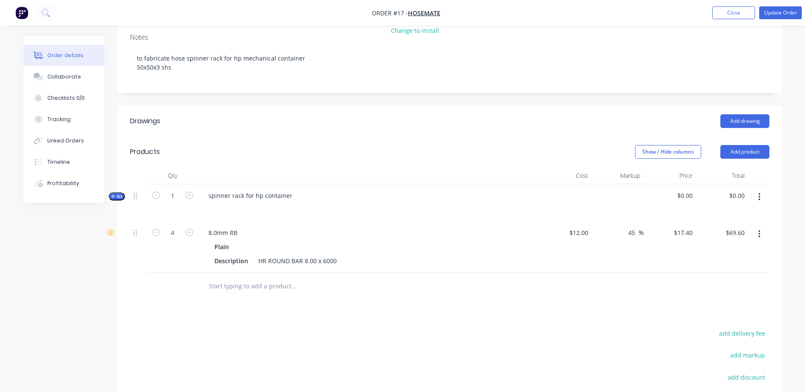
click at [117, 197] on span "Kit" at bounding box center [116, 196] width 11 height 6
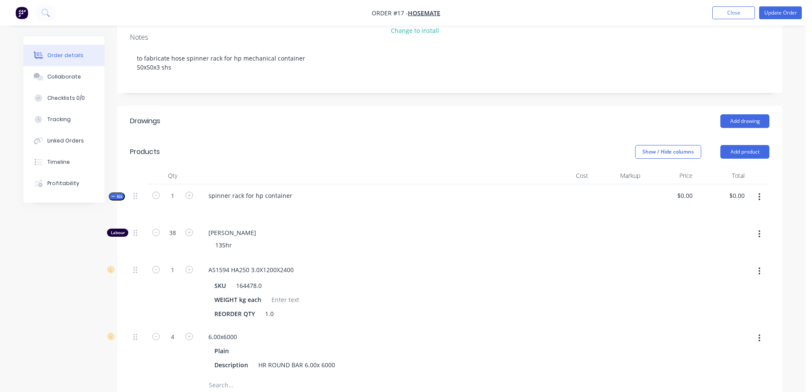
click at [118, 231] on div "Labour" at bounding box center [117, 232] width 21 height 8
click at [114, 232] on div "Labour" at bounding box center [117, 232] width 21 height 8
click at [115, 196] on icon "button" at bounding box center [112, 196] width 3 height 0
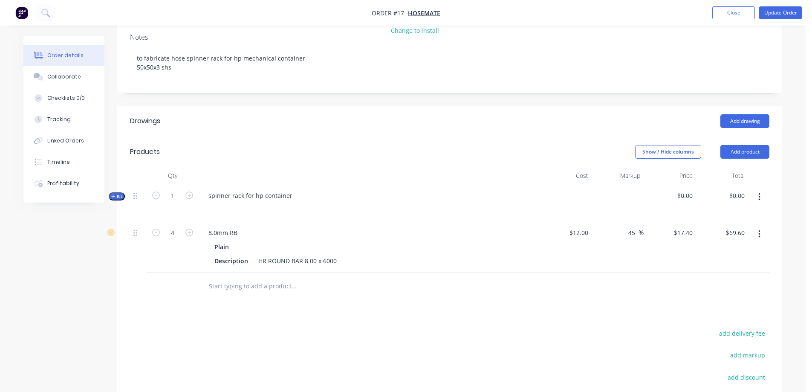
click at [115, 196] on icon "button" at bounding box center [112, 195] width 3 height 3
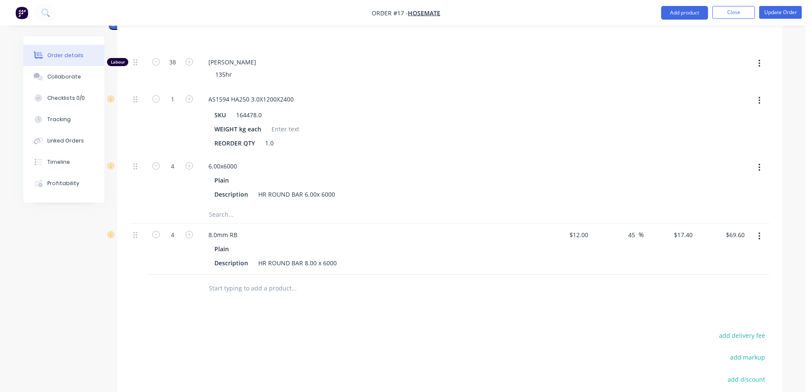
scroll to position [246, 0]
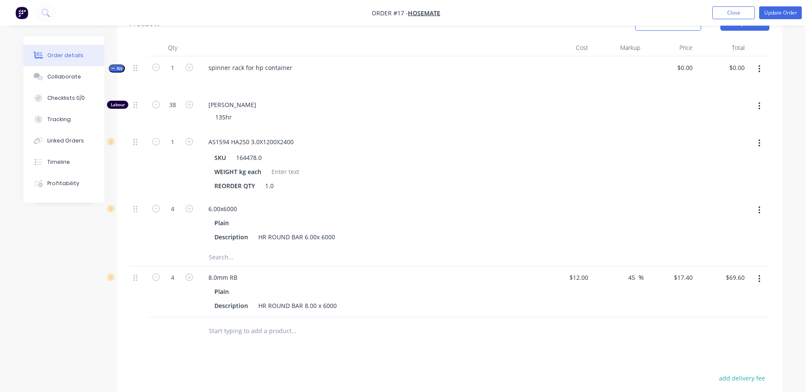
click at [119, 64] on button "Kit" at bounding box center [117, 68] width 16 height 8
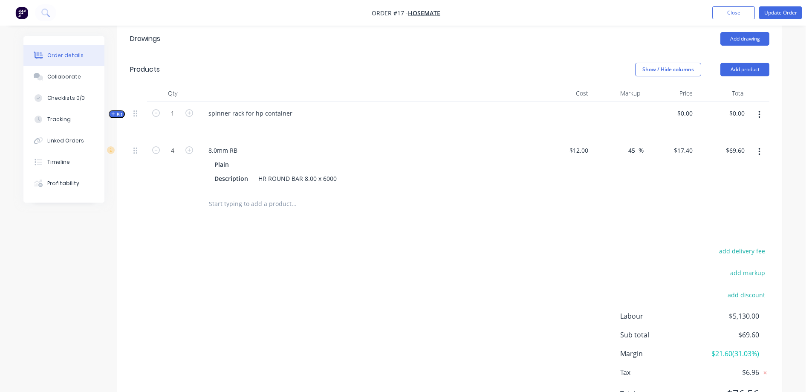
scroll to position [158, 0]
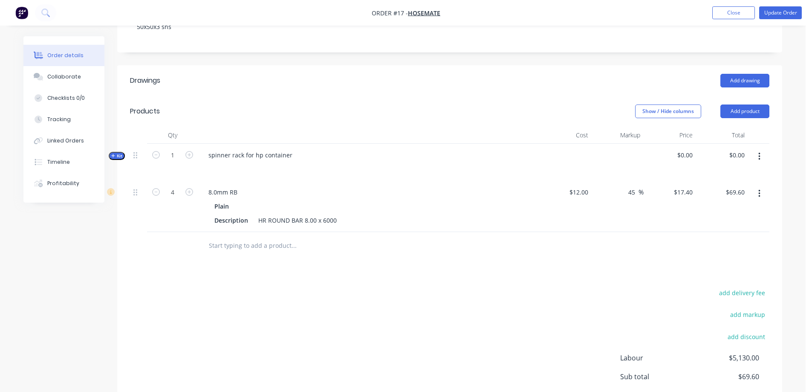
click at [760, 156] on icon "button" at bounding box center [759, 157] width 2 height 8
click at [740, 196] on div "Add product to kit" at bounding box center [729, 196] width 66 height 12
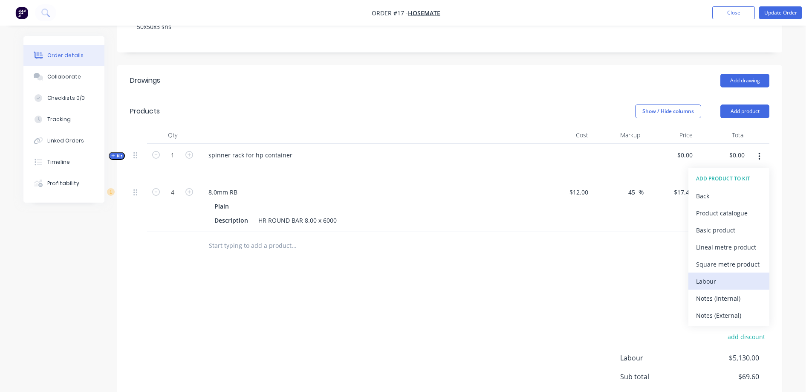
click at [719, 280] on div "Labour" at bounding box center [729, 281] width 66 height 12
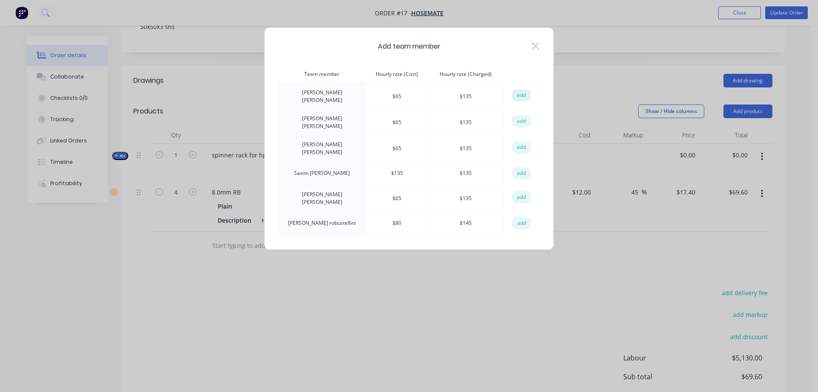
click at [526, 96] on button "add" at bounding box center [521, 95] width 19 height 13
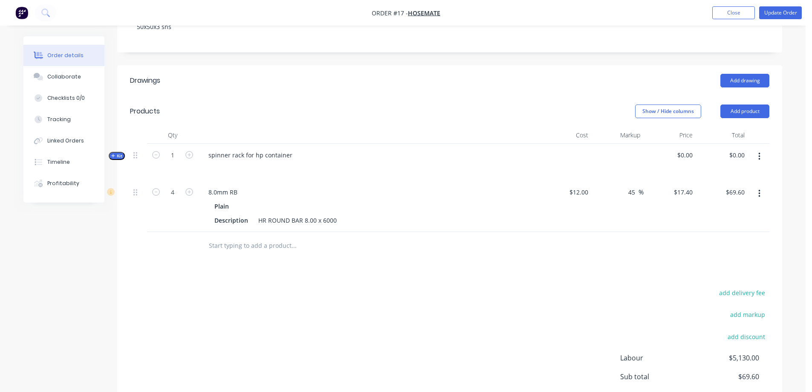
click at [117, 155] on span "Kit" at bounding box center [116, 156] width 11 height 6
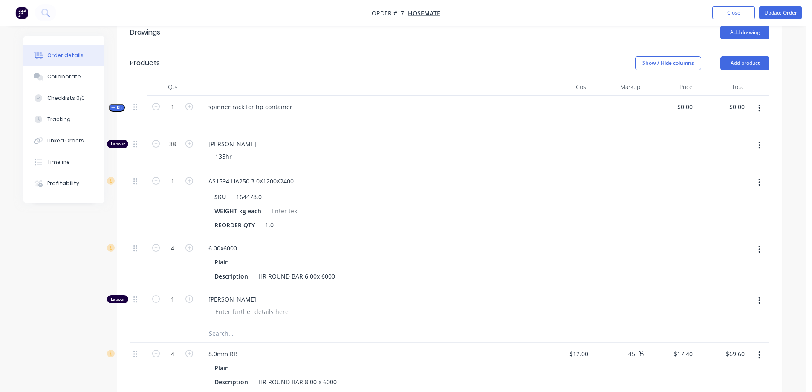
scroll to position [243, 0]
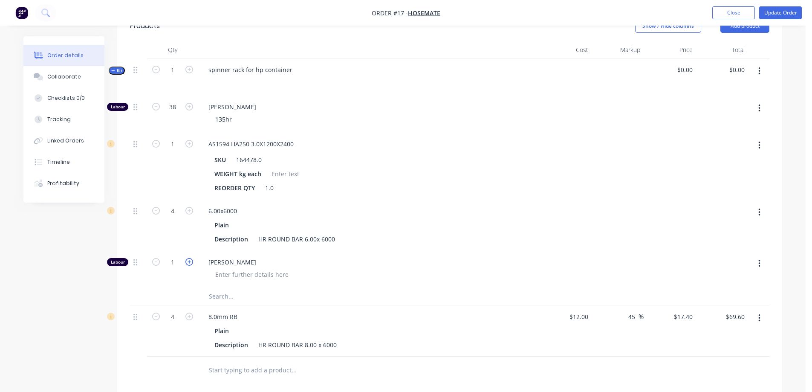
click at [189, 260] on icon "button" at bounding box center [189, 262] width 8 height 8
type input "4"
click at [759, 261] on icon "button" at bounding box center [759, 263] width 2 height 9
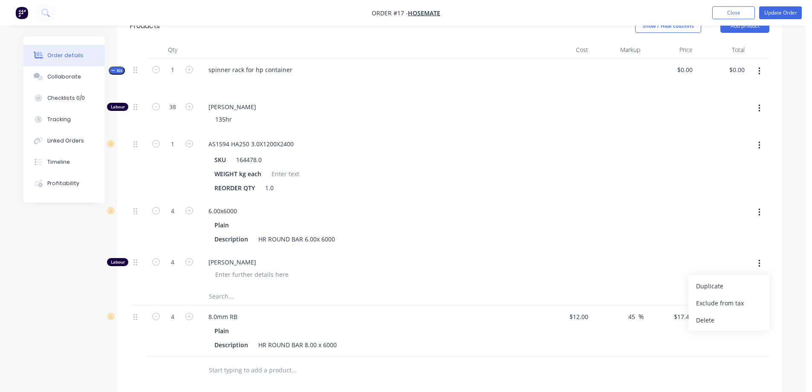
click at [731, 321] on div "Delete" at bounding box center [729, 320] width 66 height 12
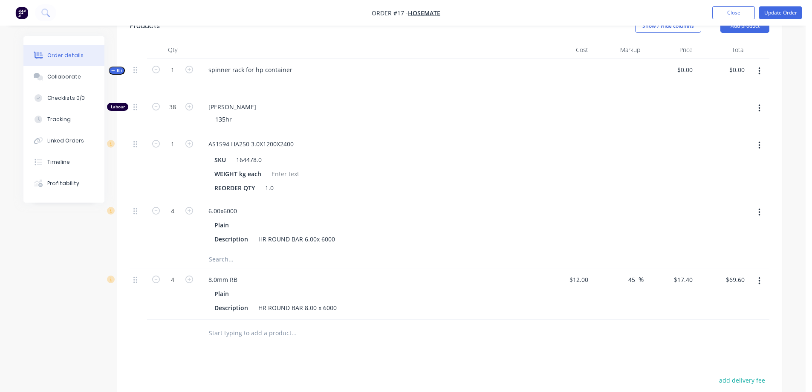
scroll to position [201, 0]
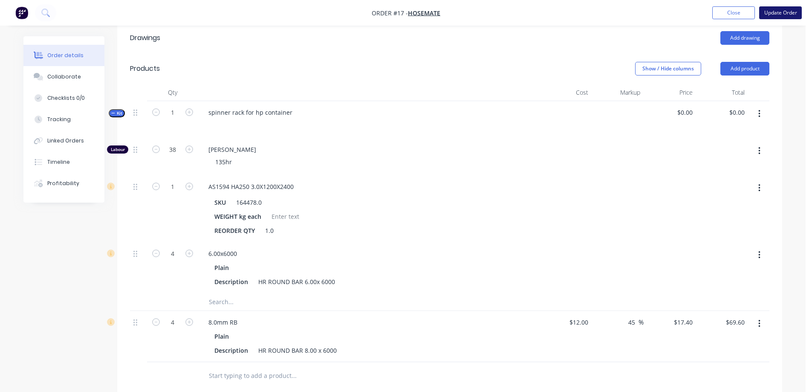
click at [773, 12] on button "Update Order" at bounding box center [780, 12] width 43 height 13
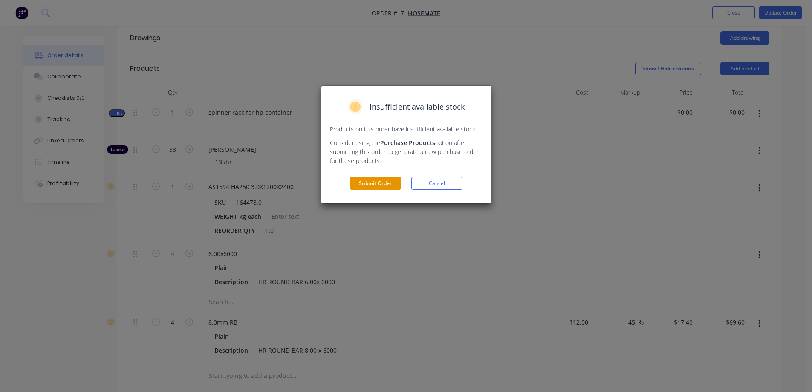
click at [362, 181] on button "Submit Order" at bounding box center [375, 183] width 51 height 13
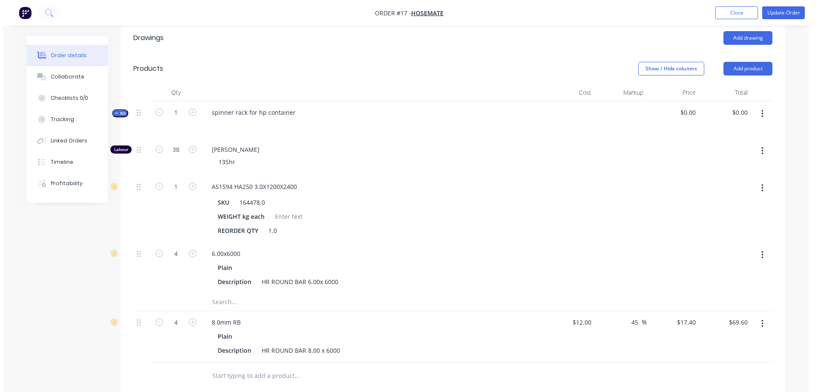
scroll to position [0, 0]
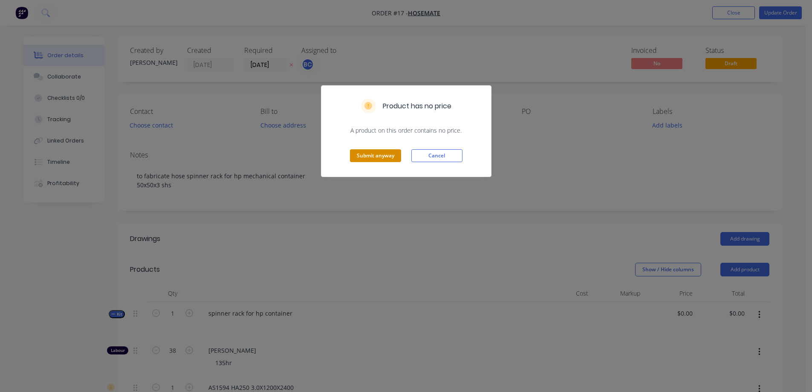
click at [372, 154] on button "Submit anyway" at bounding box center [375, 155] width 51 height 13
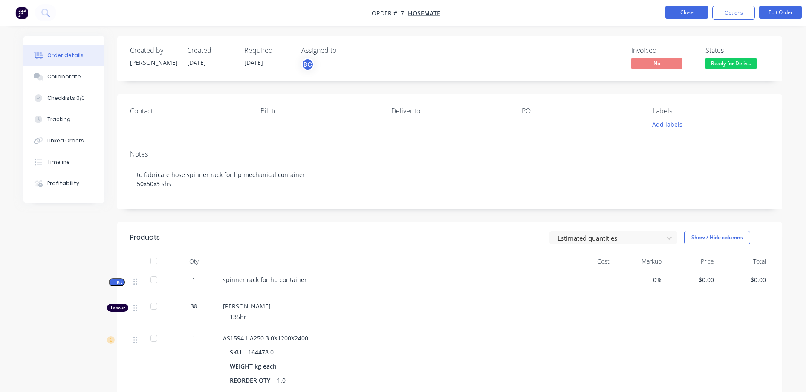
click at [690, 13] on button "Close" at bounding box center [686, 12] width 43 height 13
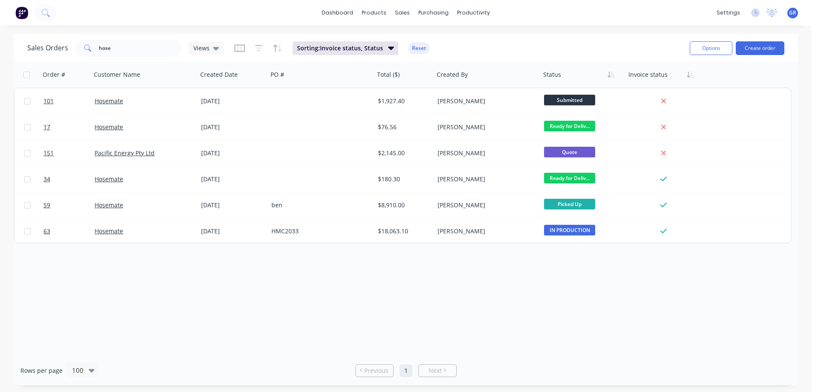
click at [682, 2] on div "dashboard products sales purchasing productivity dashboard products Product Cat…" at bounding box center [406, 13] width 812 height 26
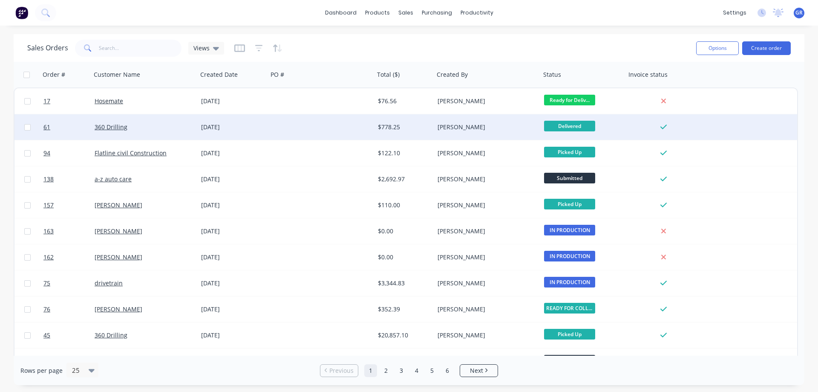
click at [286, 128] on div at bounding box center [321, 127] width 107 height 26
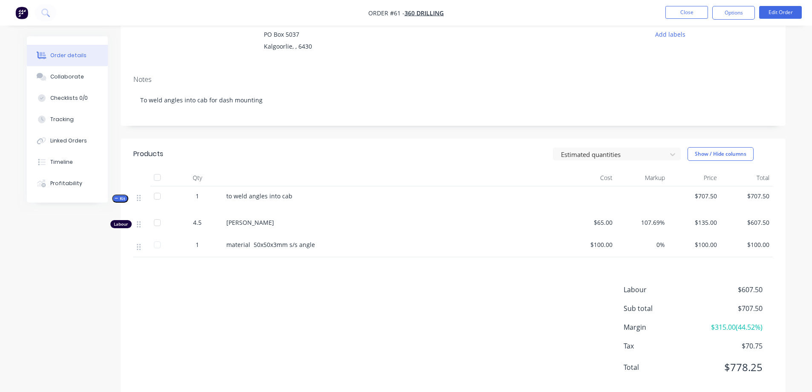
scroll to position [107, 0]
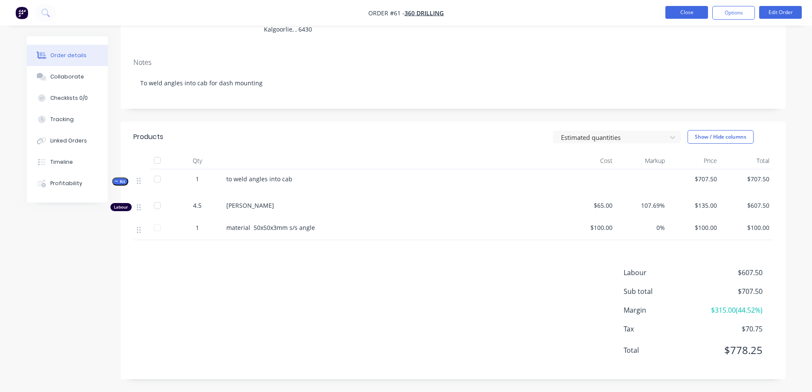
click at [686, 8] on button "Close" at bounding box center [686, 12] width 43 height 13
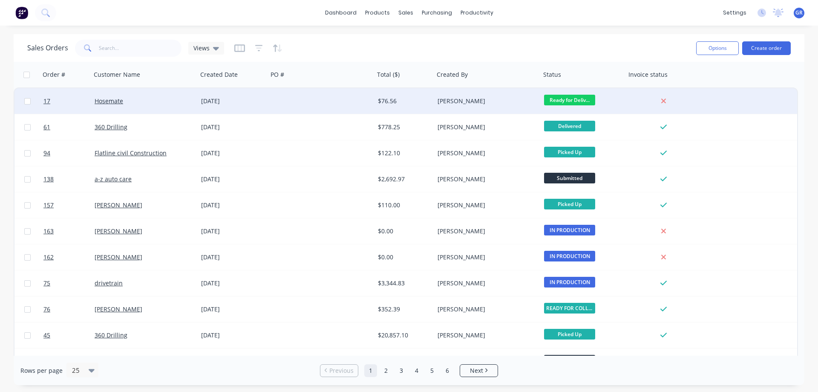
click at [138, 104] on div "Hosemate" at bounding box center [142, 101] width 95 height 9
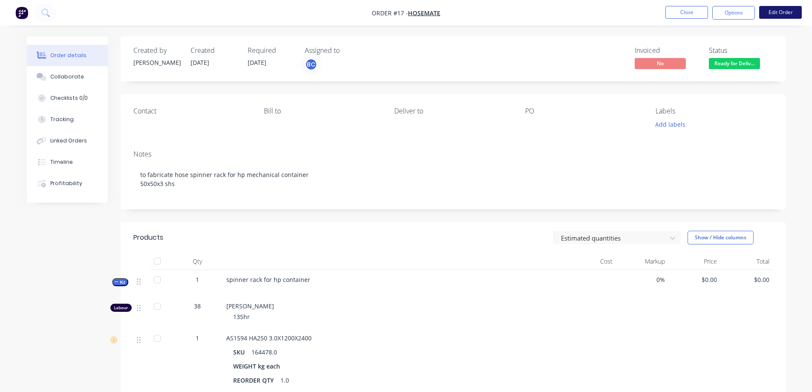
click at [767, 11] on button "Edit Order" at bounding box center [780, 12] width 43 height 13
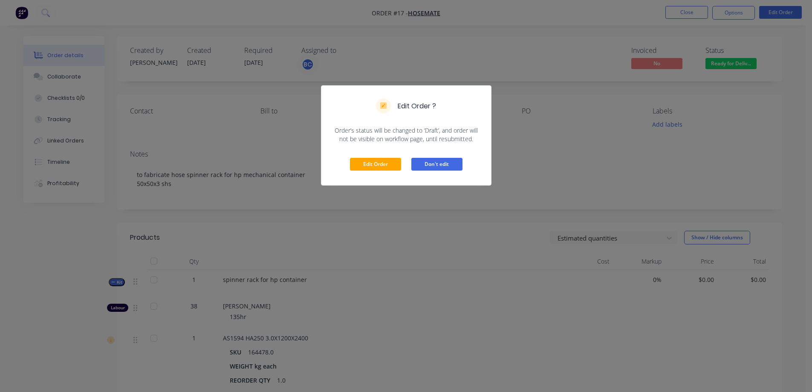
click at [421, 165] on button "Don't edit" at bounding box center [436, 164] width 51 height 13
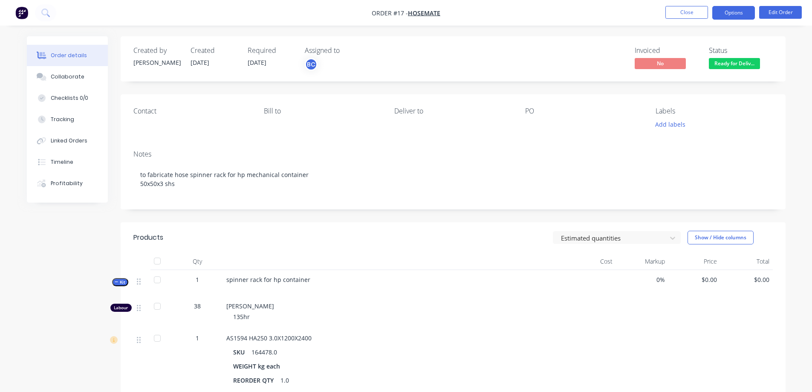
click at [748, 14] on button "Options" at bounding box center [733, 13] width 43 height 14
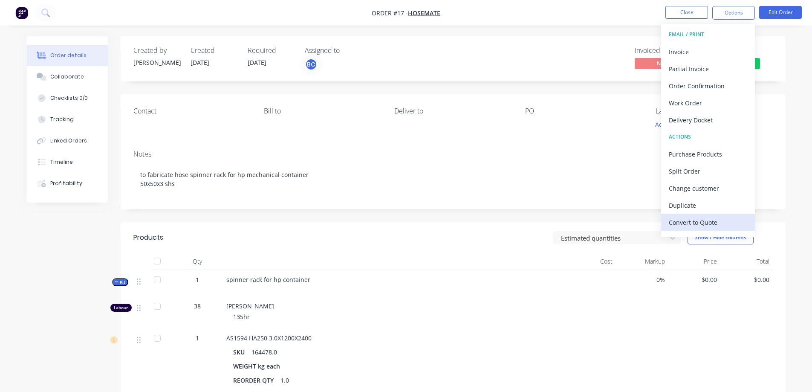
click at [699, 222] on div "Convert to Quote" at bounding box center [708, 222] width 78 height 12
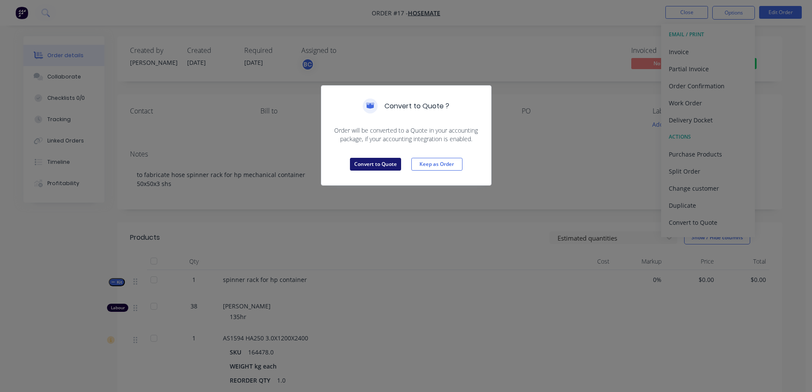
click at [362, 162] on button "Convert to Quote" at bounding box center [375, 164] width 51 height 13
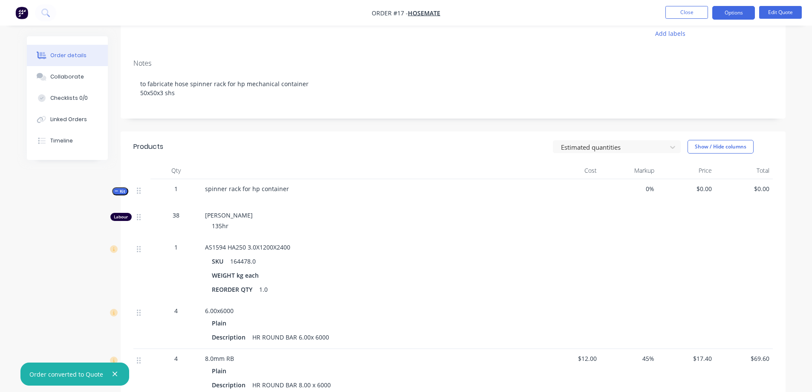
scroll to position [85, 0]
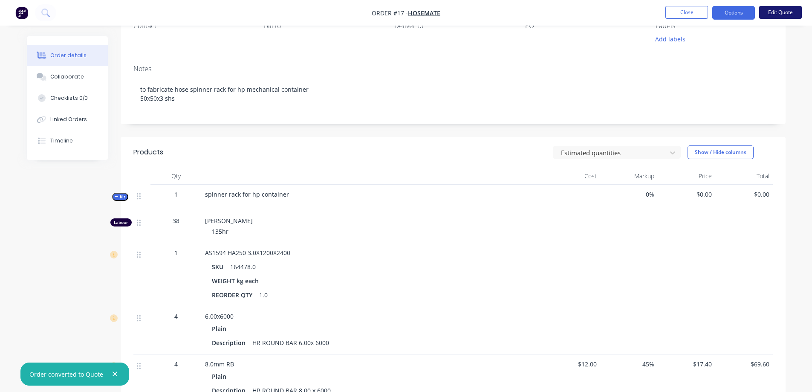
click at [778, 16] on button "Edit Quote" at bounding box center [780, 12] width 43 height 13
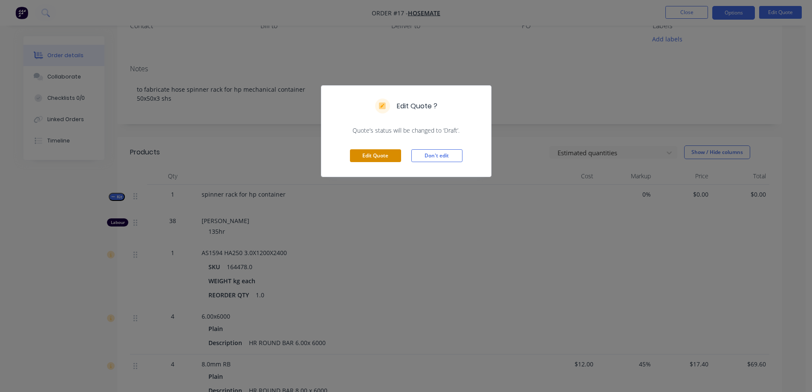
click at [374, 152] on button "Edit Quote" at bounding box center [375, 155] width 51 height 13
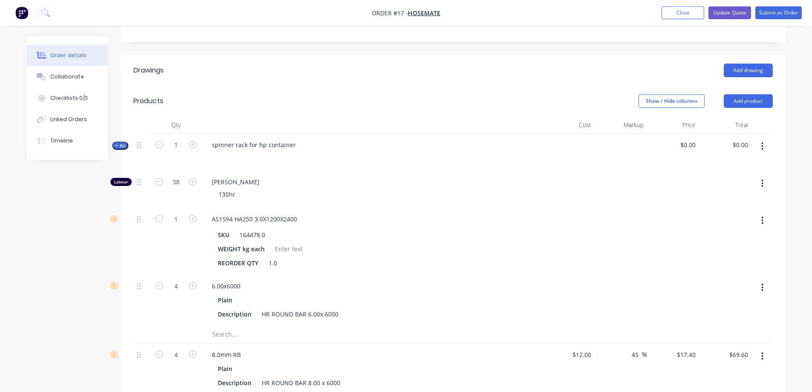
scroll to position [170, 0]
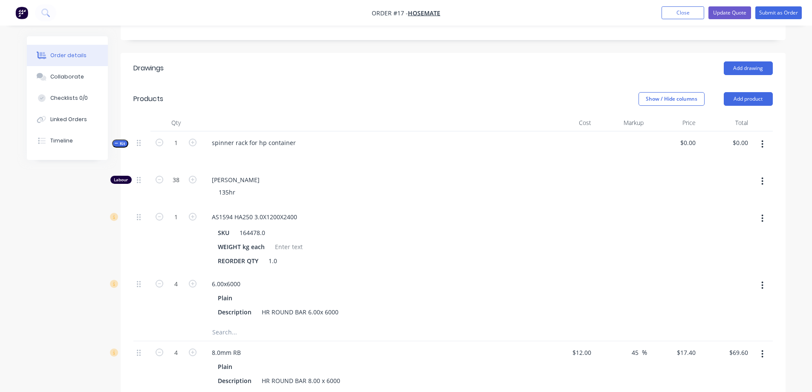
click at [762, 176] on icon "button" at bounding box center [762, 180] width 2 height 9
click at [726, 236] on div "Delete" at bounding box center [732, 237] width 66 height 12
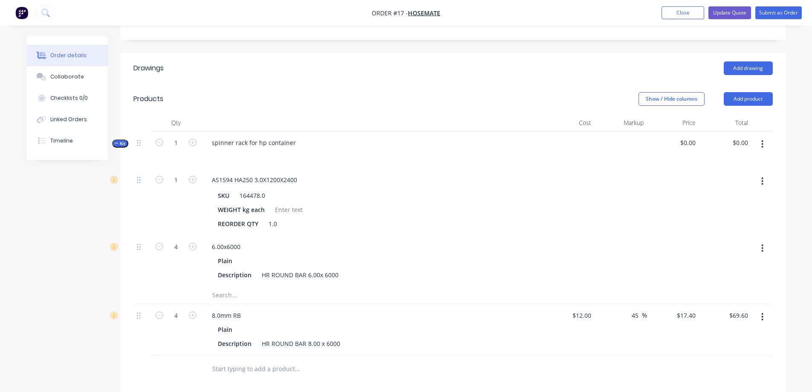
click at [762, 140] on icon "button" at bounding box center [763, 144] width 2 height 8
click at [736, 183] on div "Add product to kit" at bounding box center [732, 183] width 66 height 12
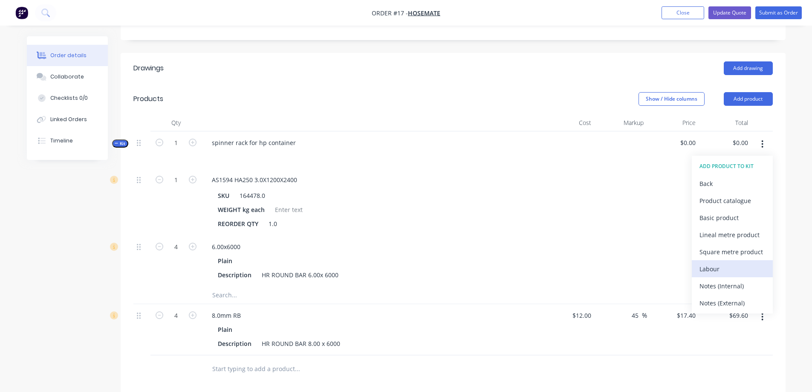
click at [723, 265] on div "Labour" at bounding box center [732, 269] width 66 height 12
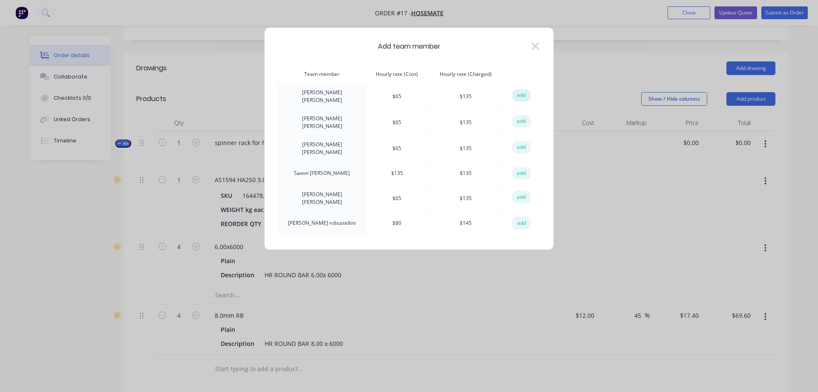
click at [520, 94] on button "add" at bounding box center [521, 95] width 19 height 13
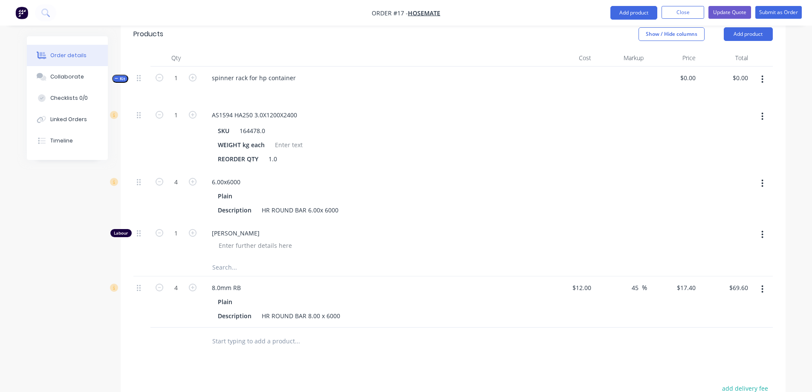
scroll to position [256, 0]
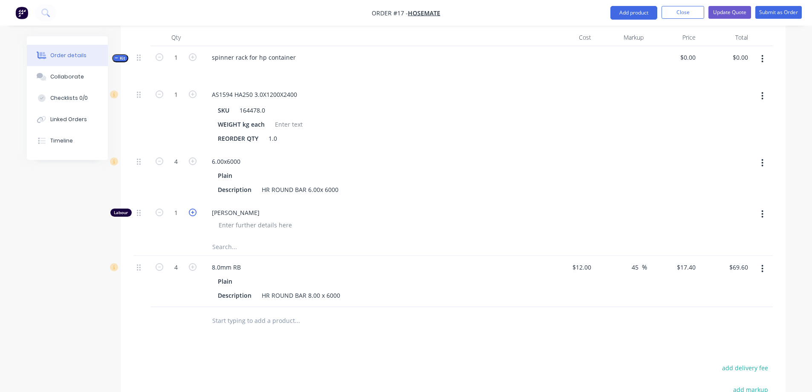
click at [195, 212] on icon "button" at bounding box center [193, 212] width 8 height 8
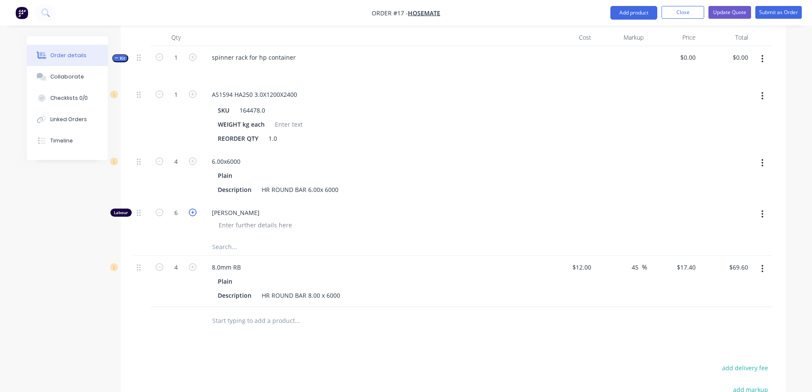
click at [195, 212] on icon "button" at bounding box center [193, 212] width 8 height 8
click at [182, 213] on input "7" at bounding box center [176, 212] width 22 height 13
type input "38"
click at [302, 214] on span "[PERSON_NAME]" at bounding box center [375, 212] width 327 height 9
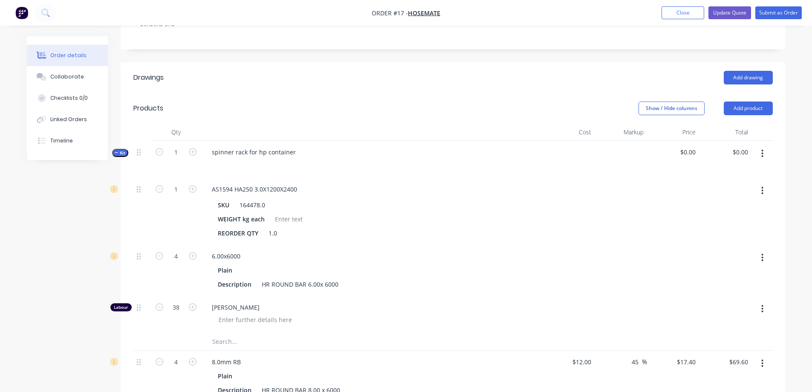
scroll to position [128, 0]
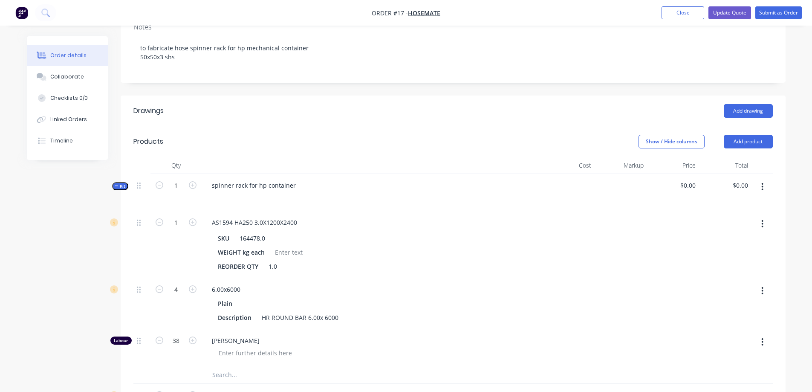
click at [118, 187] on icon "button" at bounding box center [117, 186] width 4 height 4
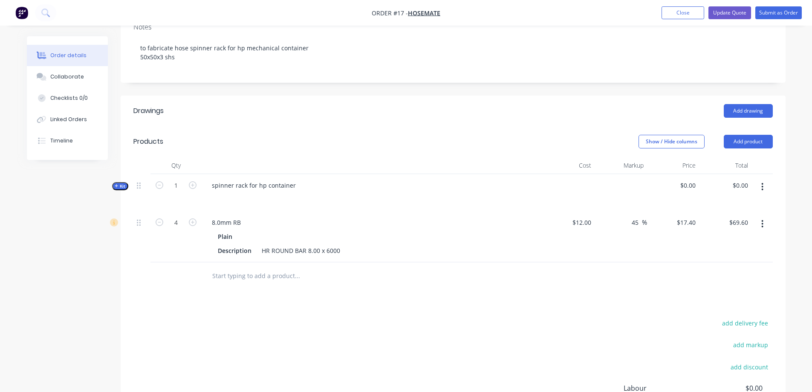
click at [117, 187] on icon "button" at bounding box center [117, 186] width 4 height 4
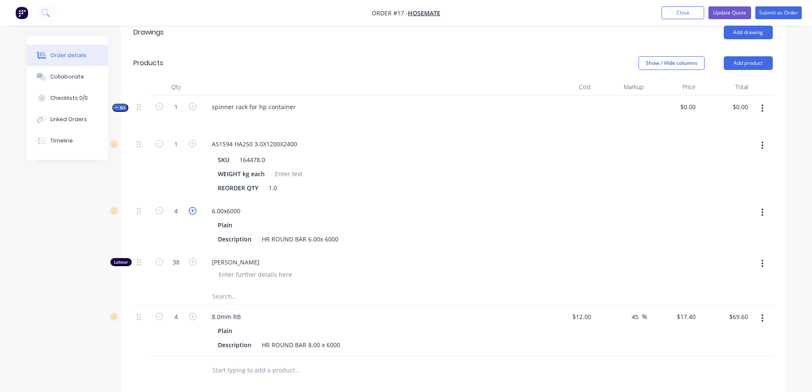
scroll to position [256, 0]
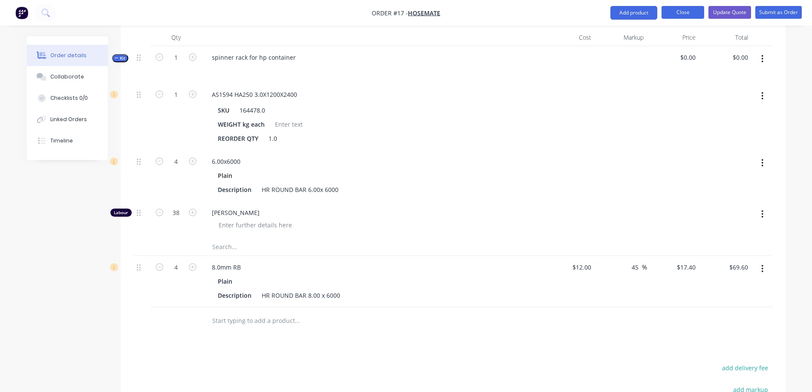
click at [680, 7] on button "Close" at bounding box center [683, 12] width 43 height 13
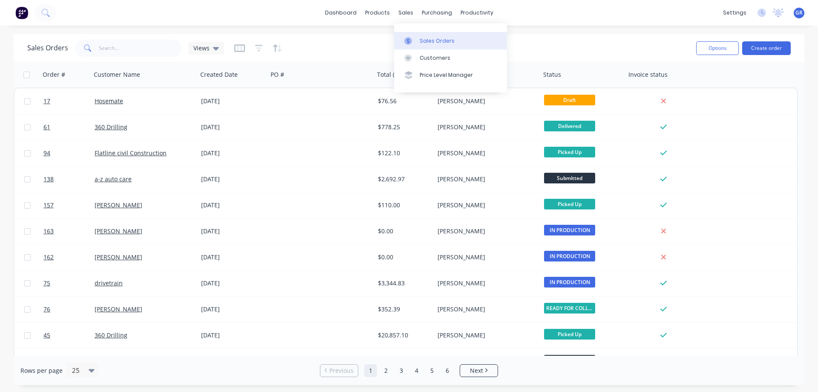
click at [422, 38] on div "Sales Orders" at bounding box center [437, 41] width 35 height 8
click at [438, 43] on div "Sales Orders" at bounding box center [437, 41] width 35 height 8
click at [772, 46] on button "Create order" at bounding box center [767, 48] width 49 height 14
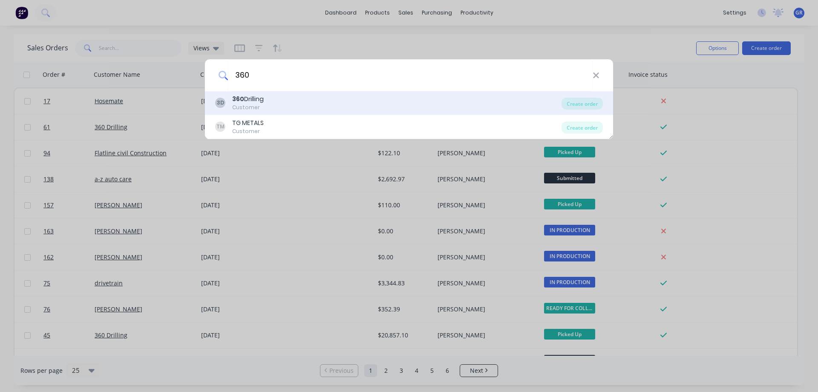
type input "360"
click at [254, 101] on div "360 Drilling" at bounding box center [248, 99] width 32 height 9
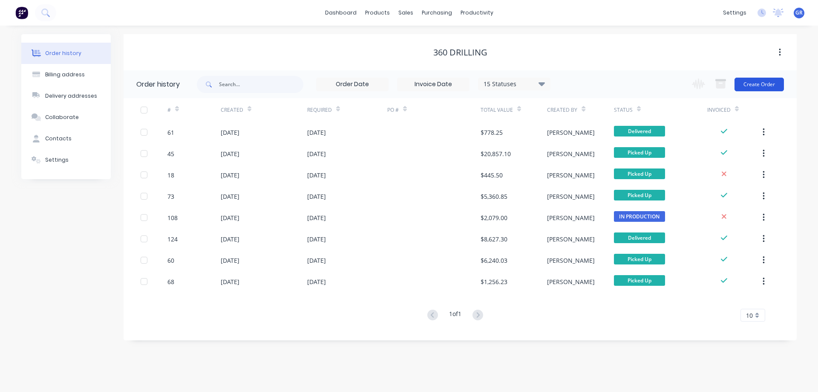
click at [762, 88] on button "Create Order" at bounding box center [759, 85] width 49 height 14
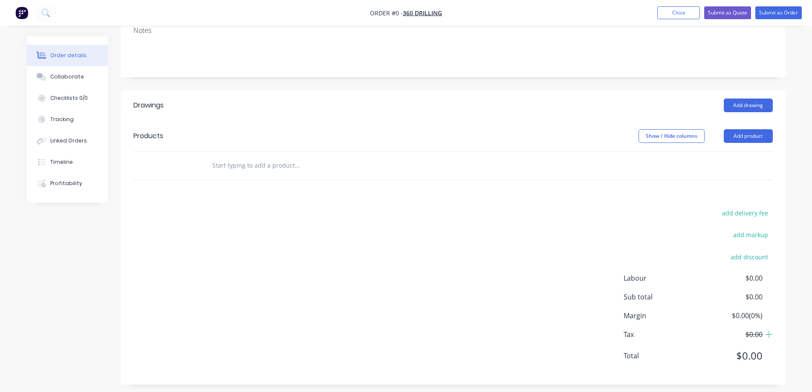
scroll to position [145, 0]
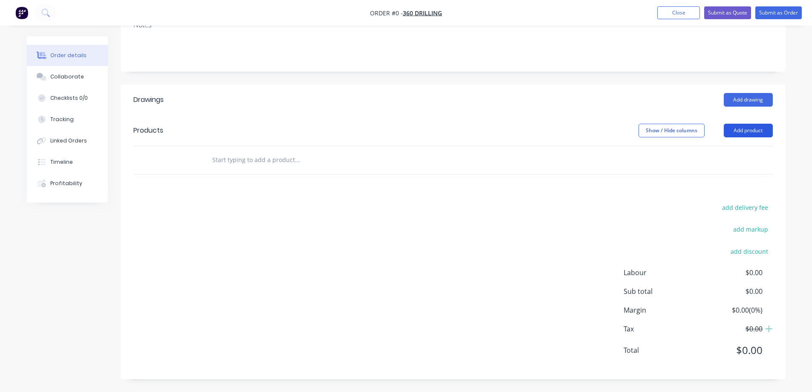
click at [752, 128] on button "Add product" at bounding box center [748, 131] width 49 height 14
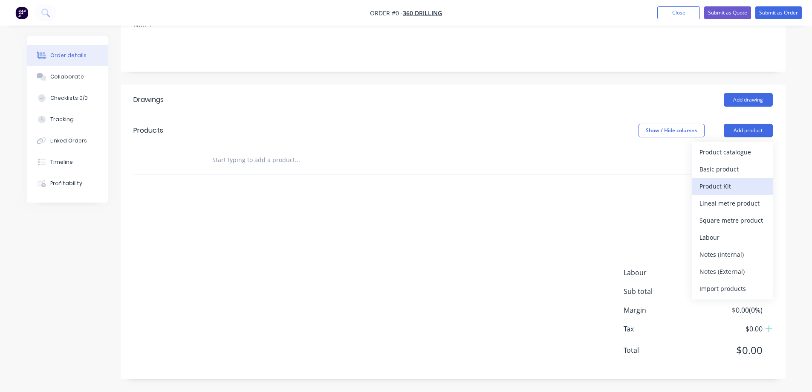
click at [718, 186] on div "Product Kit" at bounding box center [732, 186] width 66 height 12
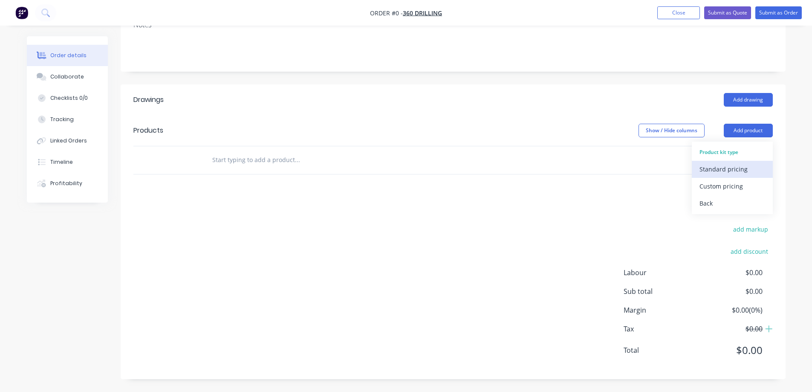
click at [723, 170] on div "Standard pricing" at bounding box center [732, 169] width 66 height 12
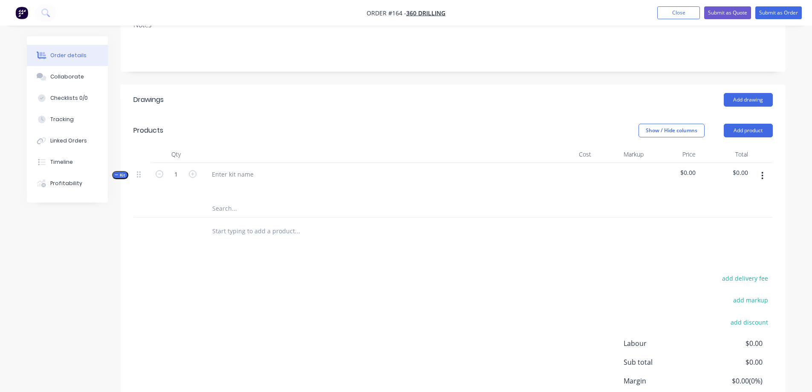
click at [762, 177] on icon "button" at bounding box center [762, 175] width 2 height 9
click at [726, 217] on div "Add product to kit" at bounding box center [732, 215] width 66 height 12
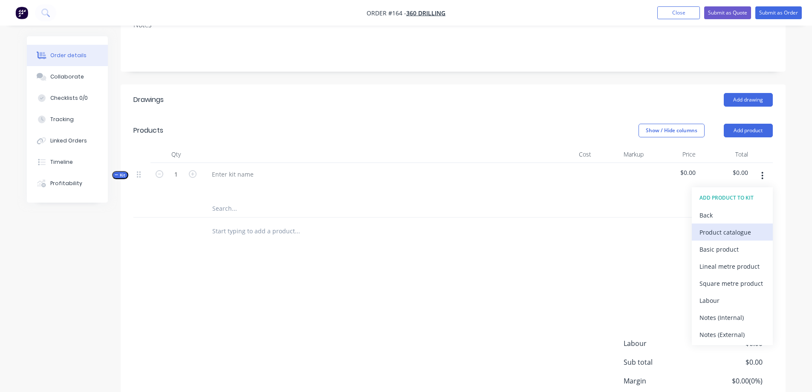
click at [714, 234] on div "Product catalogue" at bounding box center [732, 232] width 66 height 12
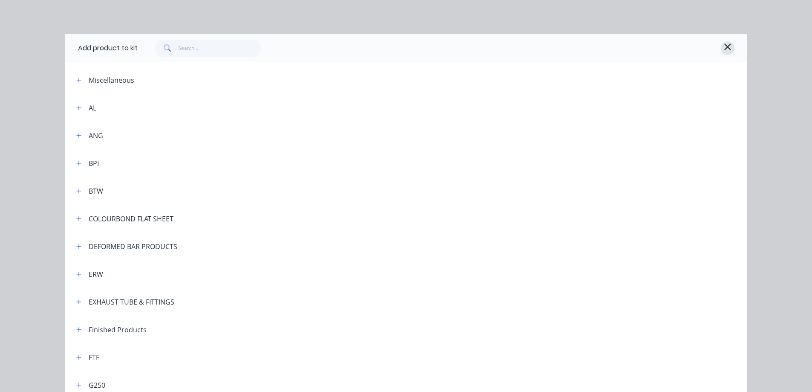
click at [724, 48] on icon "button" at bounding box center [728, 47] width 8 height 10
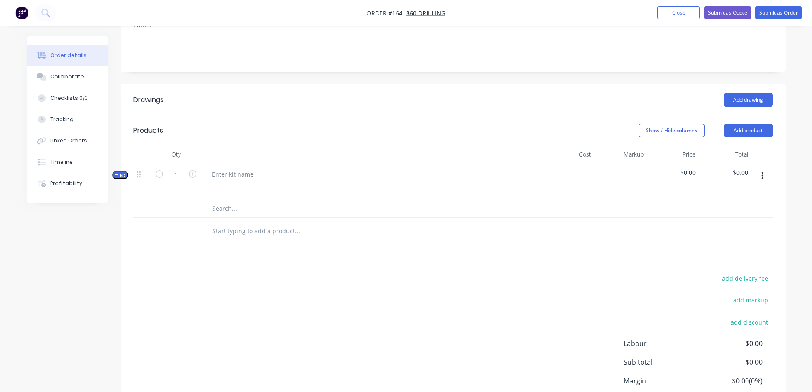
click at [762, 176] on icon "button" at bounding box center [762, 175] width 2 height 9
click at [722, 213] on div "Add product to kit" at bounding box center [732, 215] width 66 height 12
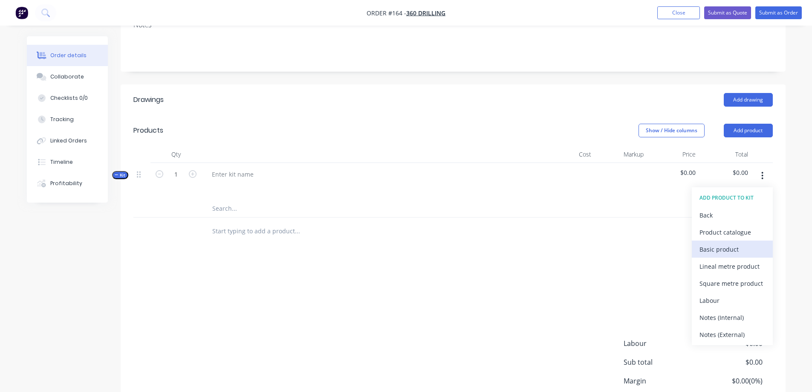
click at [716, 250] on div "Basic product" at bounding box center [732, 249] width 66 height 12
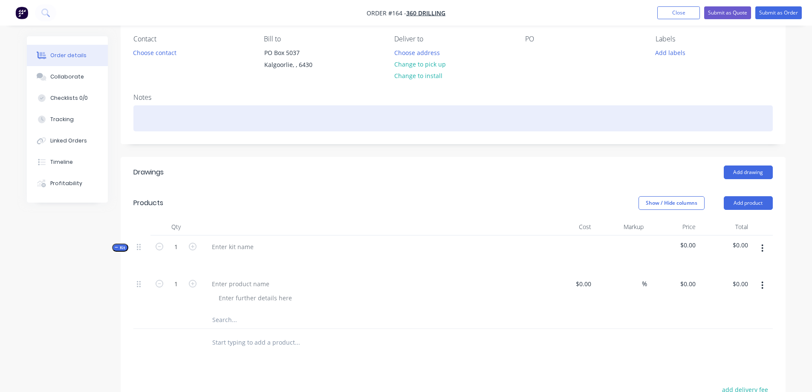
scroll to position [60, 0]
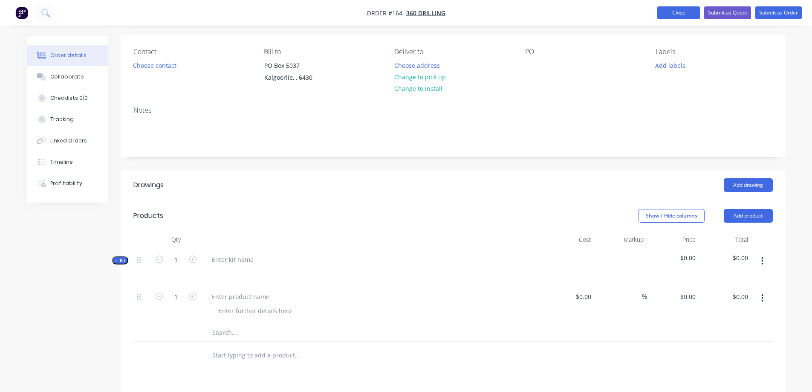
click at [663, 11] on button "Close" at bounding box center [678, 12] width 43 height 13
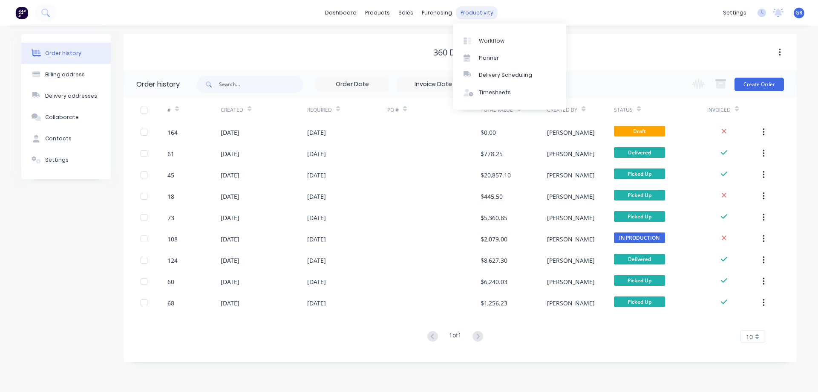
click at [474, 13] on div "productivity" at bounding box center [477, 12] width 41 height 13
click at [483, 90] on div "Timesheets" at bounding box center [495, 93] width 32 height 8
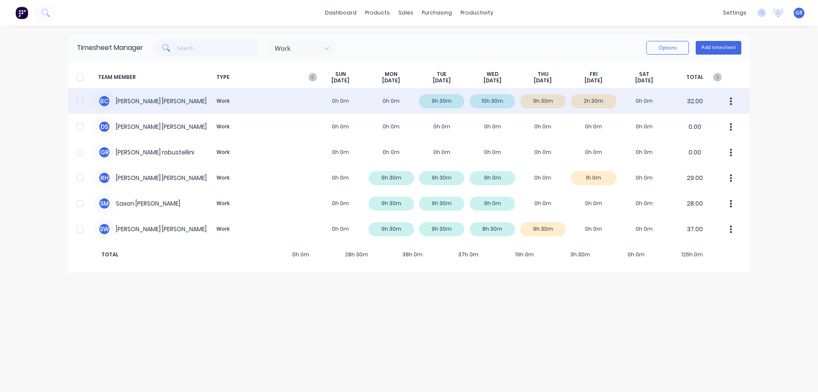
click at [148, 102] on div "B C [PERSON_NAME] Work 0h 0m 0h 0m 9h 30m 10h 30m 9h 30m 2h 30m 0h 0m 32.00" at bounding box center [409, 101] width 682 height 26
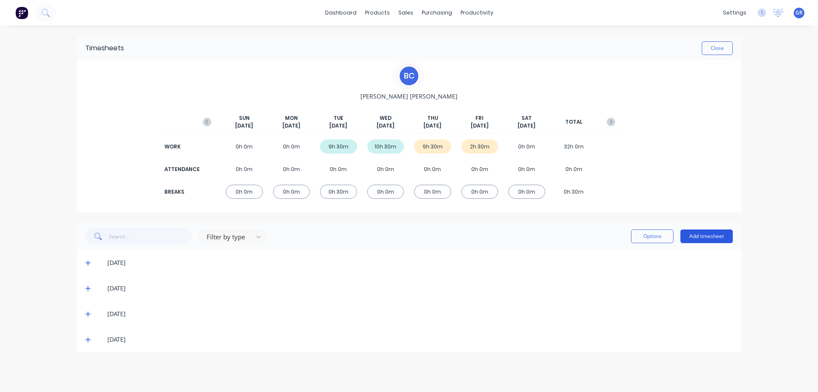
click at [693, 238] on button "Add timesheet" at bounding box center [707, 236] width 52 height 14
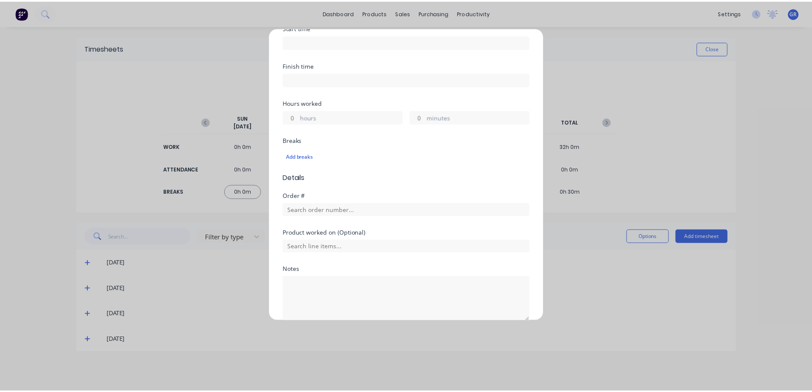
scroll to position [168, 0]
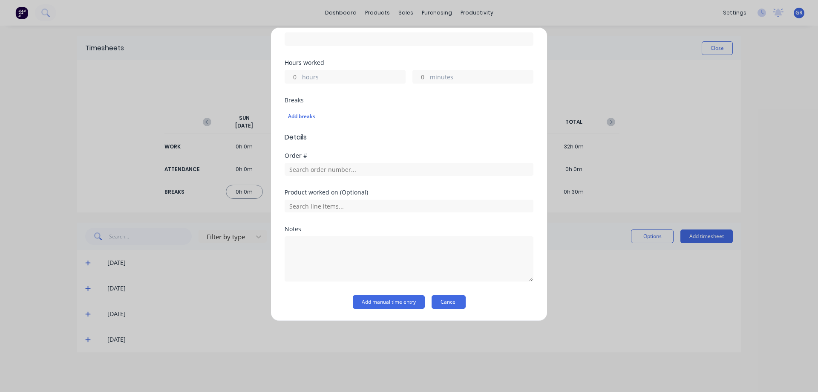
click at [439, 298] on button "Cancel" at bounding box center [449, 302] width 34 height 14
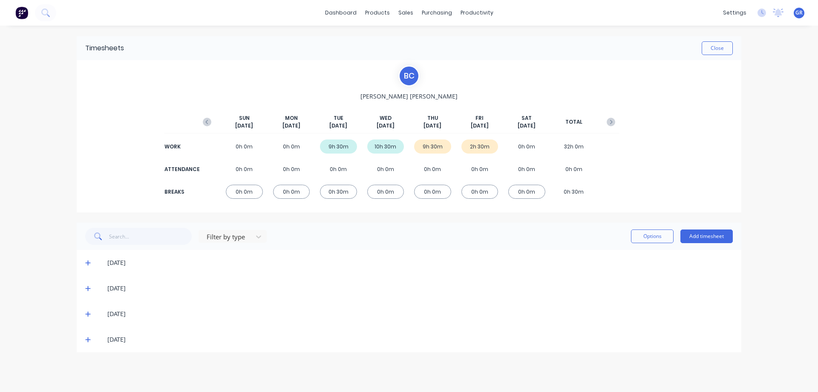
click at [365, 227] on div "Filter by type Options Add timesheet" at bounding box center [409, 235] width 665 height 27
click at [74, 90] on div "Timesheets Close B C [PERSON_NAME][DATE] [DATE] [DATE] [DATE] [DATE] [DATE] [DA…" at bounding box center [409, 200] width 682 height 349
click at [418, 36] on link "Sales Orders" at bounding box center [450, 40] width 113 height 17
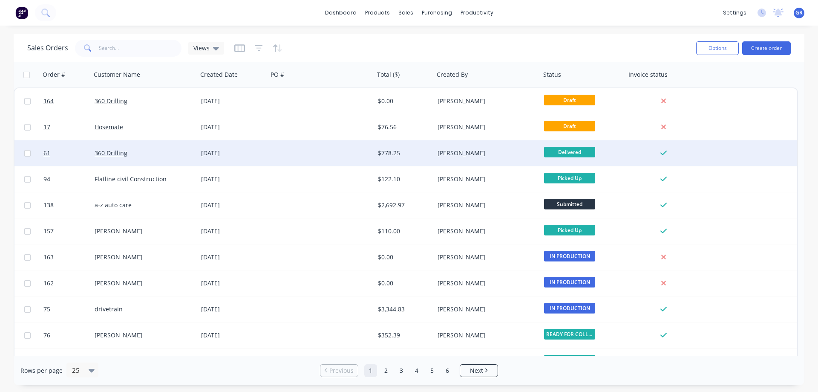
click at [168, 151] on div "360 Drilling" at bounding box center [142, 153] width 95 height 9
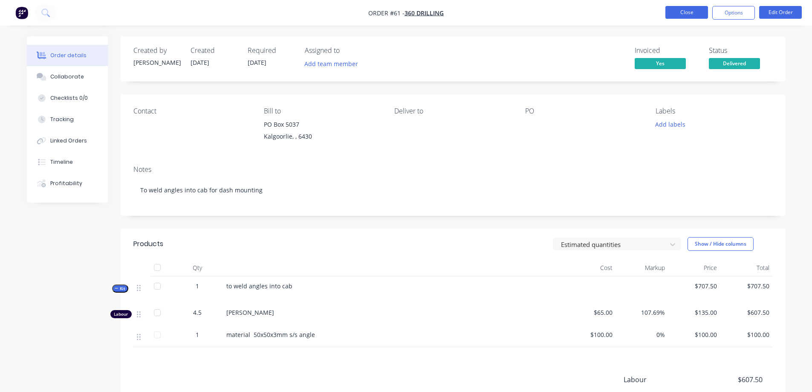
click at [673, 10] on button "Close" at bounding box center [686, 12] width 43 height 13
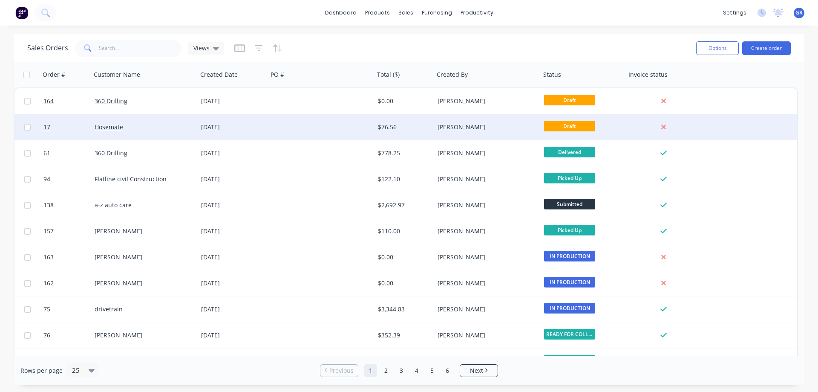
click at [144, 131] on div "Hosemate" at bounding box center [142, 127] width 95 height 9
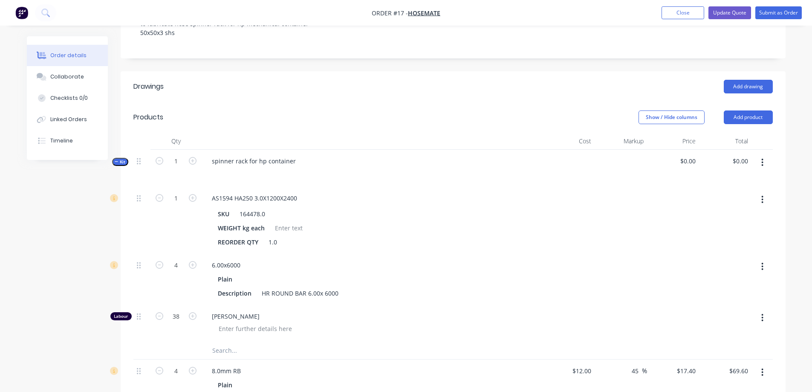
scroll to position [170, 0]
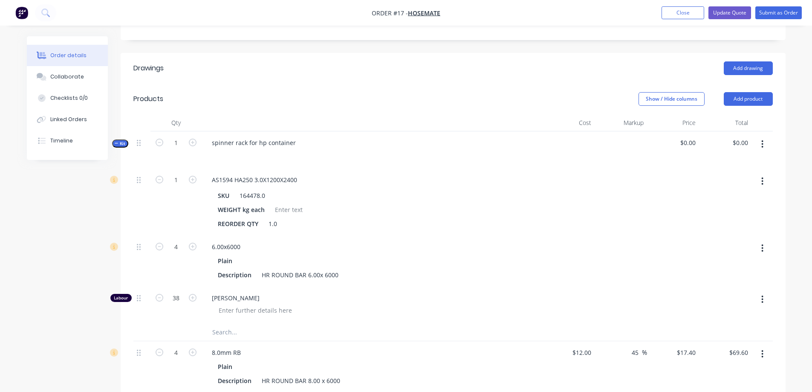
click at [763, 146] on icon "button" at bounding box center [762, 143] width 2 height 9
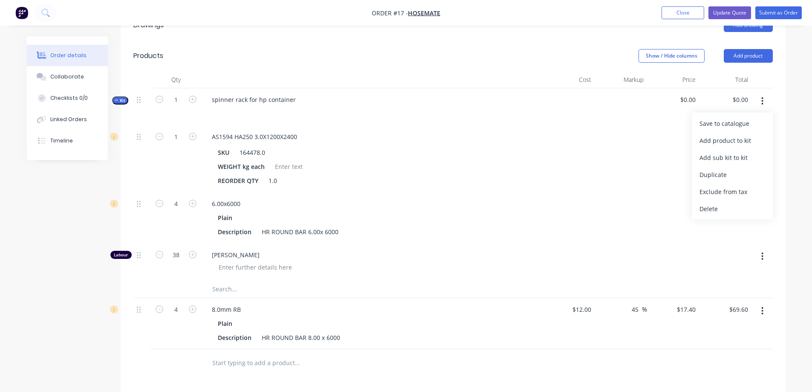
scroll to position [213, 0]
click at [751, 55] on button "Add product" at bounding box center [748, 56] width 49 height 14
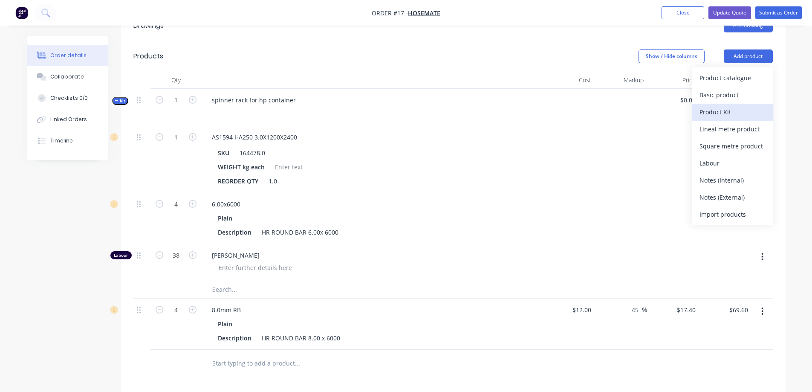
click at [723, 112] on div "Product Kit" at bounding box center [732, 112] width 66 height 12
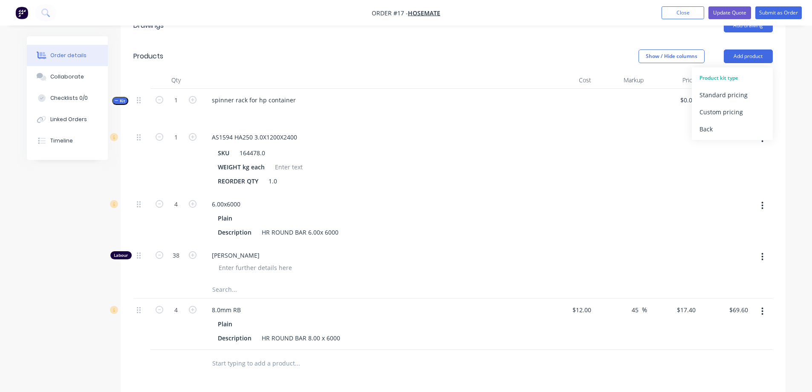
click at [719, 95] on div "Standard pricing" at bounding box center [732, 95] width 66 height 12
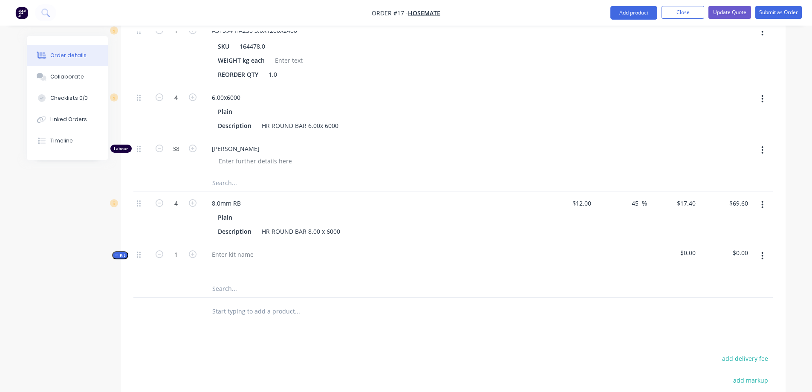
scroll to position [341, 0]
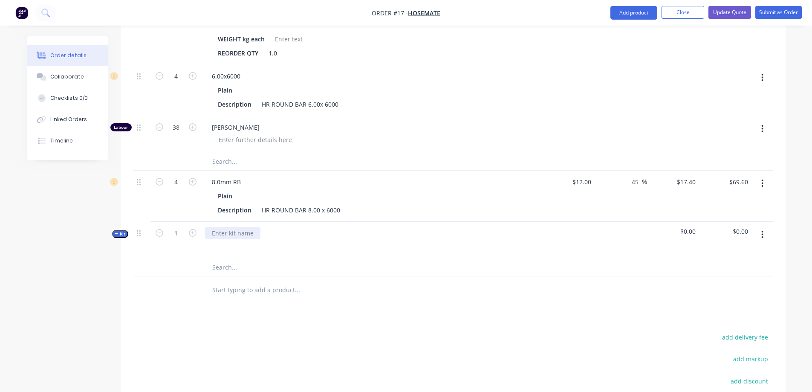
click at [225, 231] on div at bounding box center [232, 233] width 55 height 12
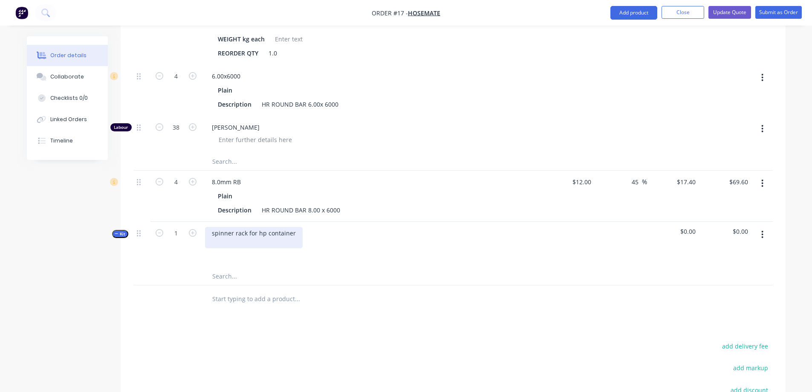
click at [284, 237] on div "spinner rack for hp container" at bounding box center [254, 237] width 98 height 21
click at [292, 232] on div "spinner rack for hp container" at bounding box center [254, 237] width 98 height 21
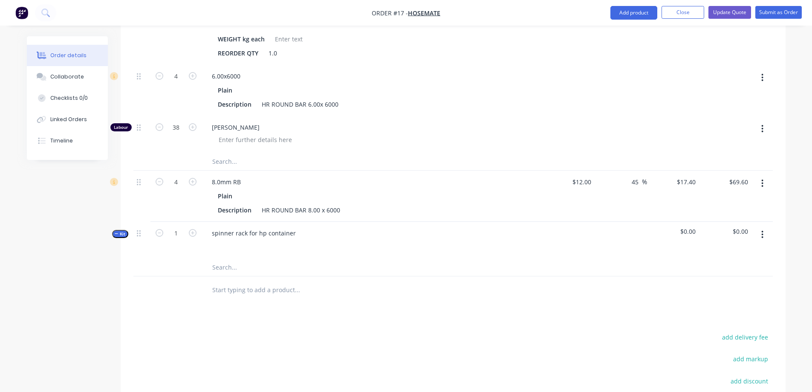
click at [764, 234] on button "button" at bounding box center [762, 234] width 20 height 15
click at [735, 274] on div "Add product to kit" at bounding box center [732, 274] width 66 height 12
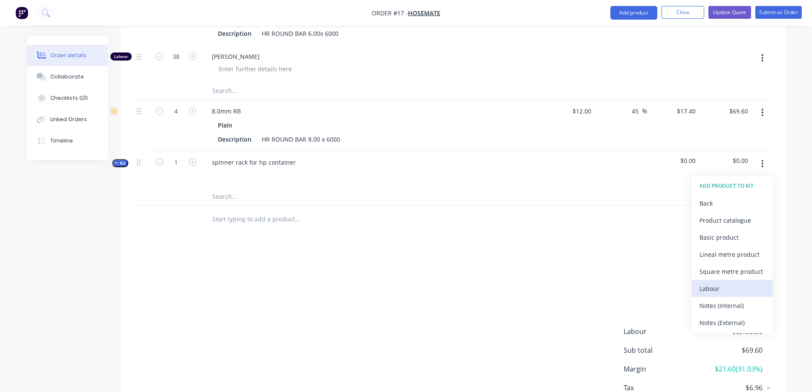
scroll to position [426, 0]
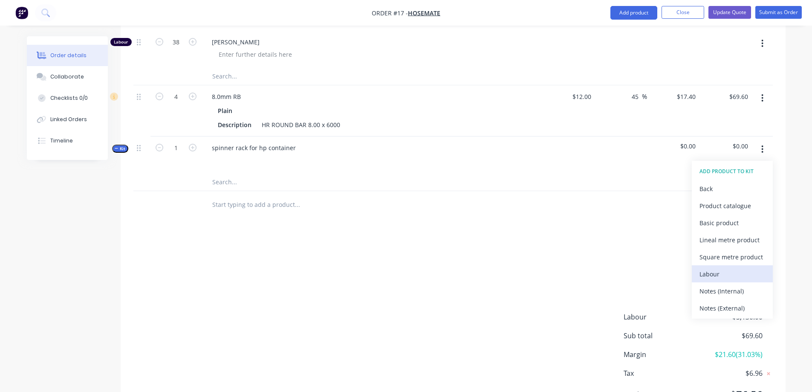
click at [712, 277] on div "Labour" at bounding box center [732, 274] width 66 height 12
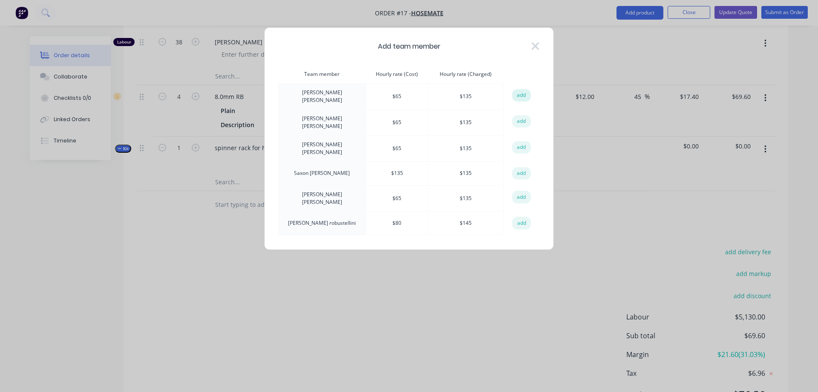
click at [523, 94] on button "add" at bounding box center [521, 95] width 19 height 13
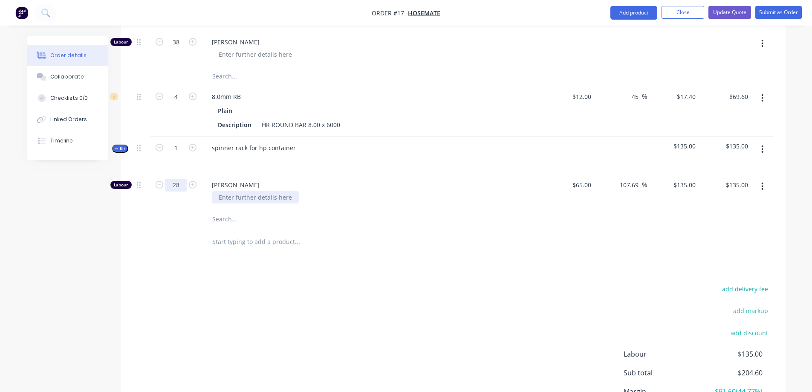
type input "28"
type input "$3,780.00"
click at [212, 203] on div at bounding box center [255, 197] width 87 height 12
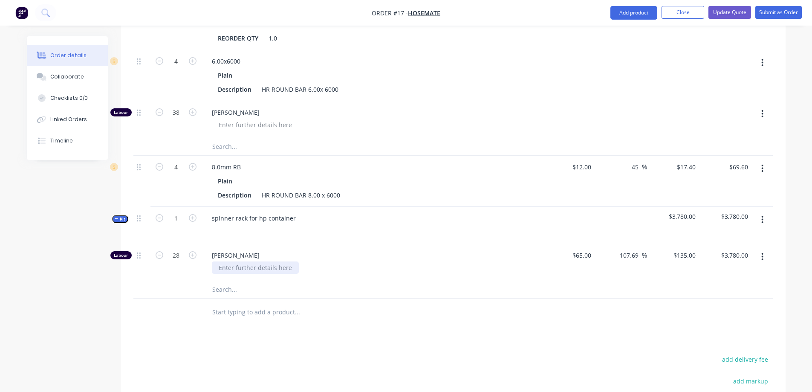
scroll to position [341, 0]
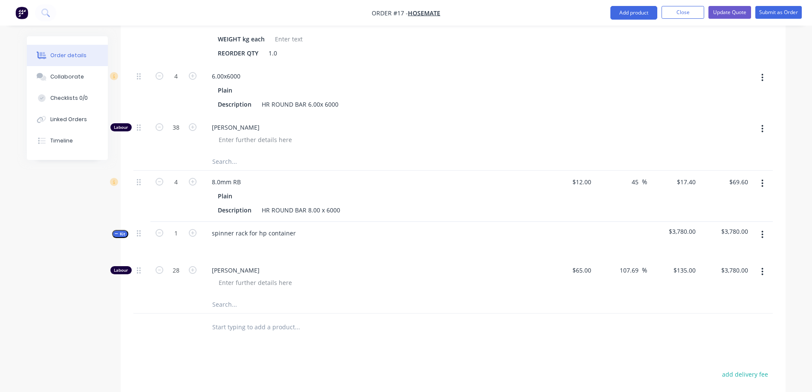
click at [765, 127] on button "button" at bounding box center [762, 128] width 20 height 15
click at [728, 181] on div "Delete" at bounding box center [732, 185] width 66 height 12
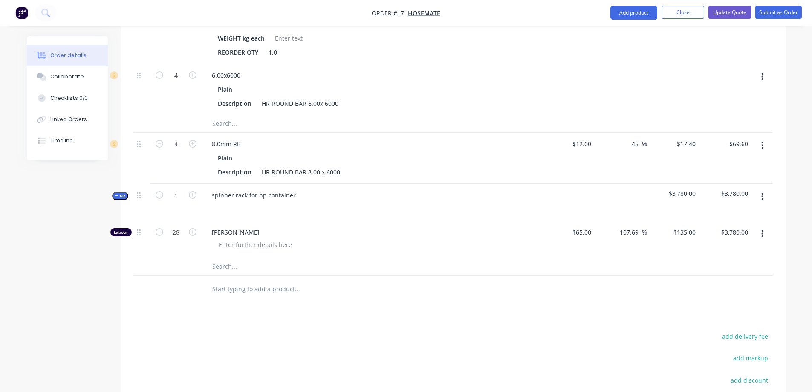
scroll to position [298, 0]
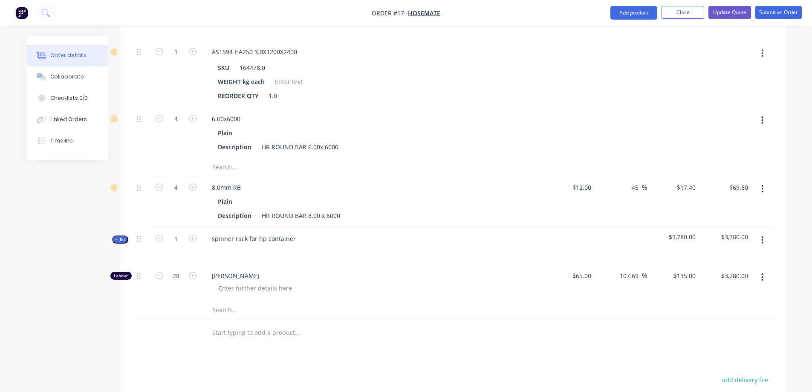
click at [762, 119] on icon "button" at bounding box center [762, 120] width 2 height 9
click at [714, 176] on div "Delete" at bounding box center [732, 176] width 66 height 12
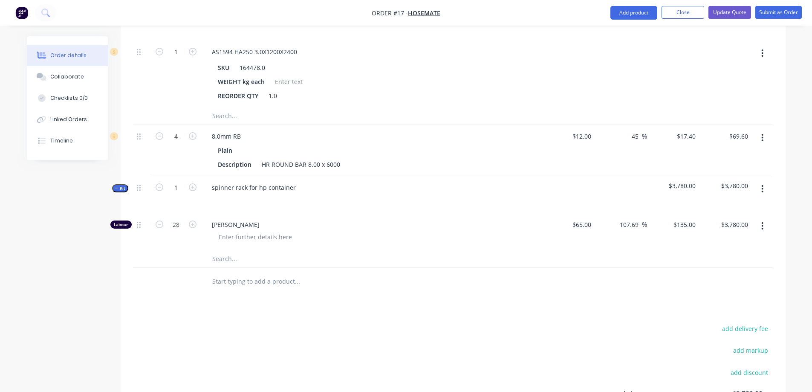
scroll to position [341, 0]
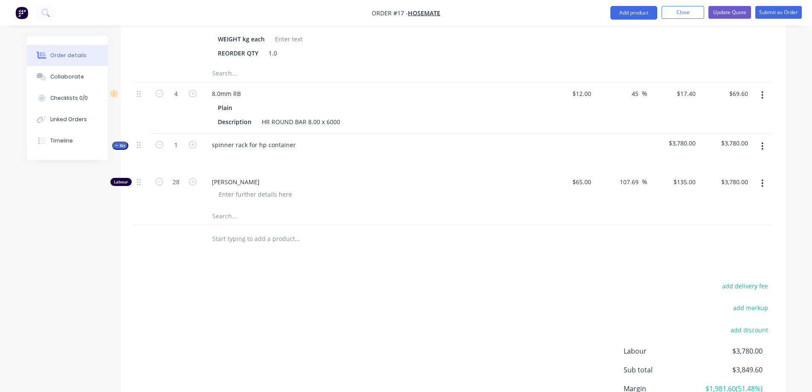
click at [760, 146] on button "button" at bounding box center [762, 146] width 20 height 15
click at [723, 185] on div "Add product to kit" at bounding box center [732, 185] width 66 height 12
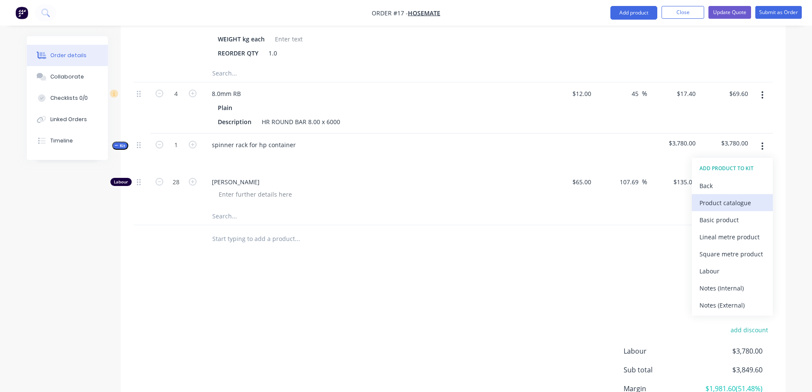
click at [741, 202] on div "Product catalogue" at bounding box center [732, 202] width 66 height 12
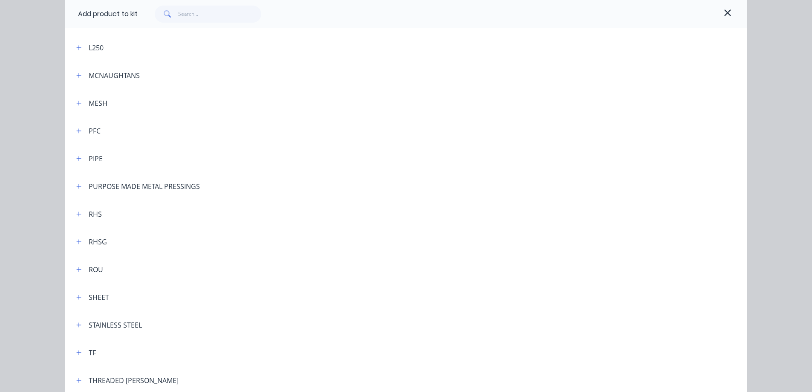
scroll to position [597, 0]
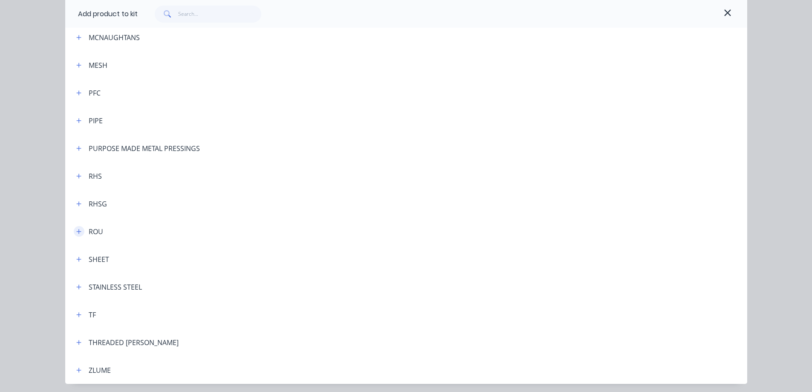
click at [74, 233] on button "button" at bounding box center [79, 231] width 11 height 11
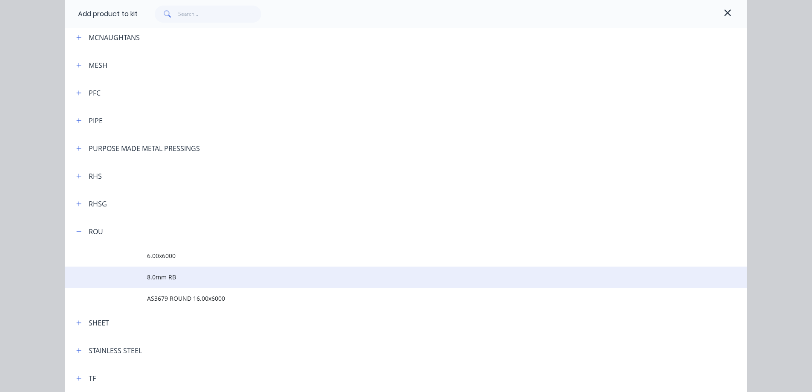
click at [159, 272] on td "8.0mm RB" at bounding box center [447, 276] width 600 height 21
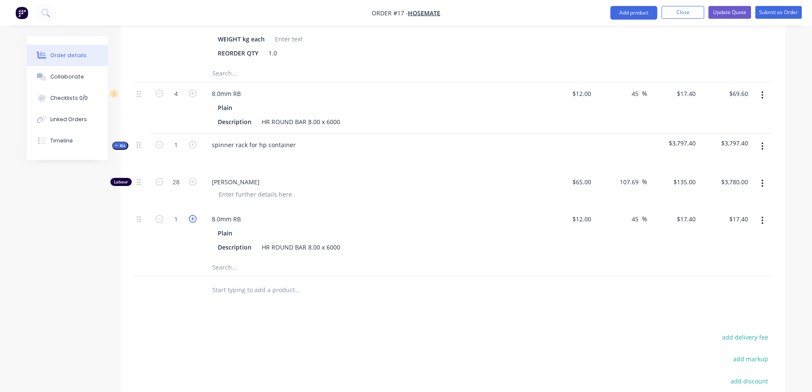
click at [192, 219] on icon "button" at bounding box center [193, 219] width 8 height 8
type input "2"
type input "$34.80"
click at [192, 219] on icon "button" at bounding box center [193, 219] width 8 height 8
type input "3"
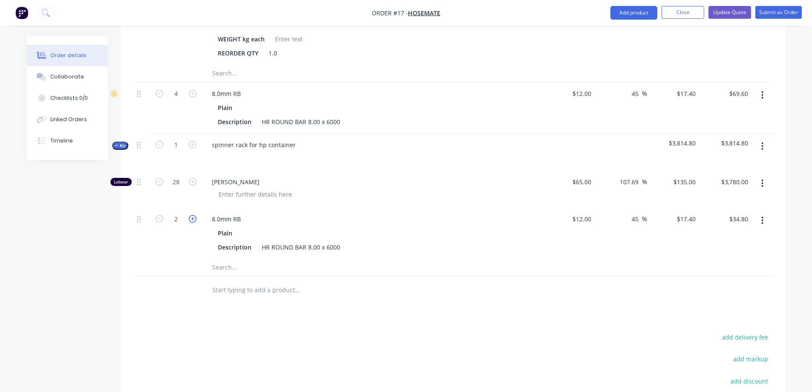
type input "$52.20"
click at [192, 219] on icon "button" at bounding box center [193, 219] width 8 height 8
type input "4"
type input "$69.60"
click at [761, 144] on icon "button" at bounding box center [762, 146] width 2 height 9
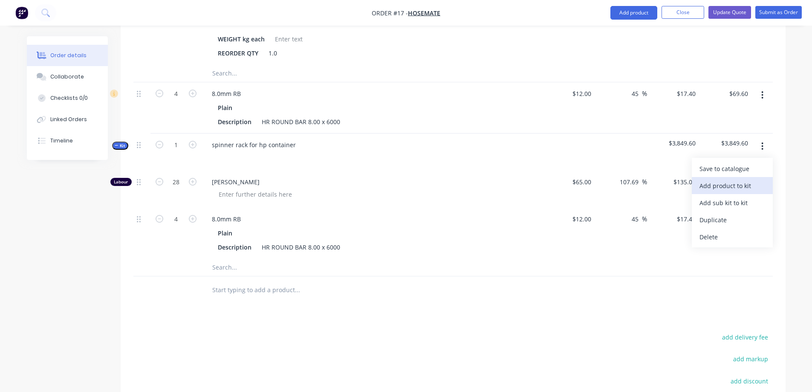
click at [724, 188] on div "Add product to kit" at bounding box center [732, 185] width 66 height 12
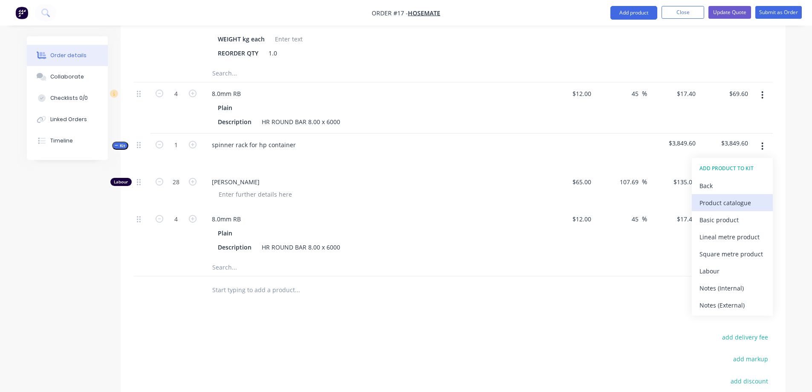
click at [713, 204] on div "Product catalogue" at bounding box center [732, 202] width 66 height 12
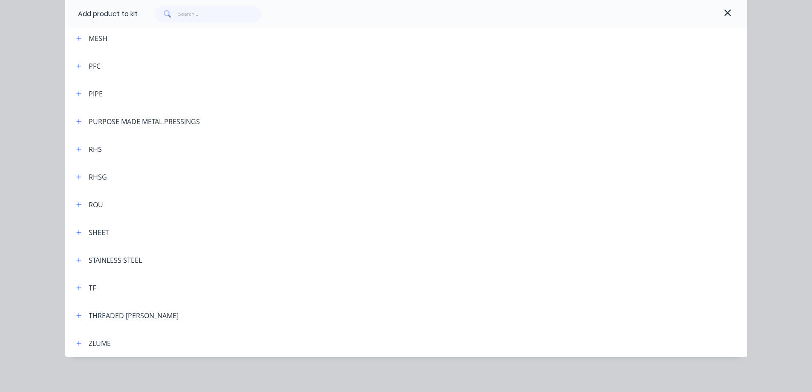
scroll to position [626, 0]
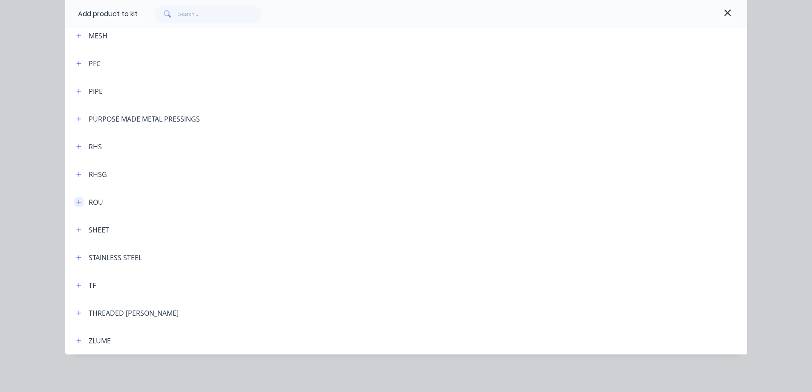
click at [80, 201] on button "button" at bounding box center [79, 201] width 11 height 11
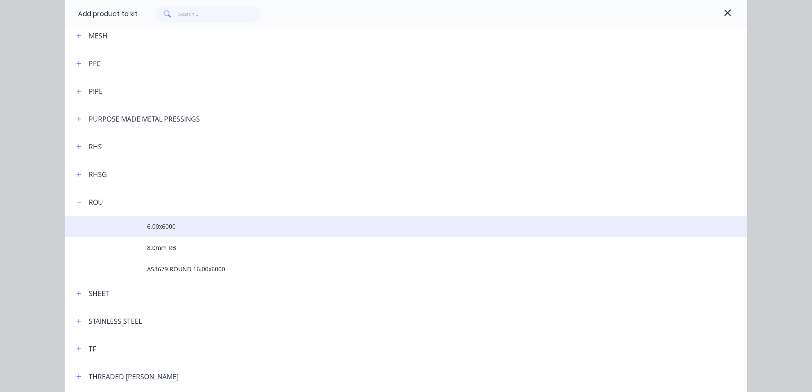
click at [147, 228] on span "6.00x6000" at bounding box center [387, 226] width 480 height 9
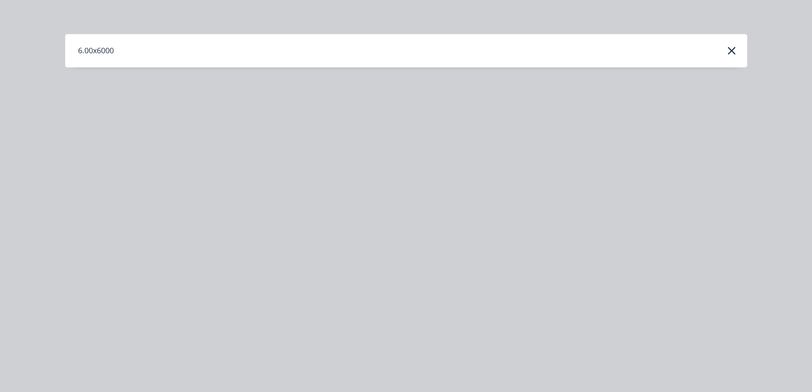
scroll to position [0, 0]
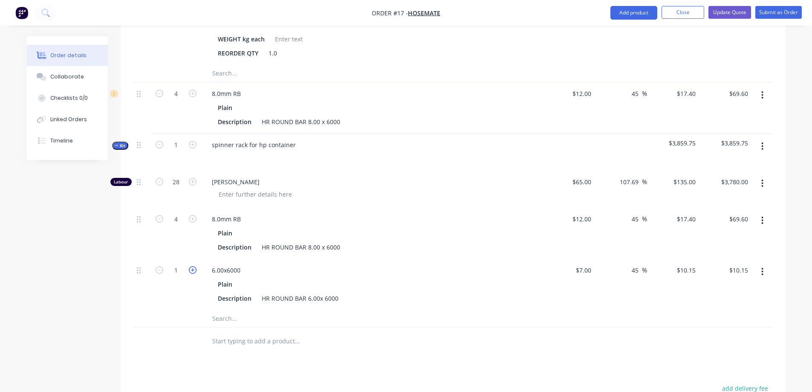
click at [194, 270] on icon "button" at bounding box center [193, 270] width 8 height 8
type input "2"
type input "$20.30"
click at [194, 270] on icon "button" at bounding box center [193, 270] width 8 height 8
type input "3"
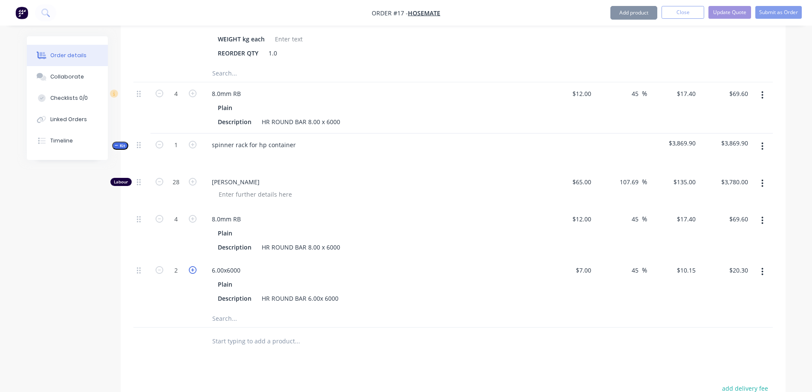
type input "$30.45"
click at [194, 270] on icon "button" at bounding box center [193, 270] width 8 height 8
type input "4"
type input "$40.60"
click at [763, 143] on icon "button" at bounding box center [763, 146] width 2 height 8
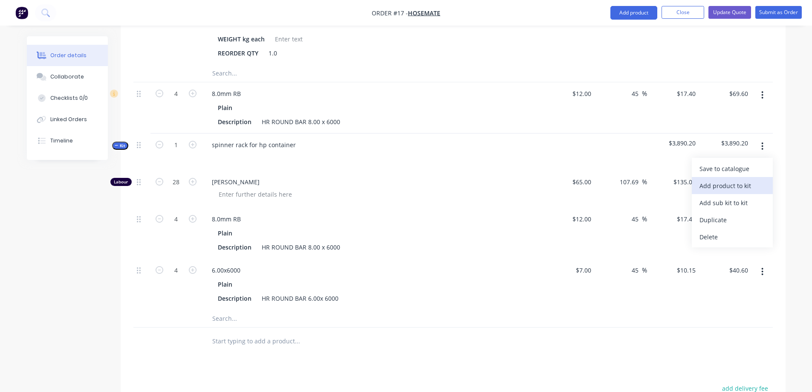
click at [725, 184] on div "Add product to kit" at bounding box center [732, 185] width 66 height 12
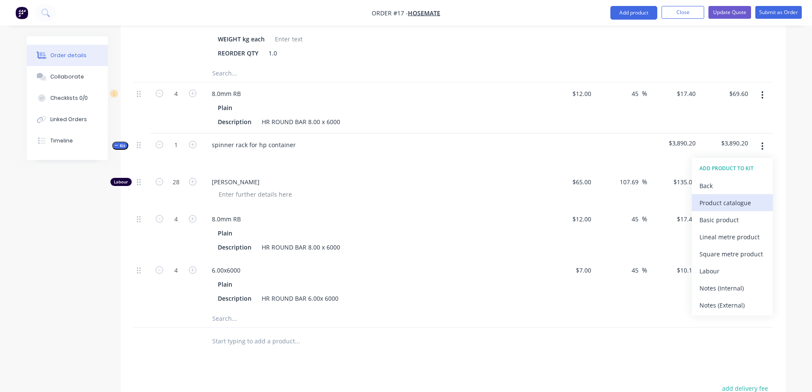
click at [719, 202] on div "Product catalogue" at bounding box center [732, 202] width 66 height 12
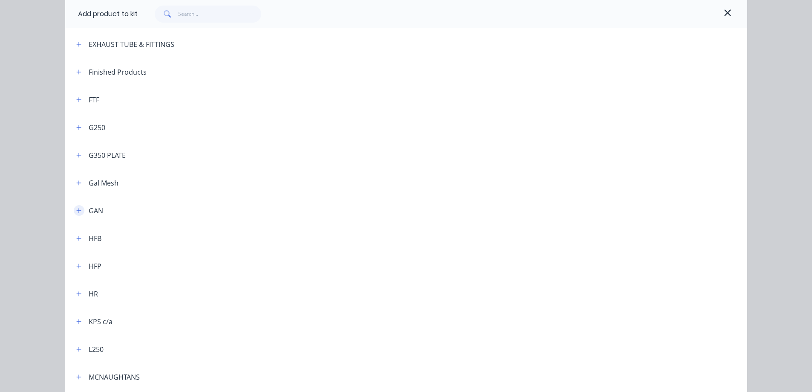
scroll to position [298, 0]
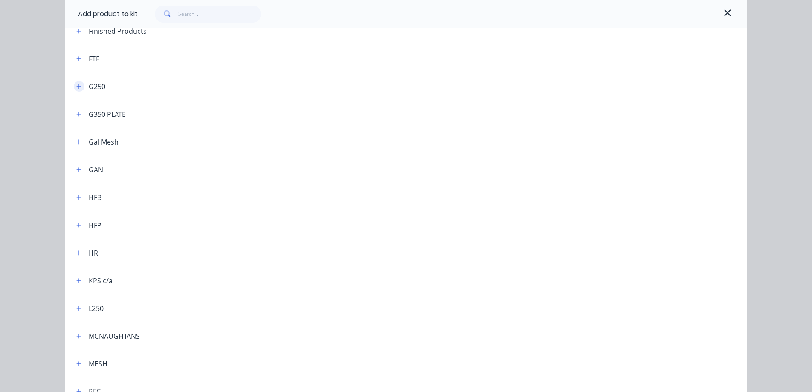
click at [76, 84] on icon "button" at bounding box center [78, 87] width 5 height 6
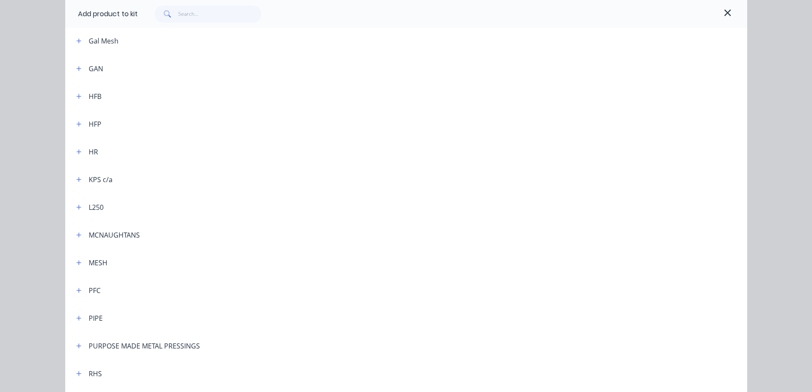
scroll to position [511, 0]
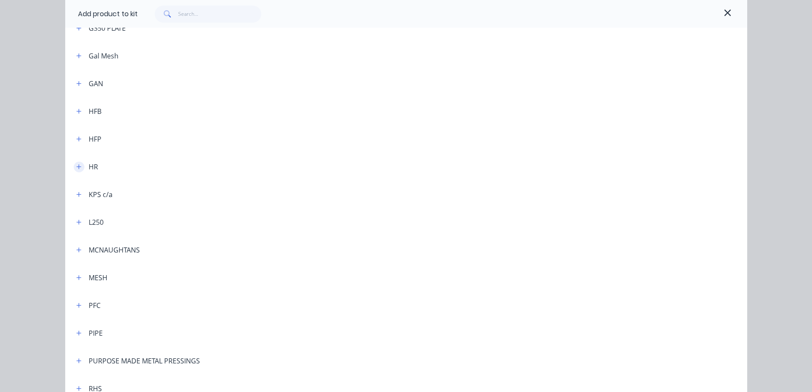
click at [76, 166] on icon "button" at bounding box center [78, 167] width 5 height 6
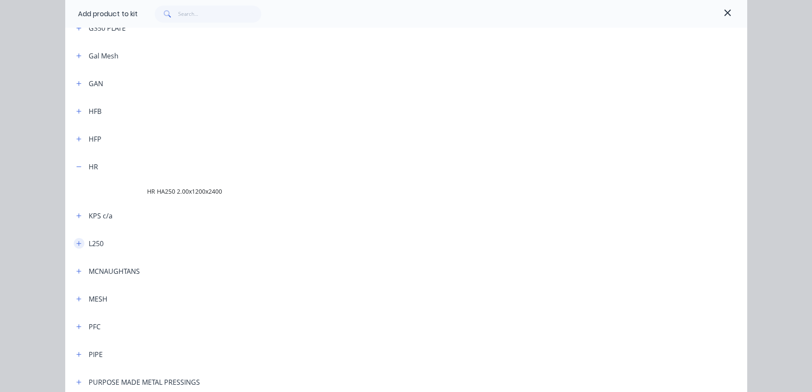
click at [76, 242] on icon "button" at bounding box center [78, 243] width 5 height 6
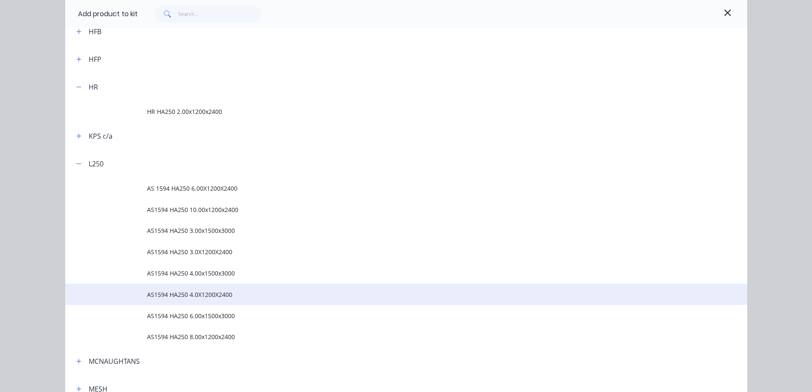
scroll to position [597, 0]
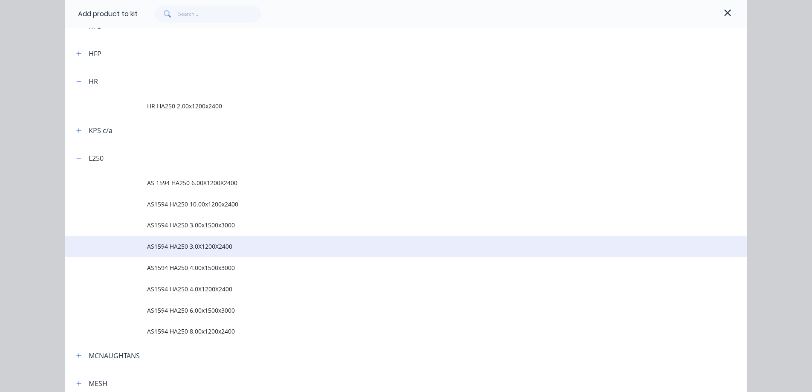
click at [179, 246] on span "AS1594 HA250 3.0X1200X2400" at bounding box center [387, 246] width 480 height 9
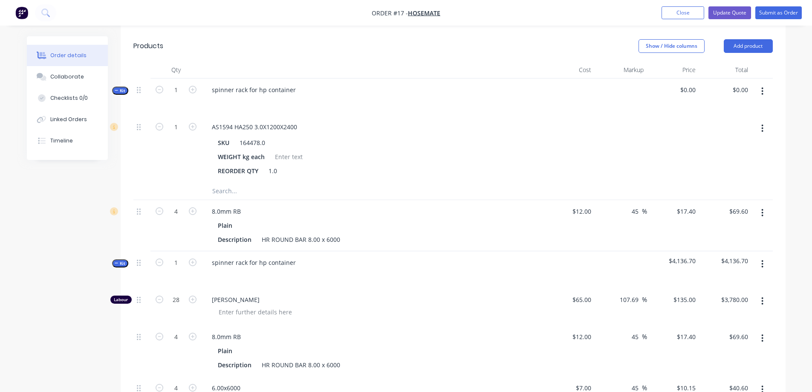
scroll to position [213, 0]
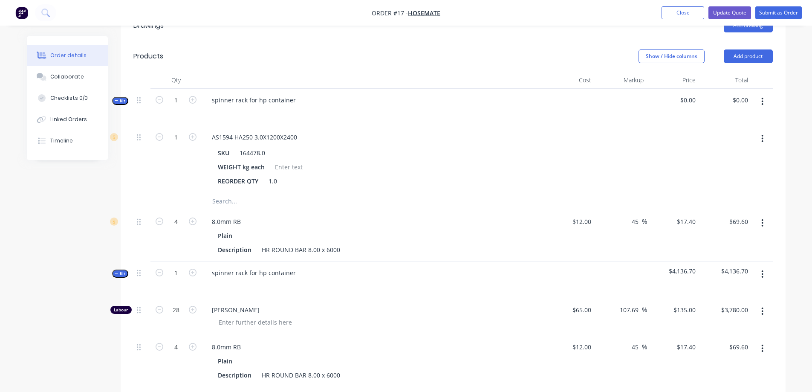
click at [760, 98] on button "button" at bounding box center [762, 101] width 20 height 15
click at [737, 205] on div "Delete" at bounding box center [732, 209] width 66 height 12
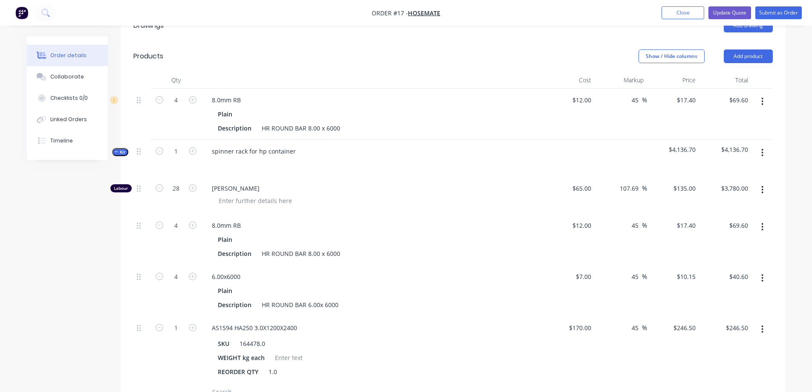
click at [766, 101] on button "button" at bounding box center [762, 101] width 20 height 15
click at [746, 171] on div "Delete" at bounding box center [732, 175] width 66 height 12
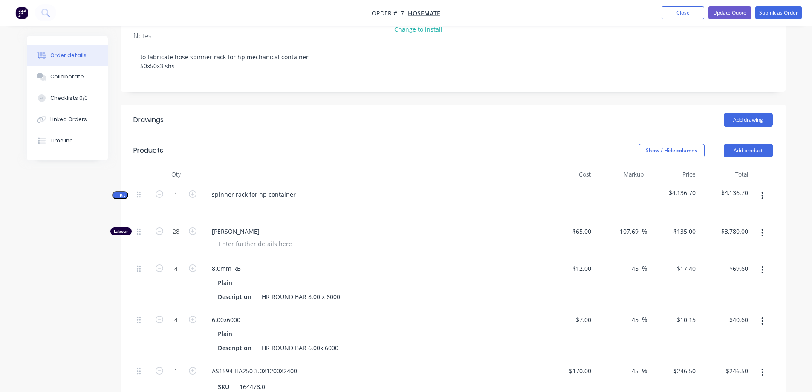
scroll to position [118, 0]
click at [722, 12] on button "Update Quote" at bounding box center [729, 12] width 43 height 13
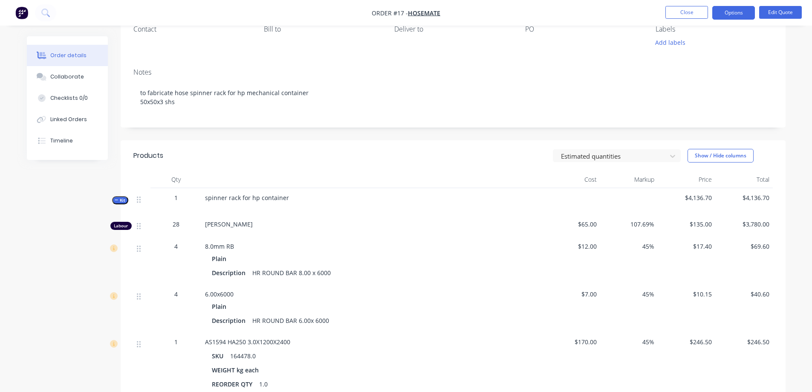
scroll to position [85, 0]
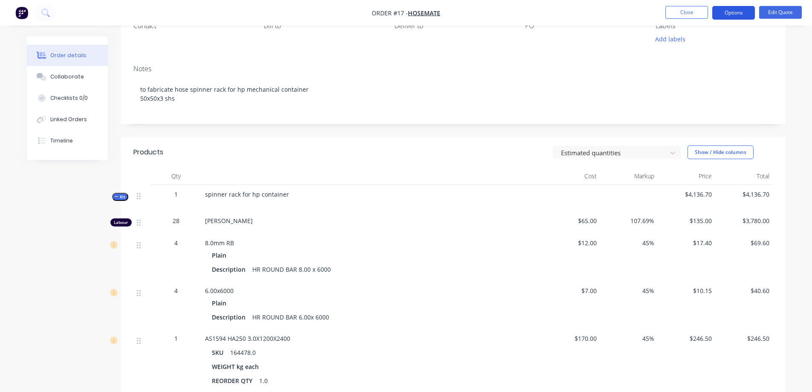
click at [725, 11] on button "Options" at bounding box center [733, 13] width 43 height 14
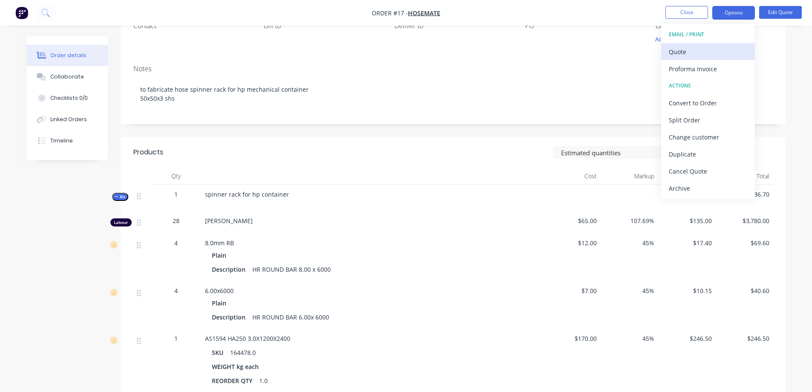
click at [685, 55] on div "Quote" at bounding box center [708, 52] width 78 height 12
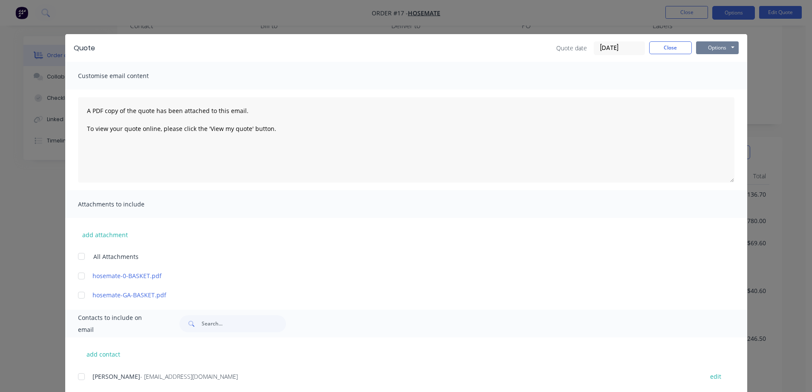
click at [708, 44] on button "Options" at bounding box center [717, 47] width 43 height 13
click at [715, 63] on button "Preview" at bounding box center [723, 63] width 55 height 14
click at [716, 48] on button "Options" at bounding box center [717, 47] width 43 height 13
click at [653, 69] on div "Customise email content" at bounding box center [406, 76] width 682 height 28
click at [661, 50] on button "Close" at bounding box center [670, 47] width 43 height 13
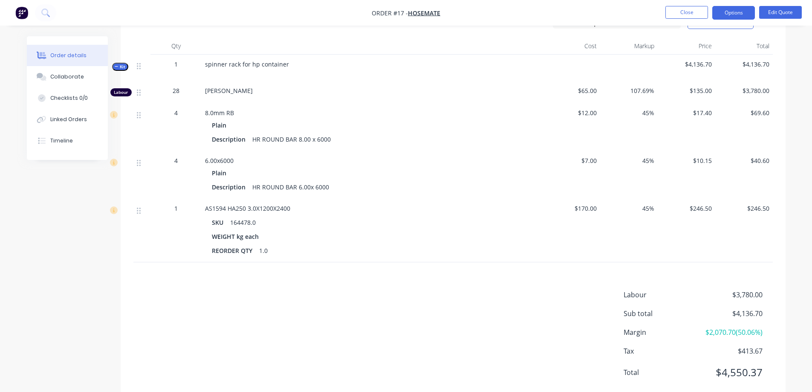
scroll to position [195, 0]
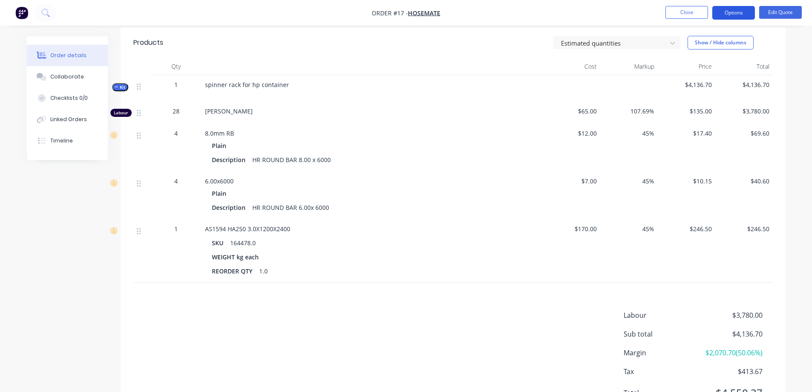
click at [725, 12] on button "Options" at bounding box center [733, 13] width 43 height 14
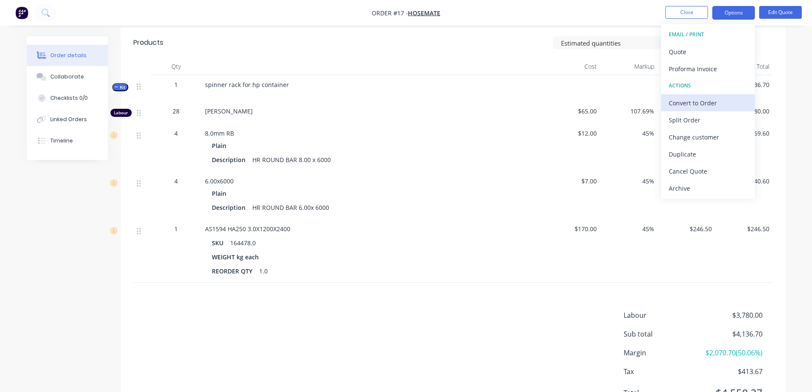
click at [706, 104] on div "Convert to Order" at bounding box center [708, 103] width 78 height 12
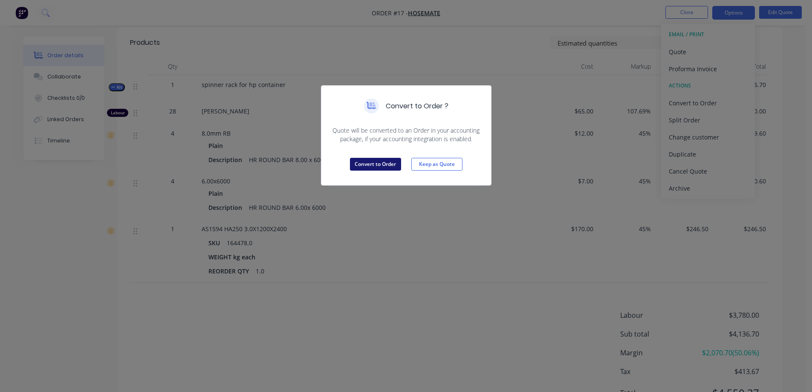
click at [384, 165] on button "Convert to Order" at bounding box center [375, 164] width 51 height 13
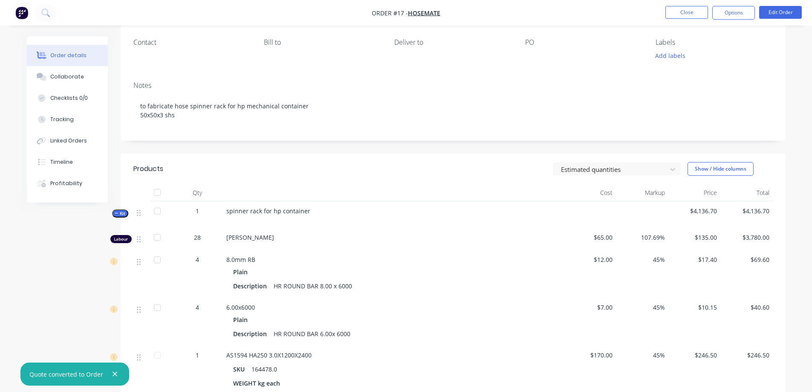
scroll to position [43, 0]
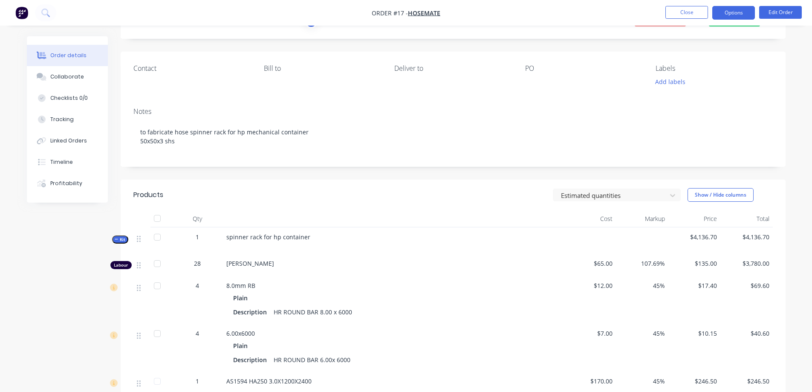
click at [733, 11] on button "Options" at bounding box center [733, 13] width 43 height 14
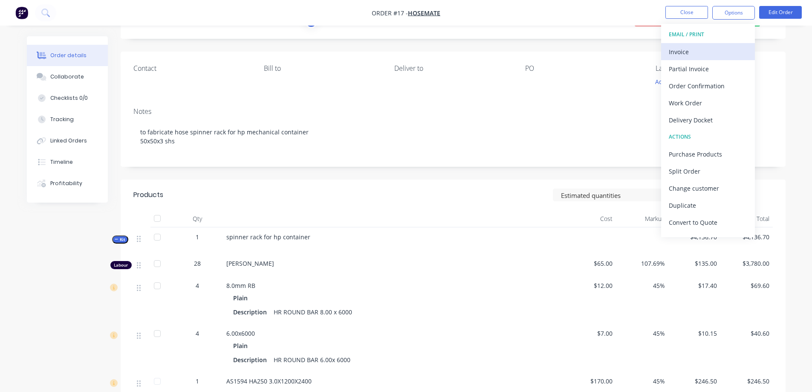
click at [694, 52] on div "Invoice" at bounding box center [708, 52] width 78 height 12
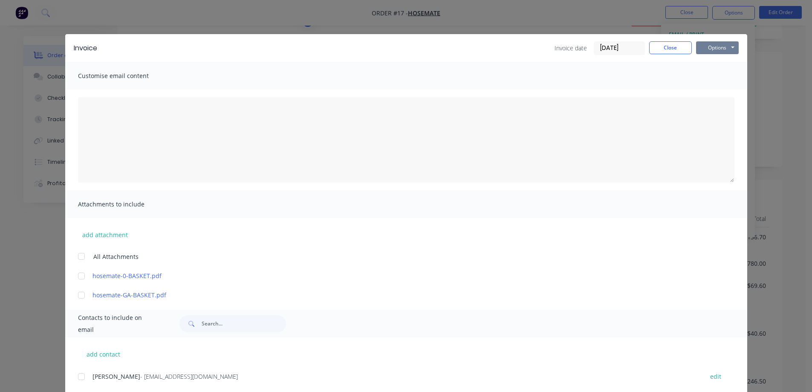
click at [704, 46] on button "Options" at bounding box center [717, 47] width 43 height 13
click at [723, 75] on button "Print" at bounding box center [723, 77] width 55 height 14
click at [680, 49] on button "Close" at bounding box center [670, 47] width 43 height 13
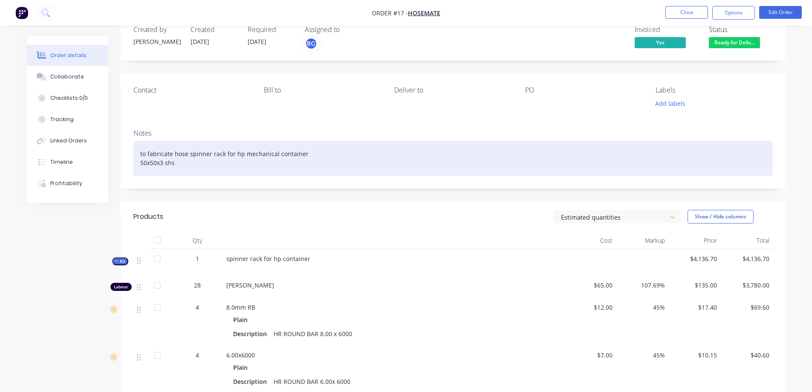
scroll to position [0, 0]
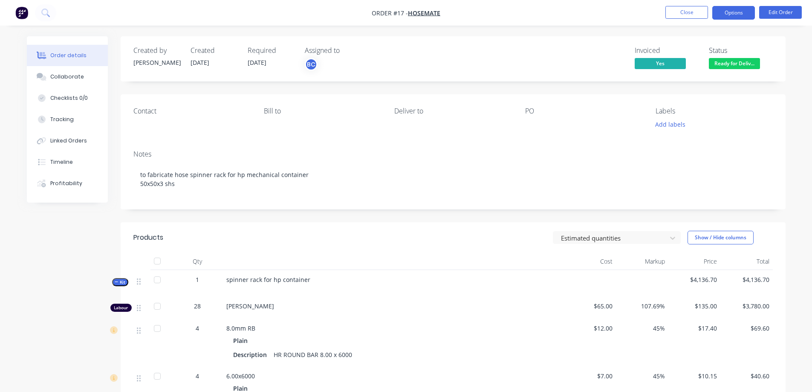
drag, startPoint x: 733, startPoint y: 9, endPoint x: 733, endPoint y: 15, distance: 6.0
click at [733, 9] on button "Options" at bounding box center [733, 13] width 43 height 14
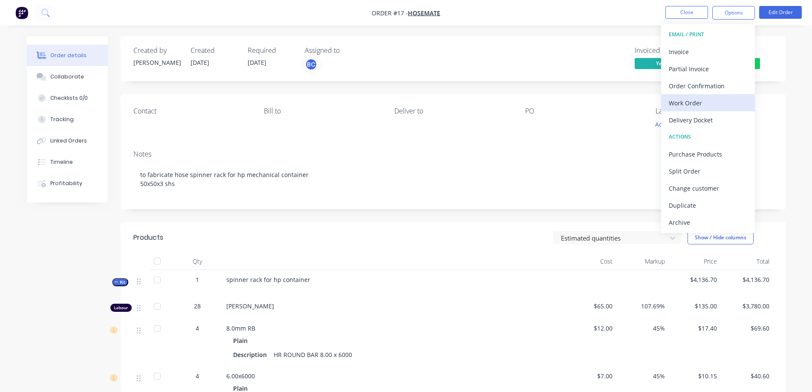
click at [710, 107] on div "Work Order" at bounding box center [708, 103] width 78 height 12
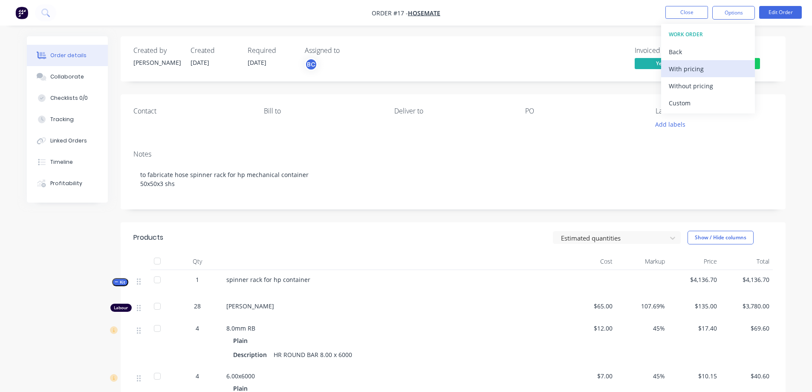
click at [703, 74] on div "With pricing" at bounding box center [708, 69] width 78 height 12
